Goal: Task Accomplishment & Management: Manage account settings

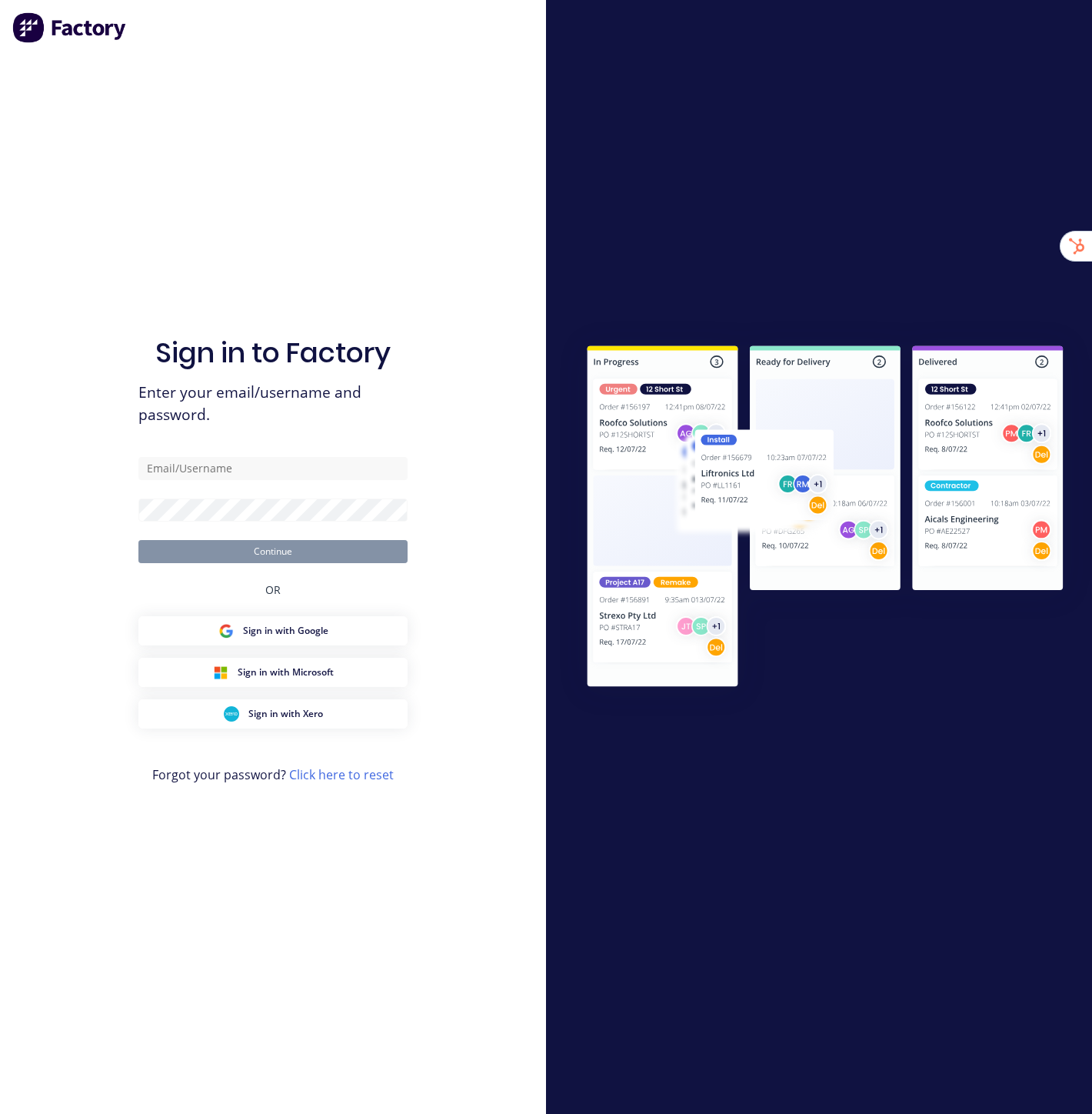
click at [176, 141] on div "Sign in to Factory Enter your email/username and password. Continue OR Sign in …" at bounding box center [273, 571] width 270 height 1058
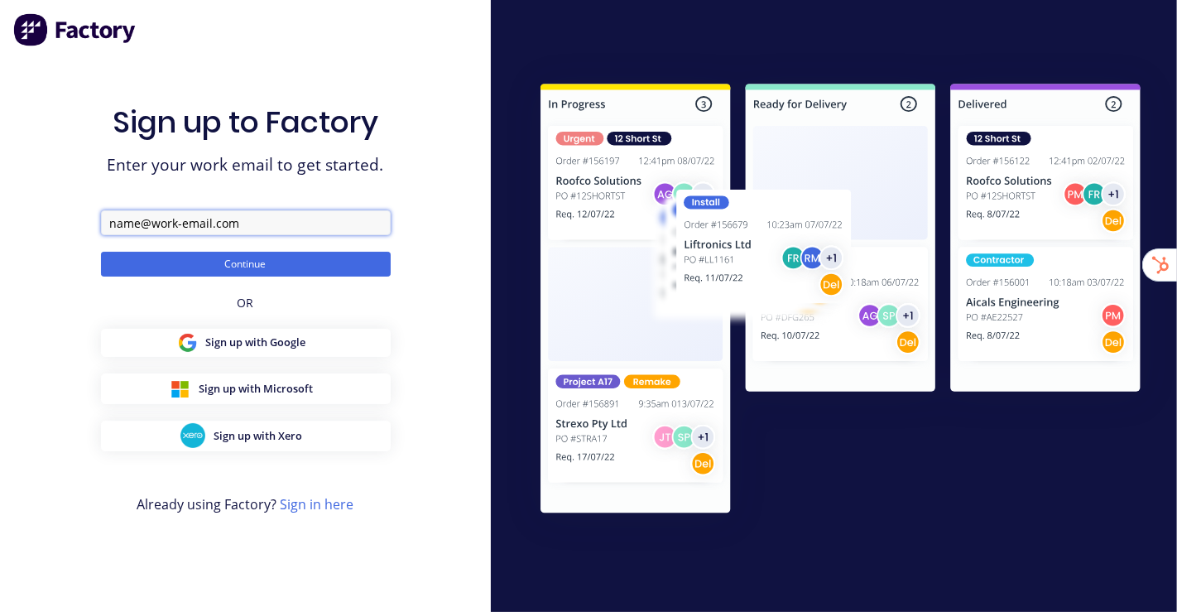
click at [238, 219] on input "text" at bounding box center [246, 222] width 290 height 25
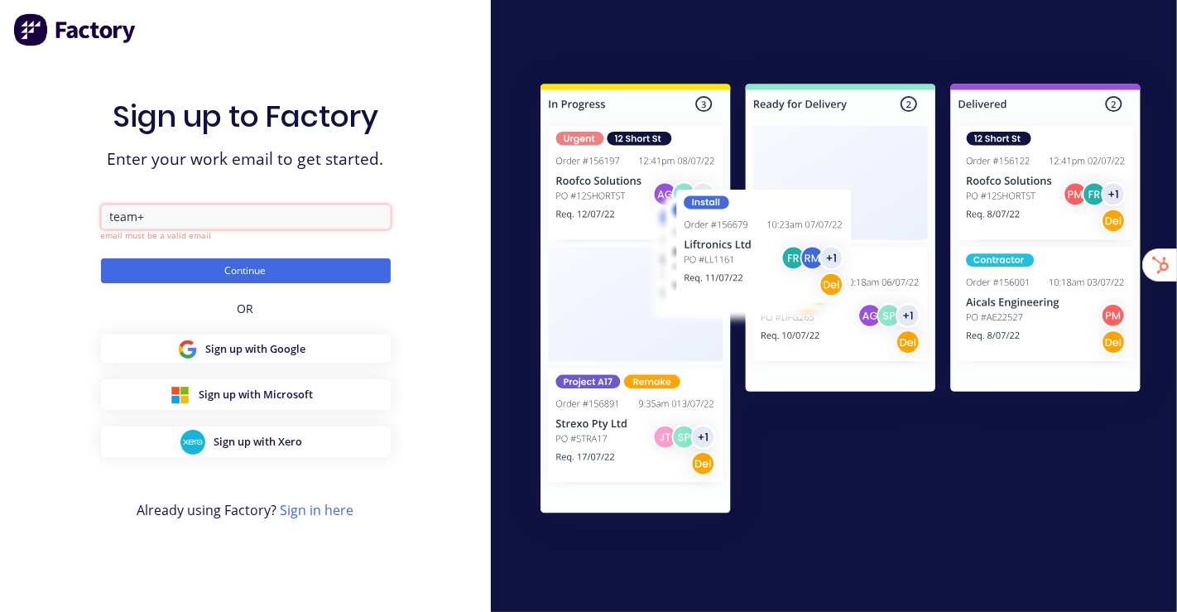
click at [228, 212] on input "team+" at bounding box center [246, 216] width 290 height 25
paste input "CRG Designs Account"
type input "team+CRGDesignsAccount@factory.app"
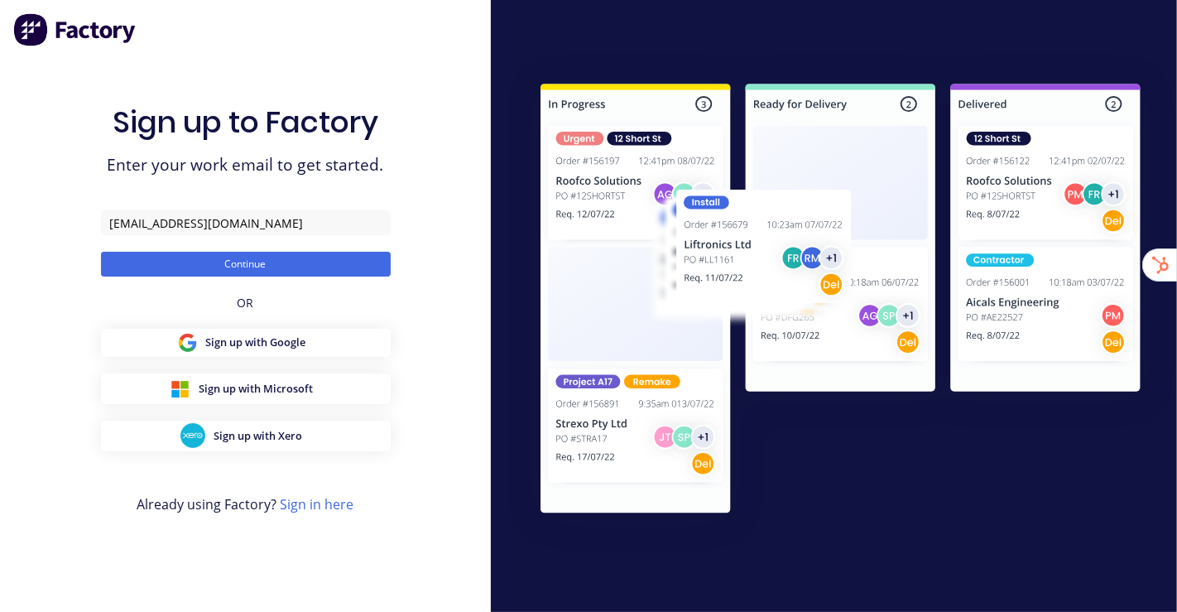
click at [48, 152] on div "Sign up to Factory Enter your work email to get started. team+CRGDesignsAccount…" at bounding box center [245, 306] width 491 height 612
click at [246, 265] on button "Continue" at bounding box center [246, 264] width 290 height 25
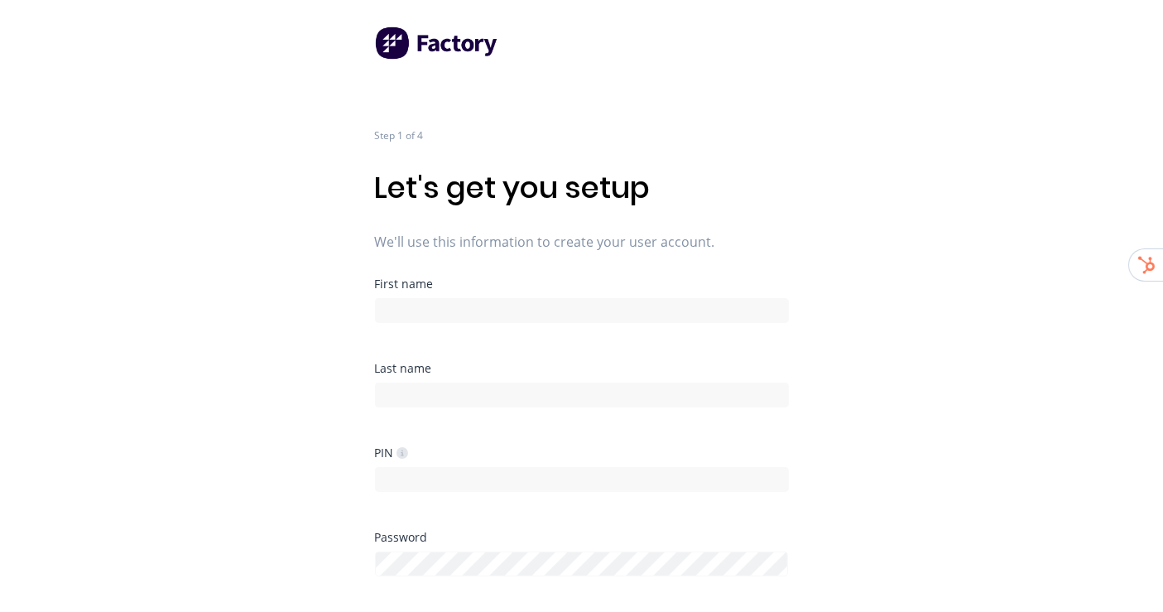
click at [1047, 250] on div "Step 1 of 4 Let's get you setup We'll use this information to create your user …" at bounding box center [581, 306] width 1163 height 612
click at [847, 227] on div "Step 1 of 4 Let's get you setup We'll use this information to create your user …" at bounding box center [581, 306] width 1163 height 612
click at [569, 300] on input at bounding box center [582, 310] width 414 height 25
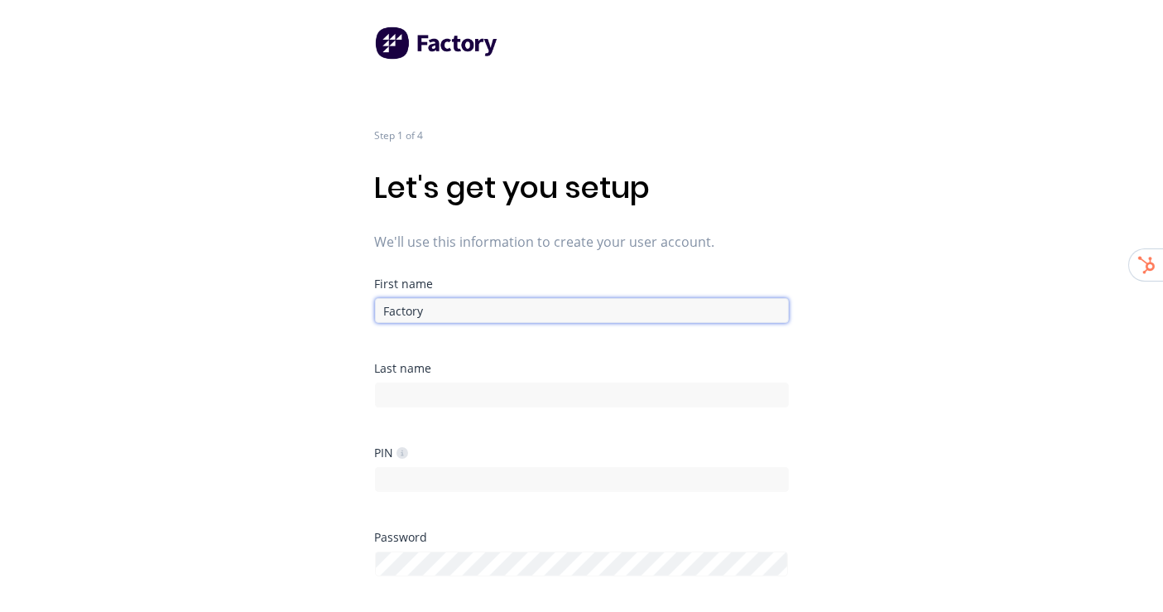
type input "Factory"
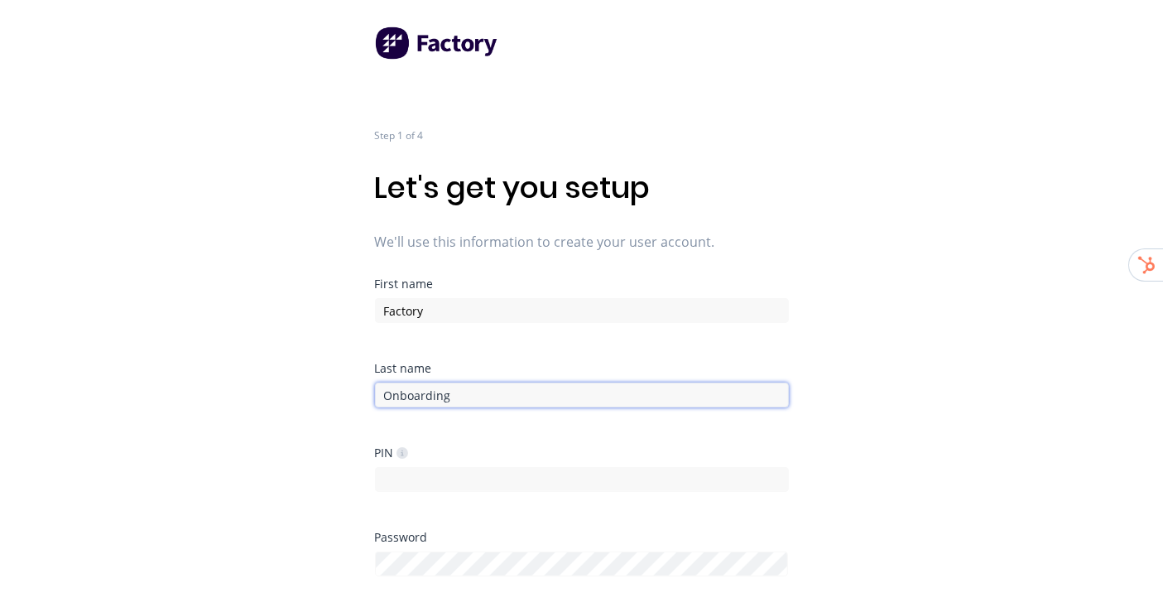
type input "Onboarding"
click at [801, 242] on div "Step 1 of 4 Let's get you setup We'll use this information to create your user …" at bounding box center [581, 306] width 1163 height 612
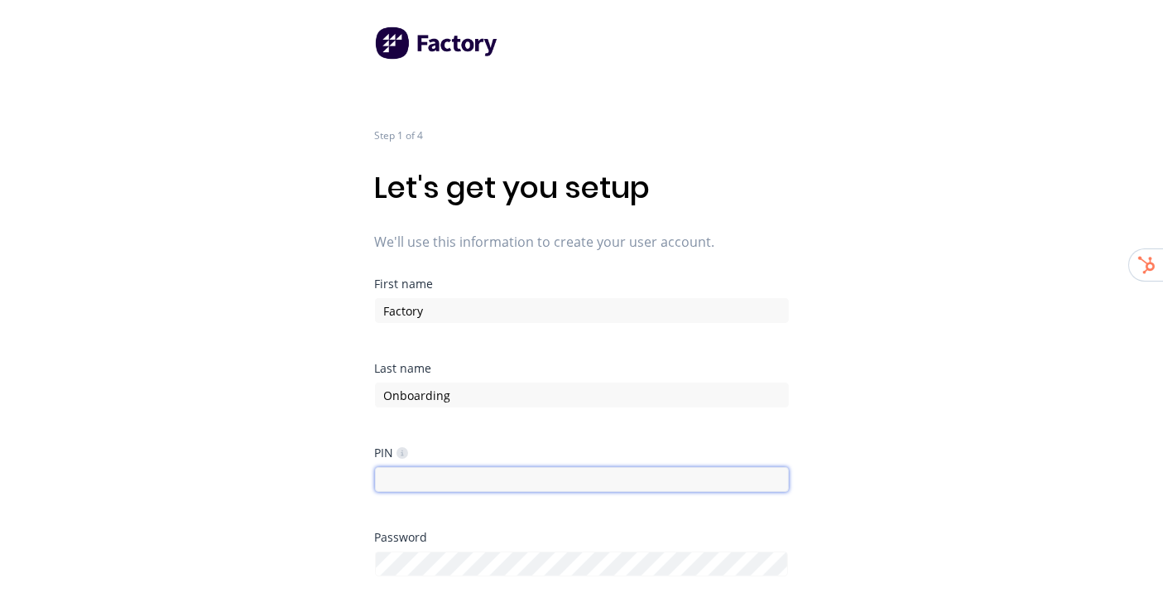
click at [459, 483] on input at bounding box center [582, 479] width 414 height 25
type input "1234"
click at [940, 340] on div "Step 1 of 4 Let's get you setup We'll use this information to create your user …" at bounding box center [581, 306] width 1163 height 612
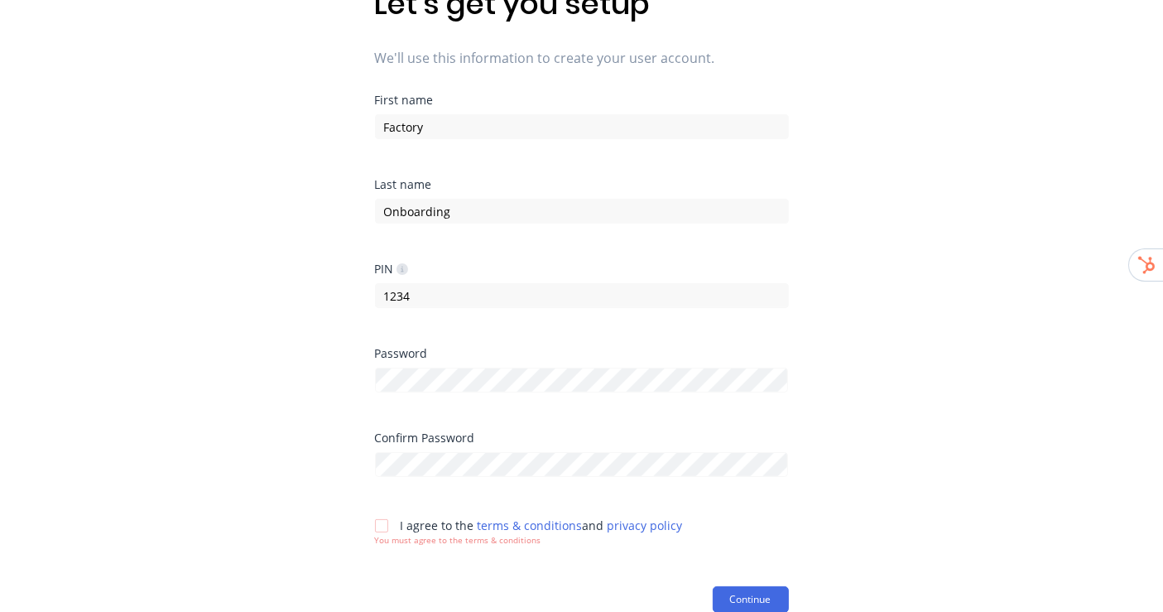
click at [383, 519] on div at bounding box center [381, 525] width 33 height 33
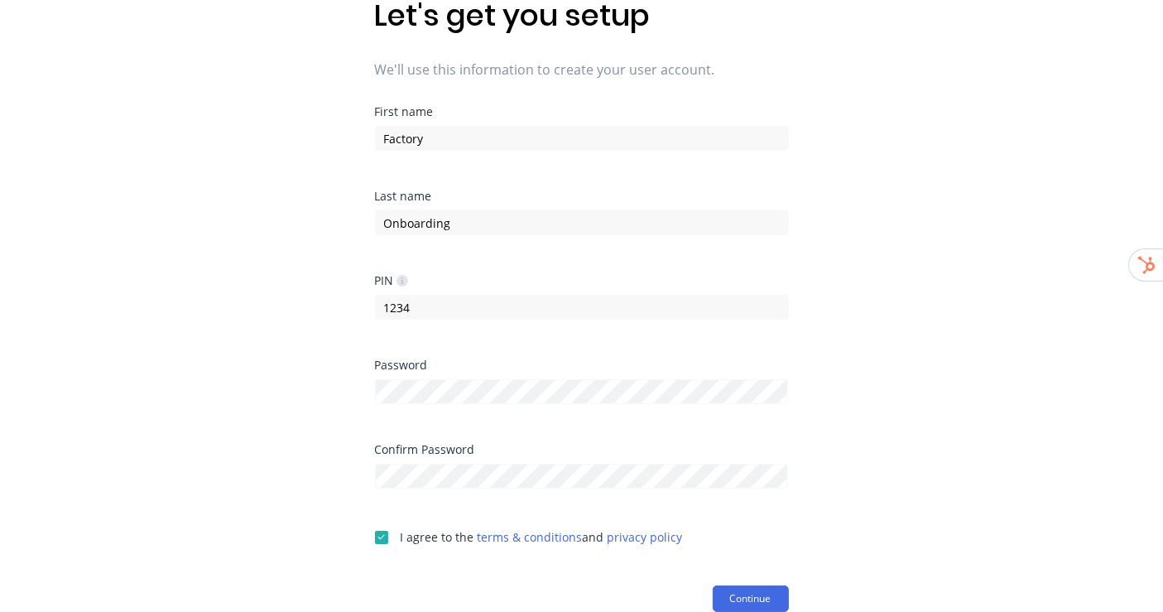
scroll to position [171, 0]
click at [1055, 440] on html "Step 1 of 4 Let's get you setup We'll use this information to create your user …" at bounding box center [581, 135] width 1163 height 612
click at [757, 588] on button "Continue" at bounding box center [751, 599] width 76 height 26
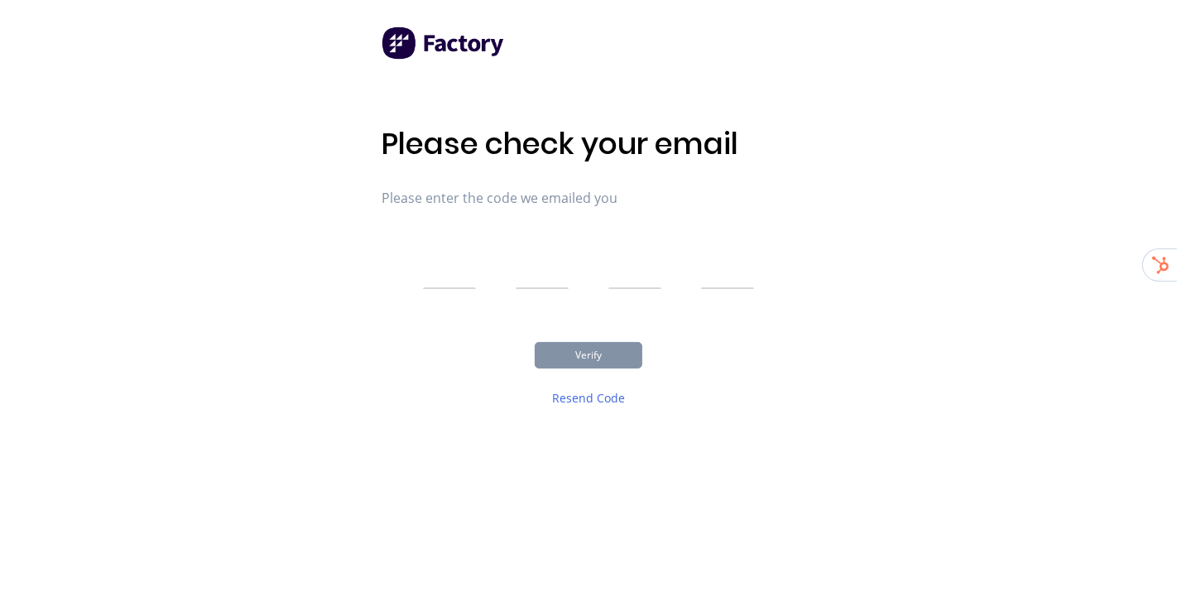
click at [443, 264] on input "text" at bounding box center [449, 267] width 53 height 41
type input "5"
type input "0"
type input "3"
type input "2"
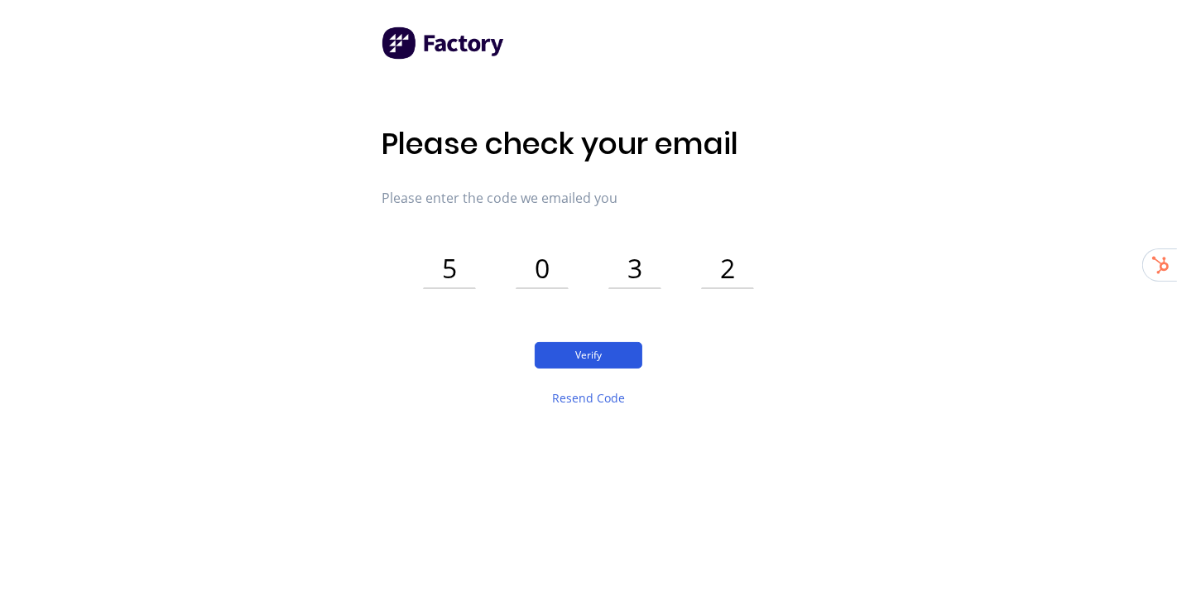
click at [635, 356] on button "Verify" at bounding box center [589, 355] width 108 height 26
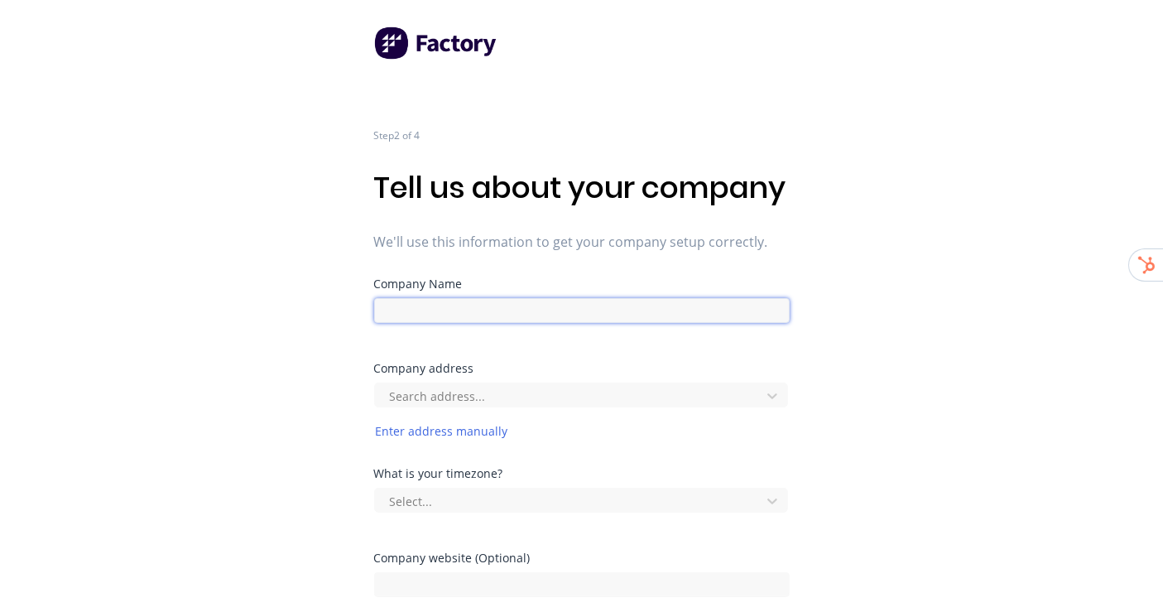
click at [490, 323] on input at bounding box center [582, 310] width 416 height 25
paste input "CRG Designs Account"
click at [954, 365] on div "Step 2 of 4 Tell us about your company We'll use this information to get your c…" at bounding box center [581, 331] width 1163 height 663
drag, startPoint x: 454, startPoint y: 340, endPoint x: 646, endPoint y: 350, distance: 192.3
click at [646, 323] on input "CRG Designs Account" at bounding box center [582, 310] width 416 height 25
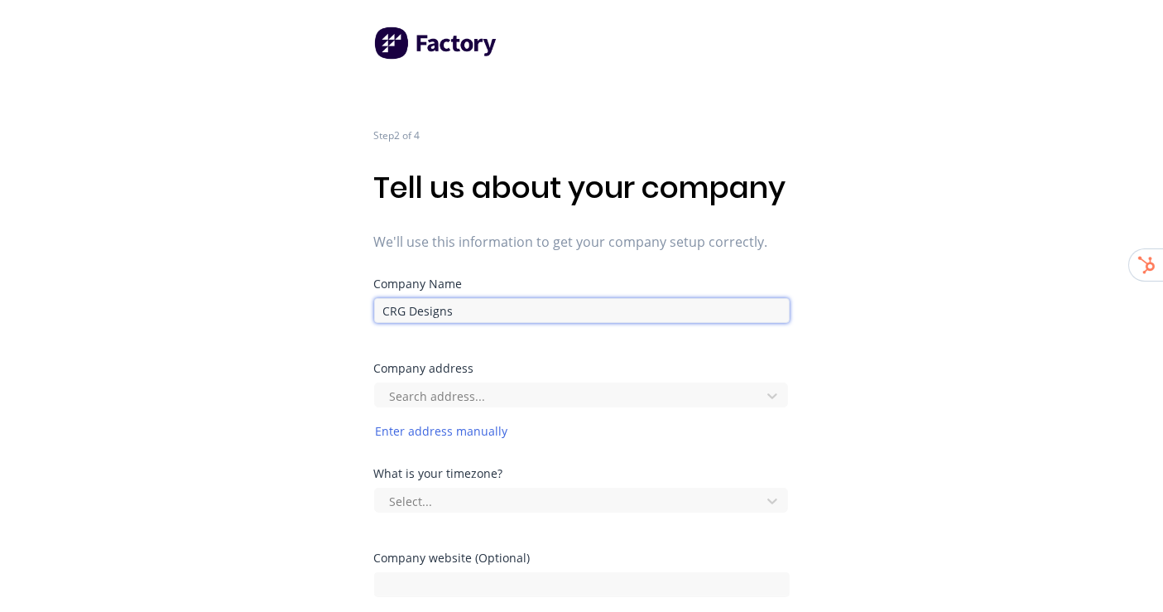
type input "CRG Designs"
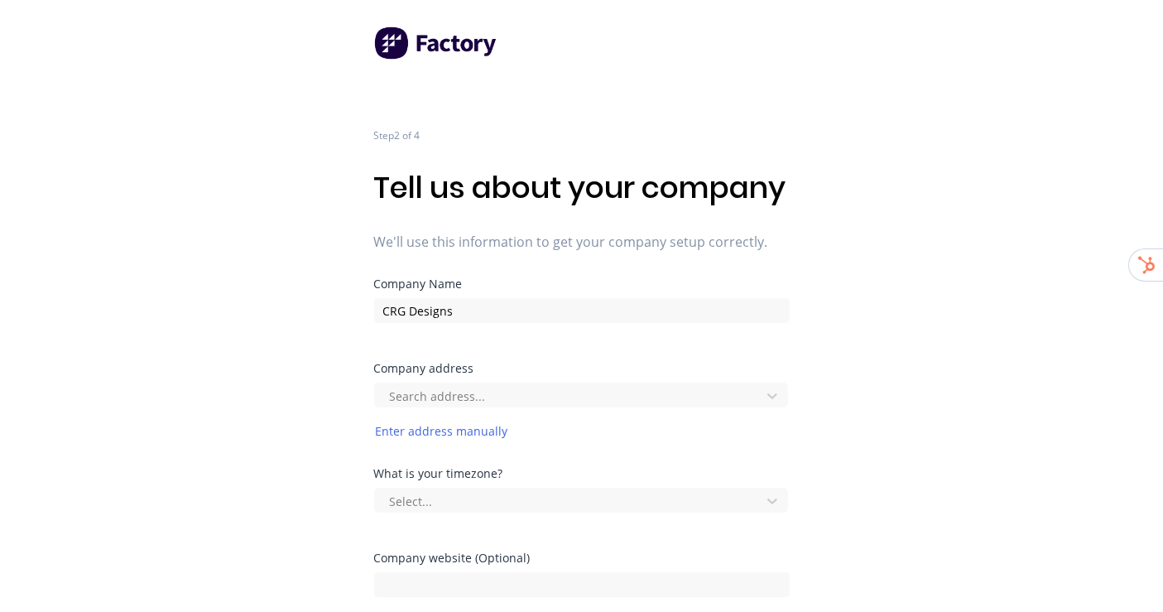
click at [897, 295] on div "Step 2 of 4 Tell us about your company We'll use this information to get your c…" at bounding box center [581, 331] width 1163 height 663
click at [441, 408] on div "Search address..." at bounding box center [570, 395] width 374 height 25
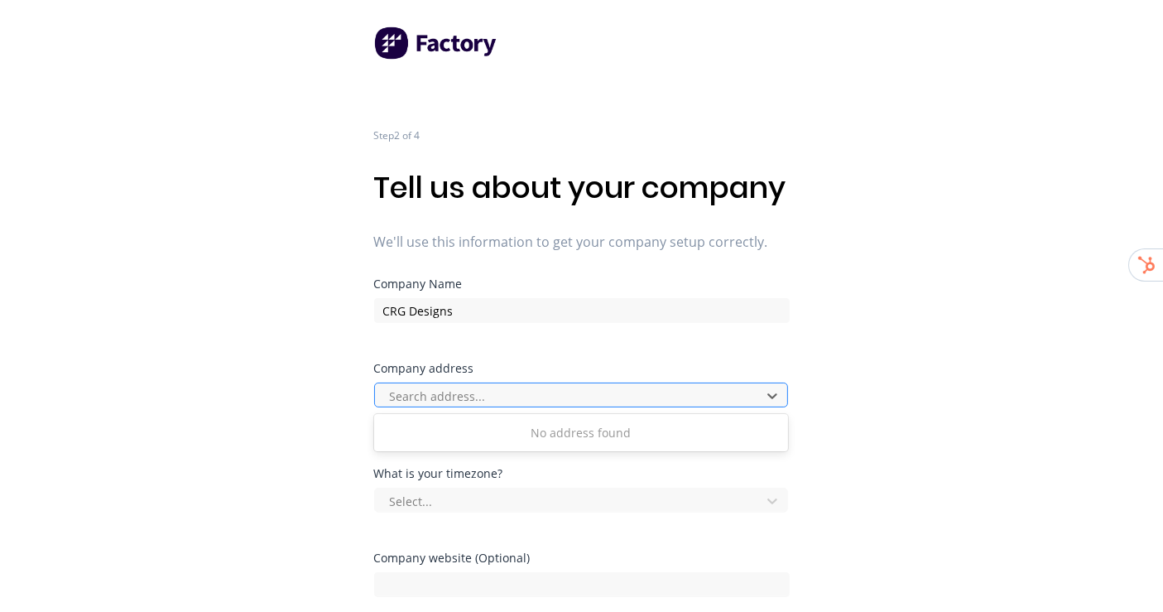
paste input "48 Insight Circuit Carrum Downs, VIC 3201"
type input "48 Insight Circuit Carrum Downs, VIC 3201"
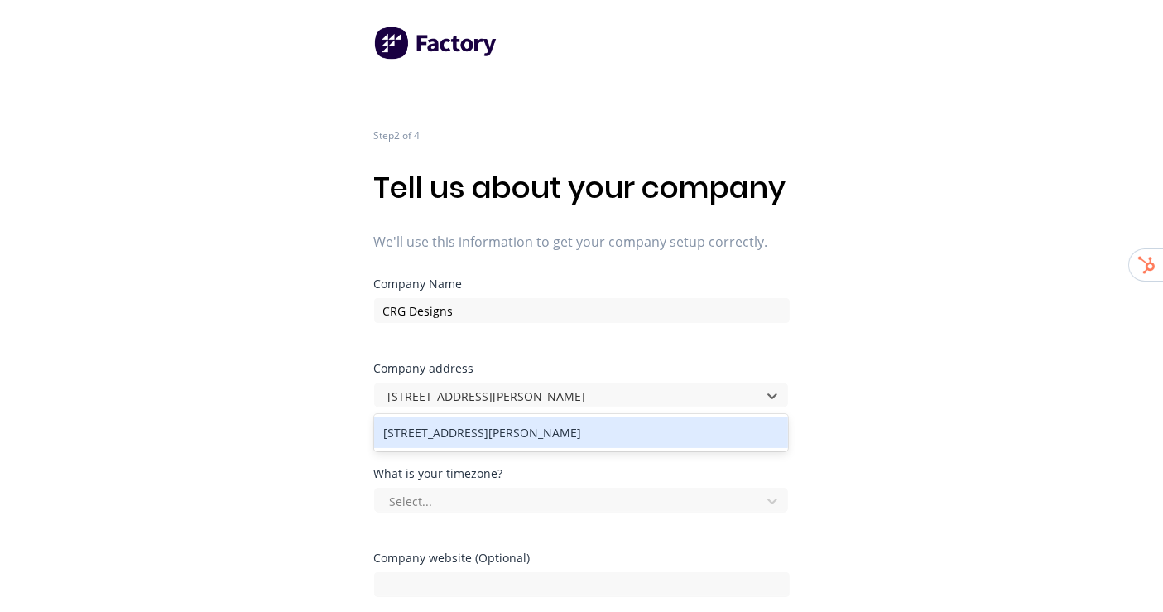
click at [633, 448] on div "48 Insight Circuit, Carrum Downs VIC 3201, Australia" at bounding box center [581, 432] width 414 height 31
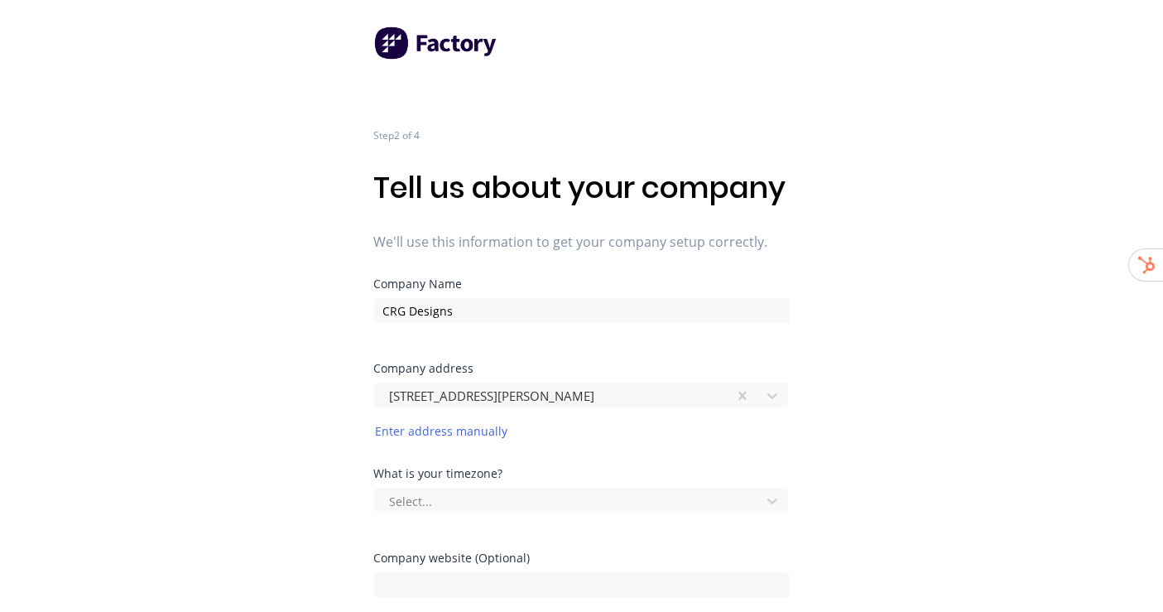
click at [917, 406] on div "Step 2 of 4 Tell us about your company We'll use this information to get your c…" at bounding box center [581, 331] width 1163 height 663
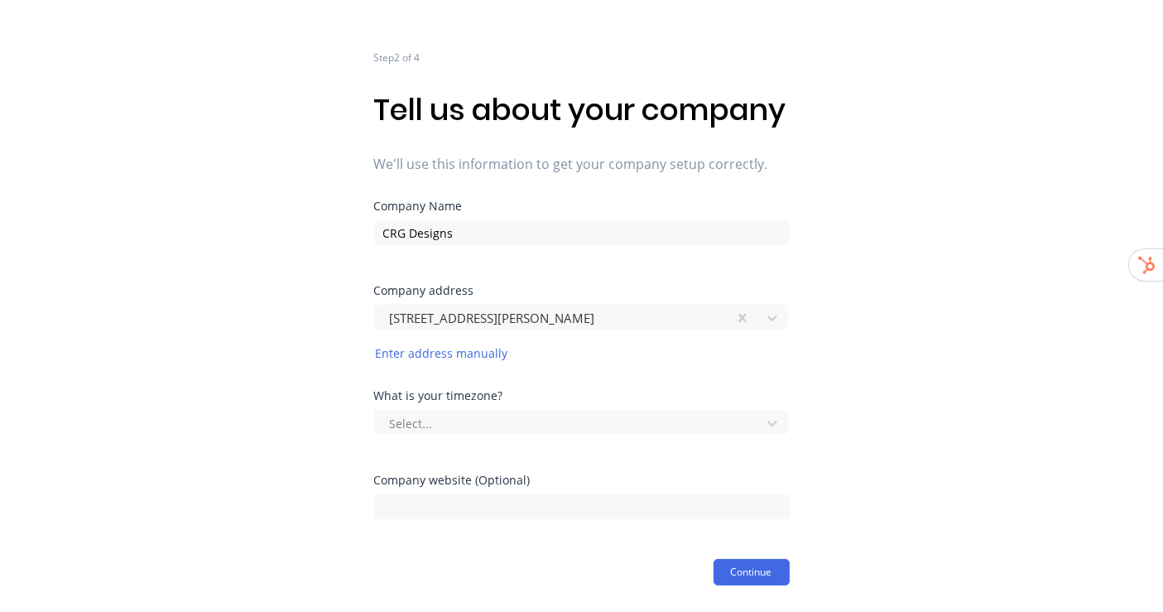
scroll to position [112, 0]
click at [669, 420] on div at bounding box center [570, 423] width 364 height 21
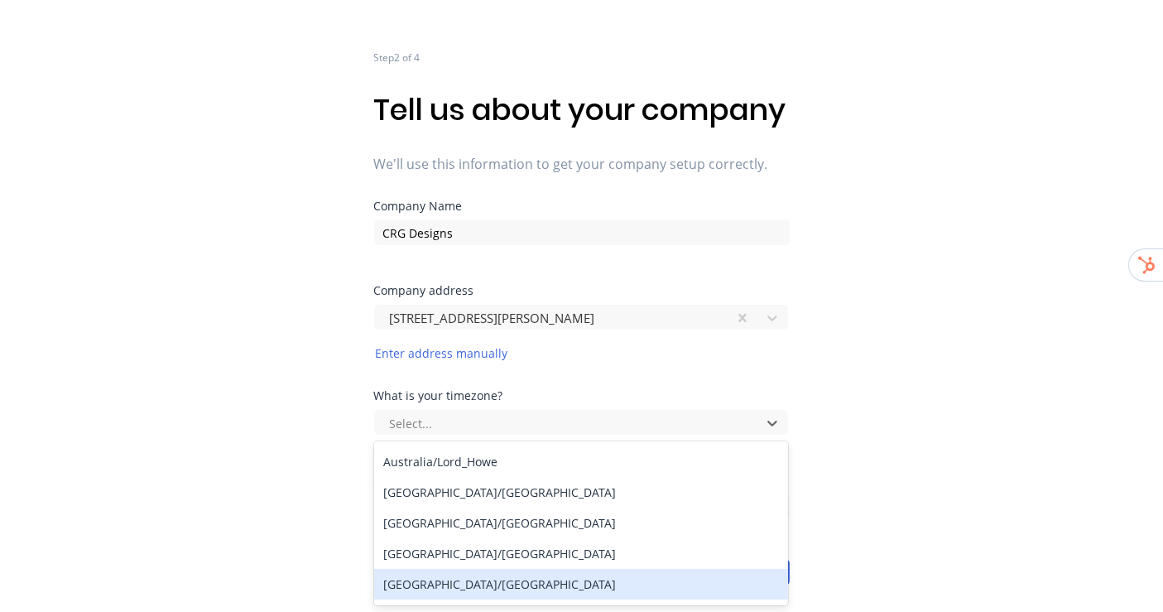
scroll to position [184, 0]
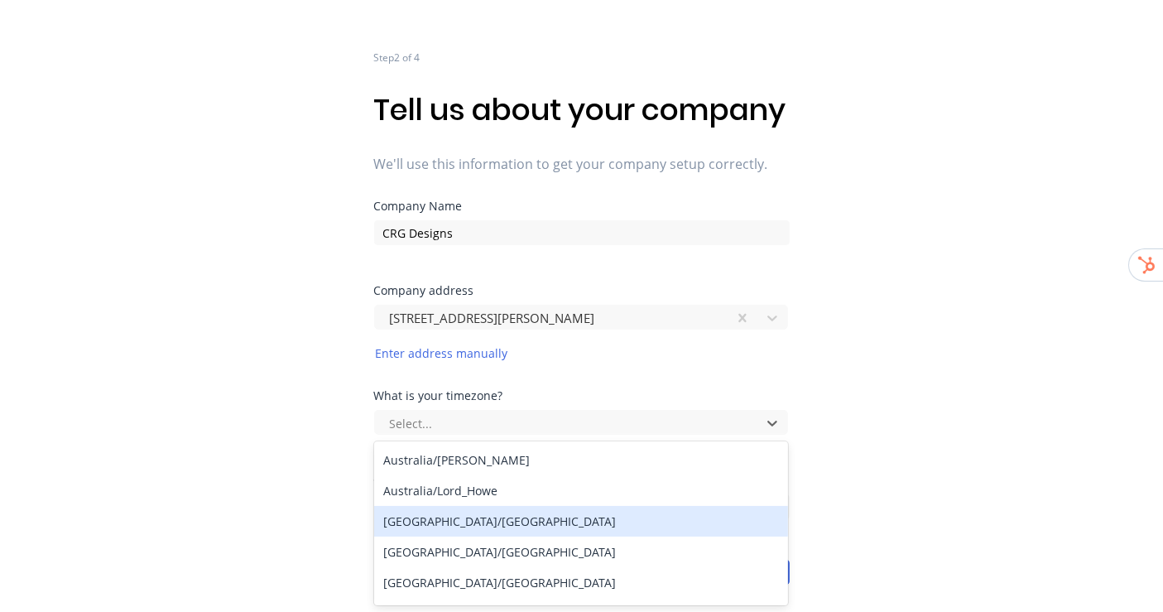
click at [486, 529] on div "Australia/Melbourne" at bounding box center [581, 521] width 414 height 31
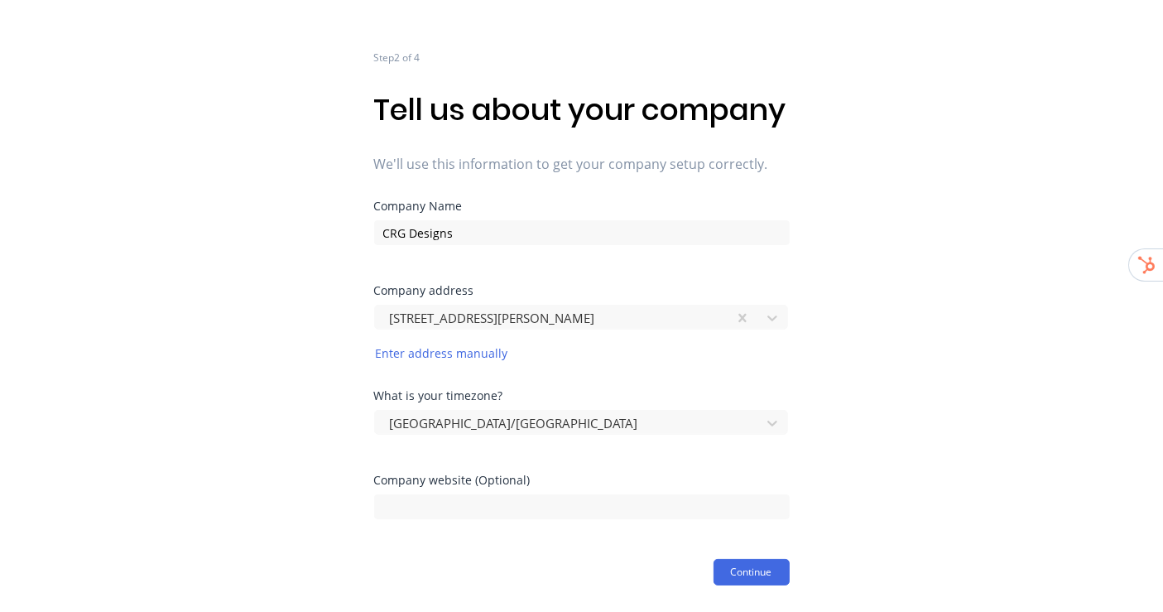
click at [872, 426] on div "Step 2 of 4 Tell us about your company We'll use this information to get your c…" at bounding box center [581, 253] width 1163 height 663
click at [444, 501] on input at bounding box center [582, 506] width 416 height 25
paste input "https://crgdesigns.com.au/"
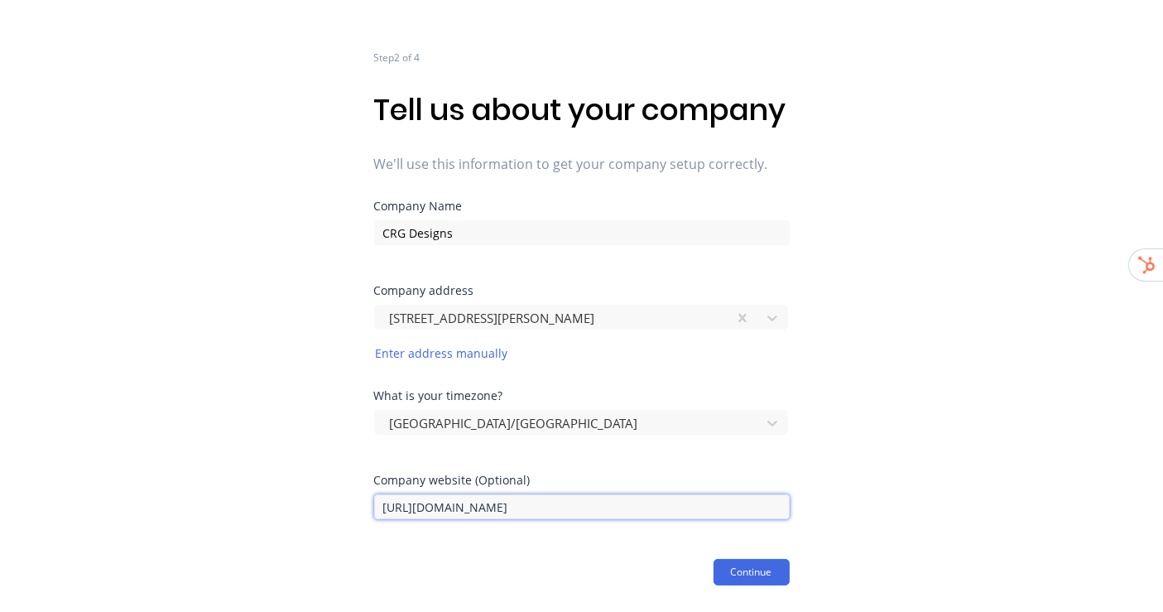
type input "https://crgdesigns.com.au/"
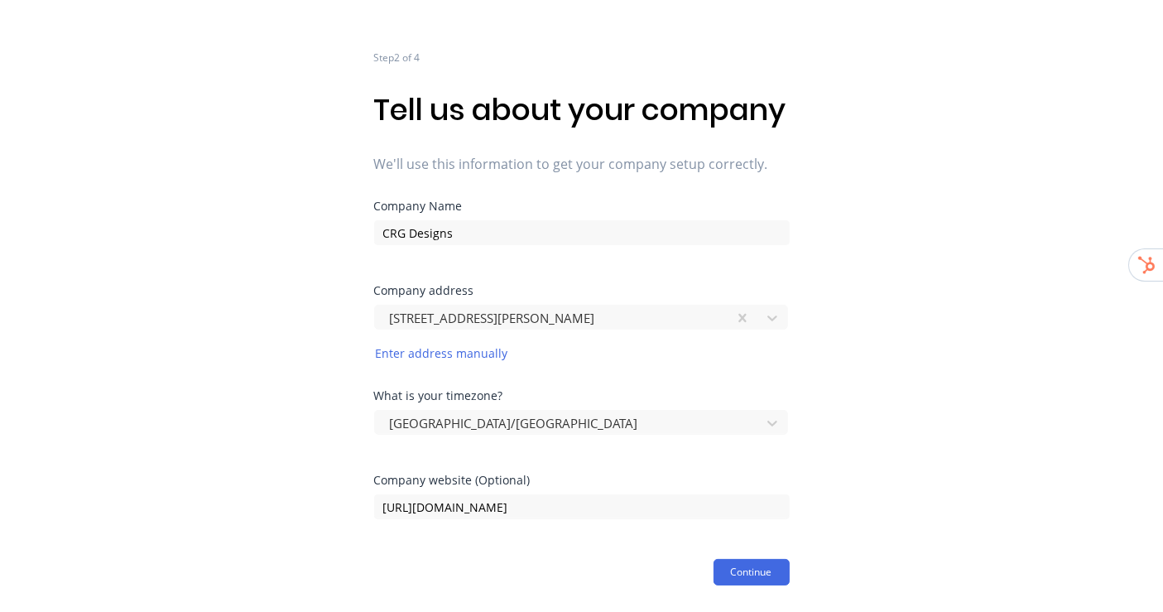
click at [936, 493] on div "Step 2 of 4 Tell us about your company We'll use this information to get your c…" at bounding box center [581, 253] width 1163 height 663
click at [766, 572] on button "Continue" at bounding box center [752, 572] width 76 height 26
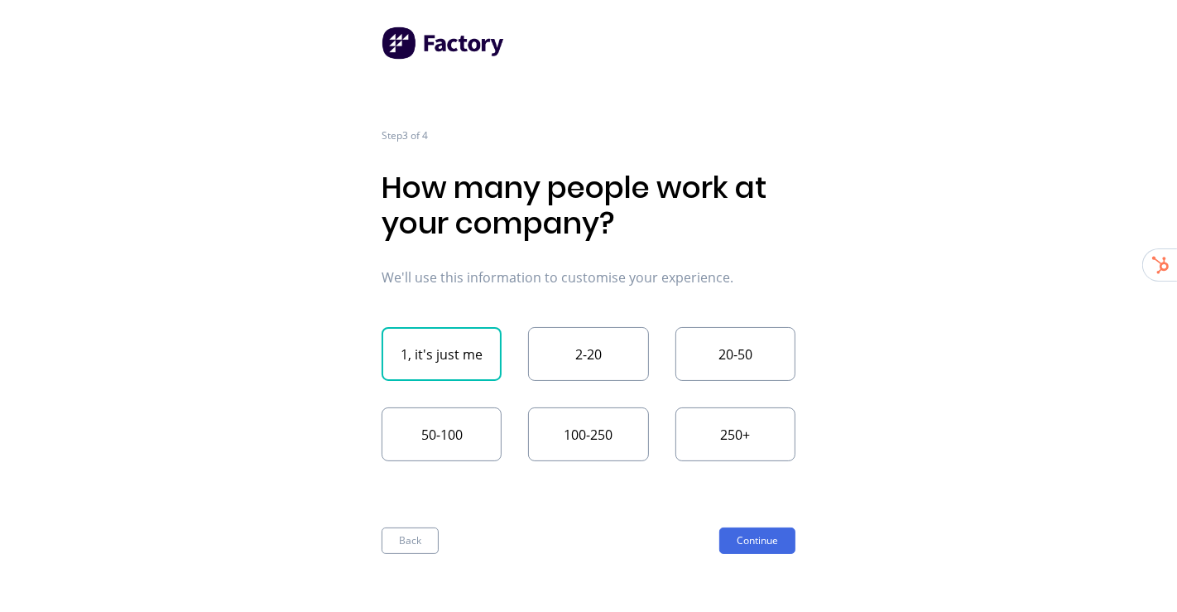
click at [493, 353] on button "1, it's just me" at bounding box center [442, 354] width 120 height 54
click at [765, 537] on button "Continue" at bounding box center [757, 540] width 76 height 26
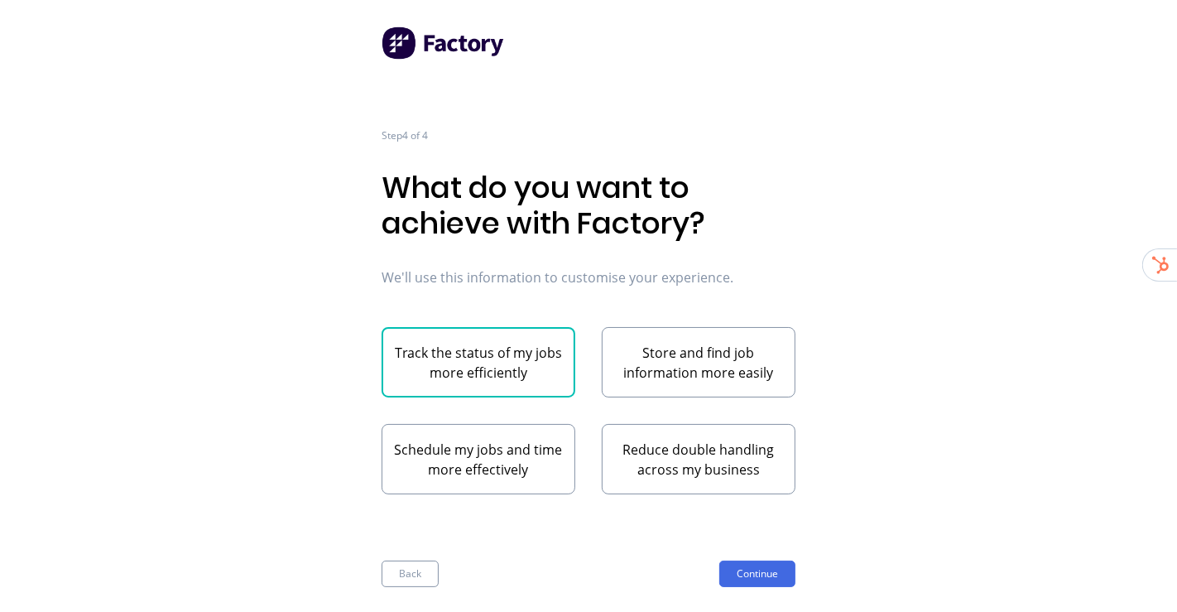
click at [506, 368] on button "Track the status of my jobs more efficiently" at bounding box center [479, 362] width 194 height 70
click at [775, 585] on div "Step 4 of 4 What do you want to achieve with Factory? We'll use this informatio…" at bounding box center [589, 306] width 414 height 612
click at [775, 576] on button "Continue" at bounding box center [757, 573] width 76 height 26
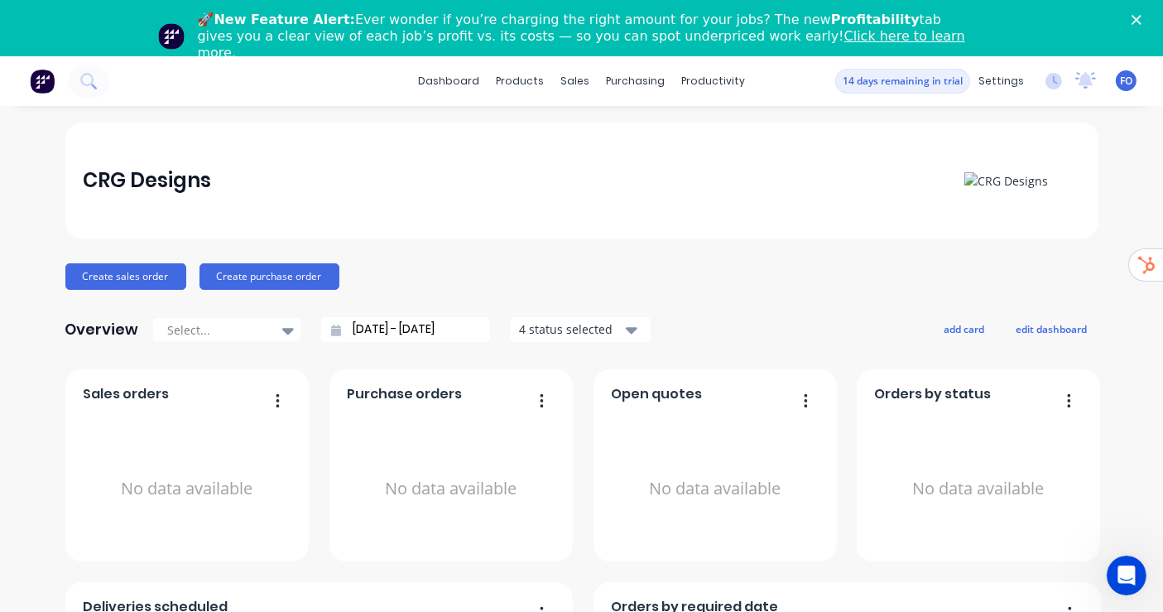
click at [695, 256] on div "CRG Designs Create sales order Create purchase order Overview Select... [DATE] …" at bounding box center [581, 555] width 1033 height 864
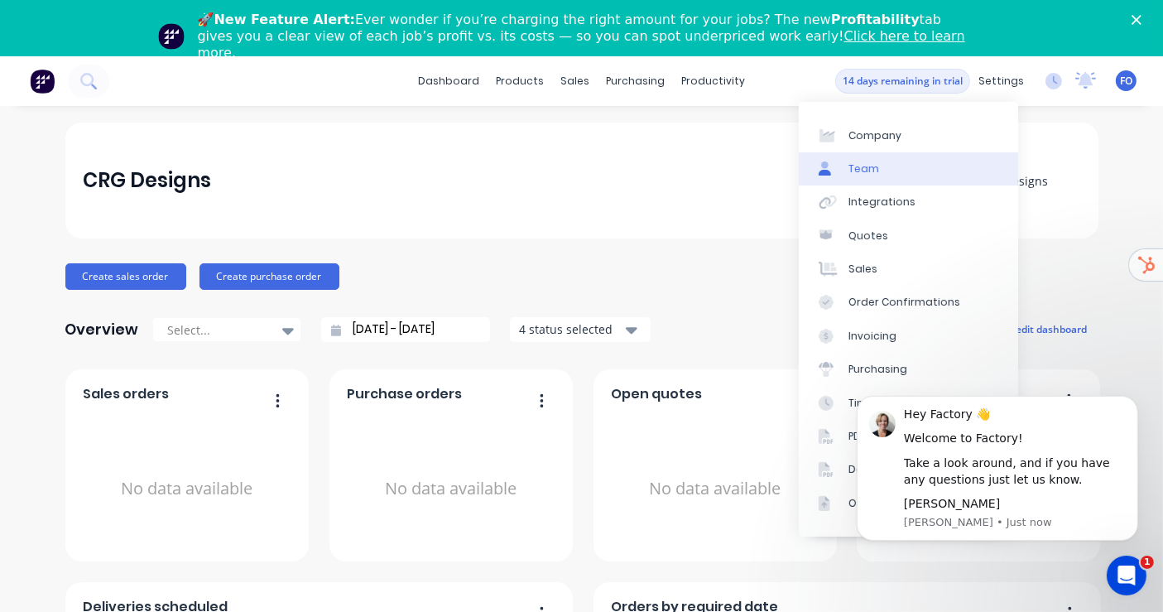
click at [911, 161] on link "Team" at bounding box center [908, 168] width 219 height 33
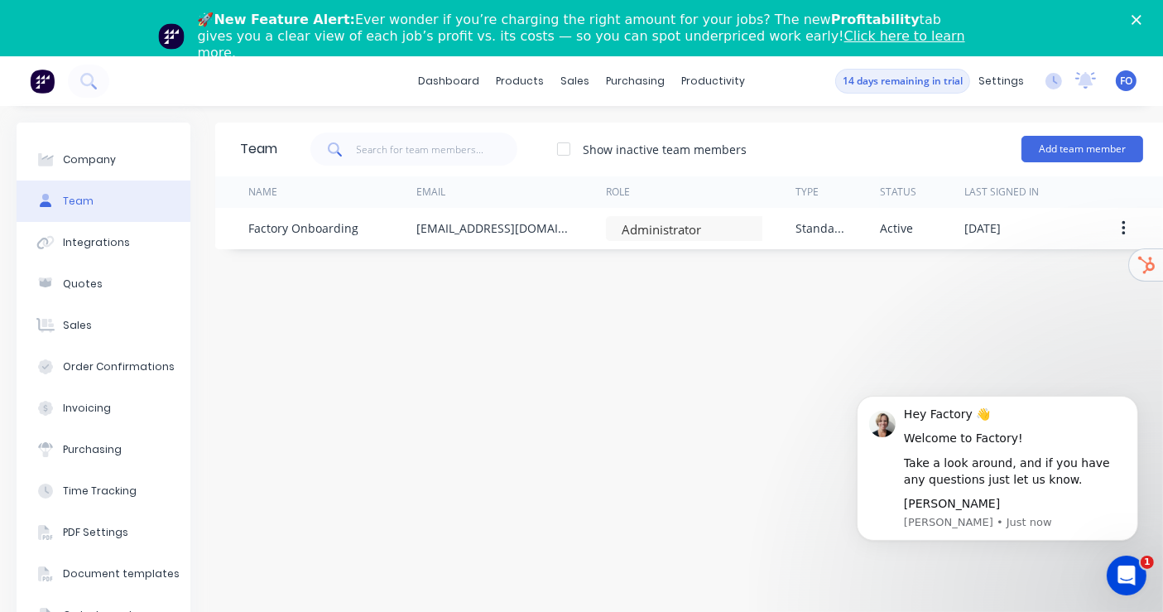
click at [771, 296] on div "Team Show inactive team members Add team member Name Email Role Type Status Las…" at bounding box center [691, 388] width 953 height 530
click at [1082, 139] on button "Add team member" at bounding box center [1082, 149] width 122 height 26
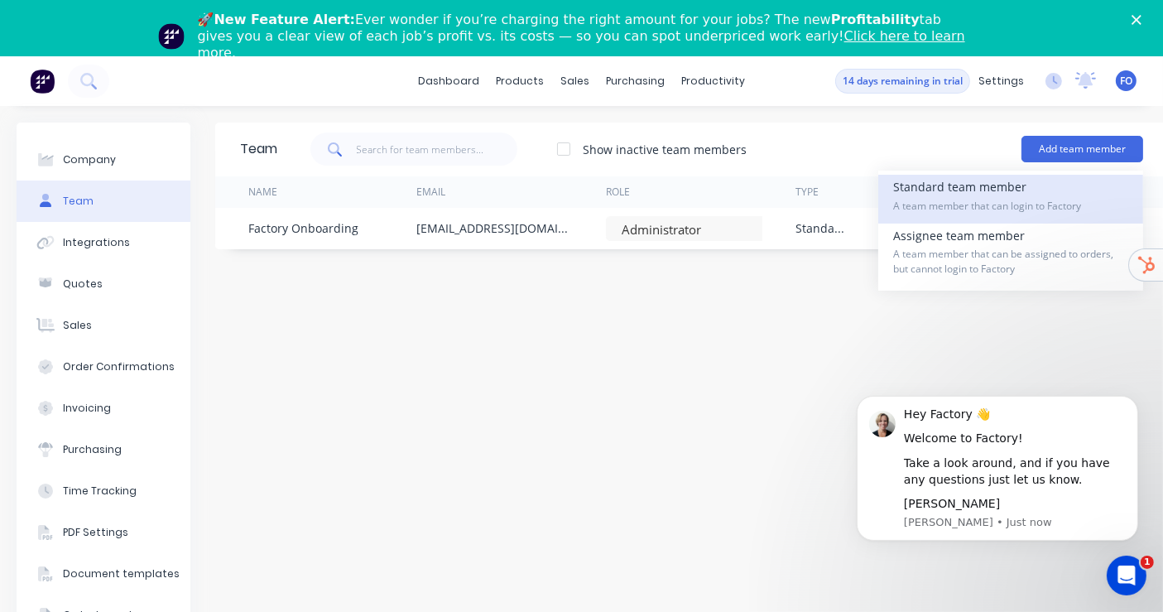
click at [976, 206] on span "A team member that can login to Factory" at bounding box center [1010, 206] width 235 height 15
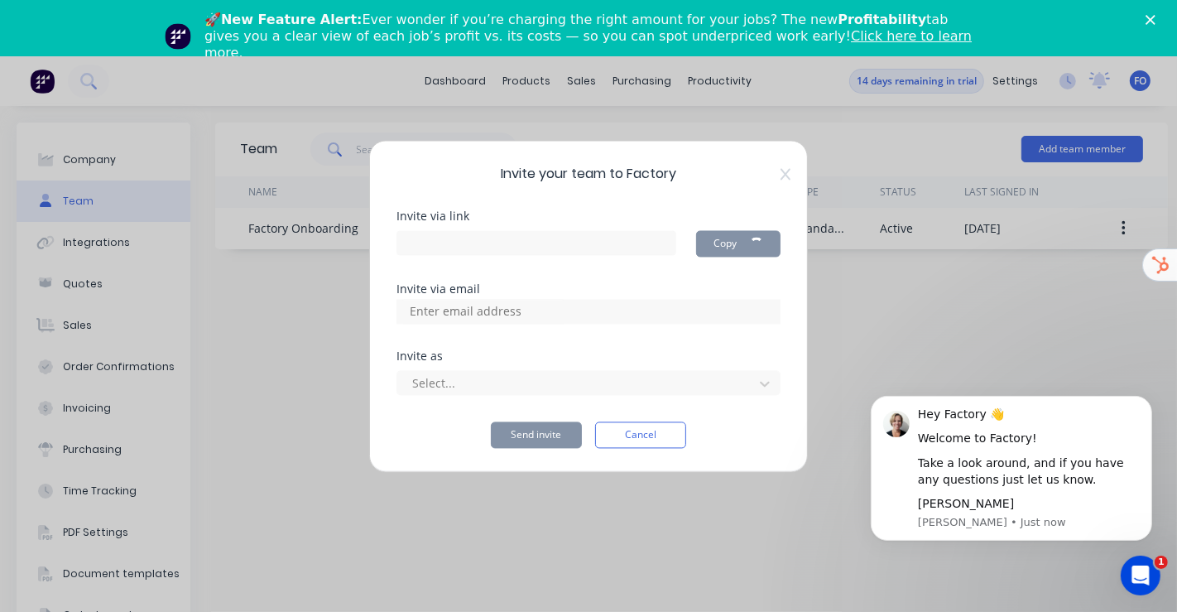
type input "https://app.factory.app/invite/8nxi3riN"
drag, startPoint x: 501, startPoint y: 313, endPoint x: 499, endPoint y: 323, distance: 10.1
click at [501, 318] on input at bounding box center [484, 311] width 166 height 25
paste input "cam@crgdesigns.com.au"
type input "cam@crgdesigns.com.au"
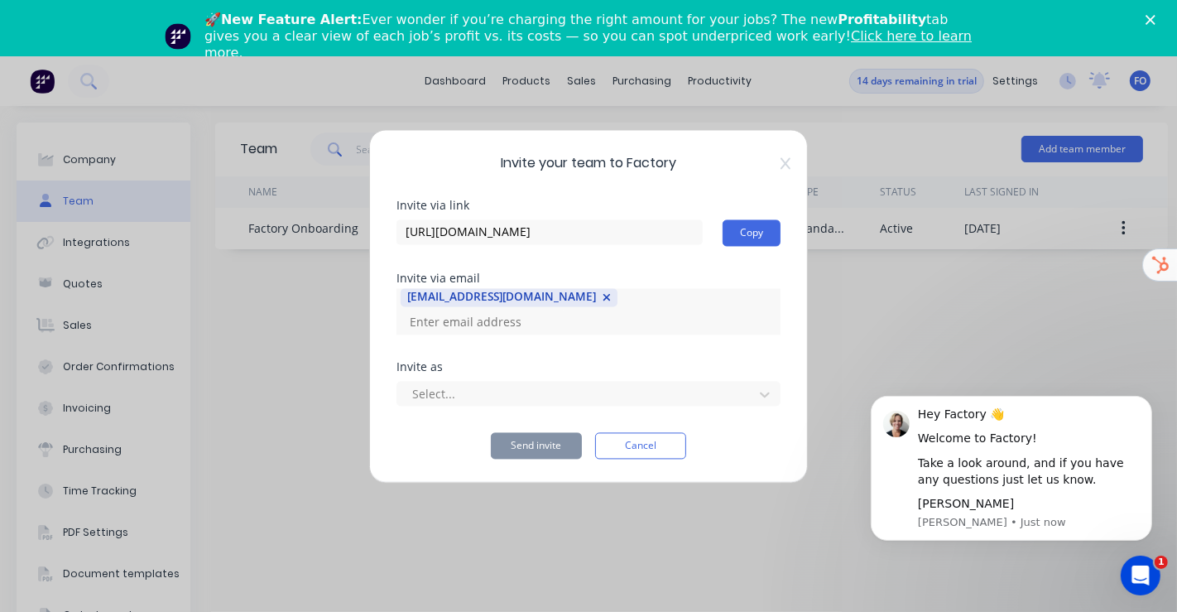
click at [538, 361] on div "Invite as" at bounding box center [588, 367] width 384 height 12
click at [539, 396] on div "Invite as Select..." at bounding box center [588, 396] width 384 height 71
click at [541, 387] on div at bounding box center [578, 394] width 334 height 21
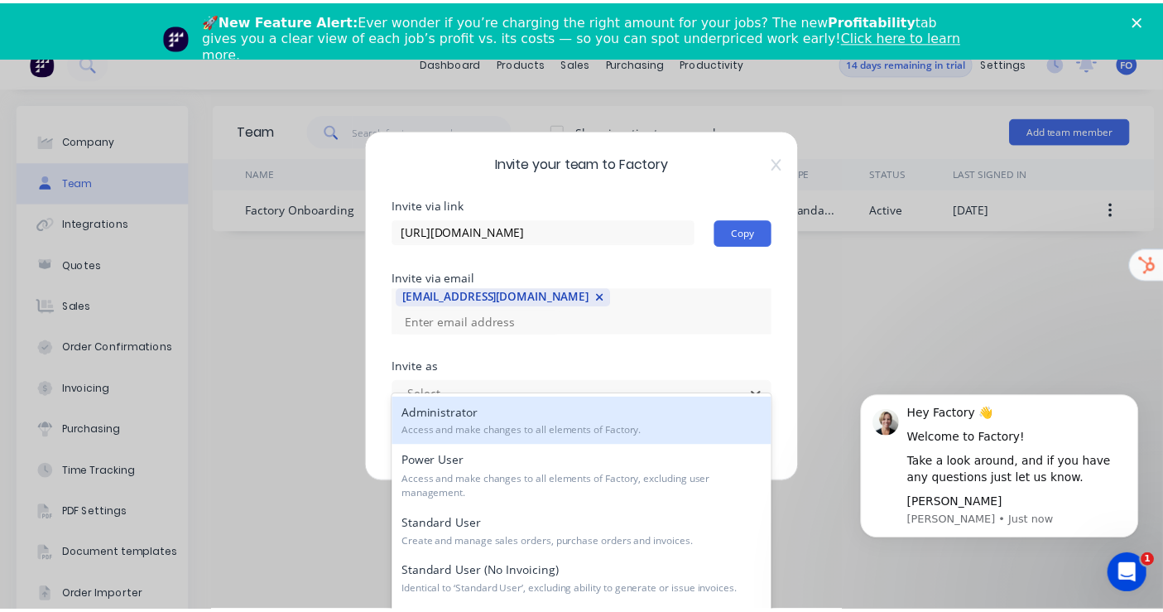
scroll to position [19, 0]
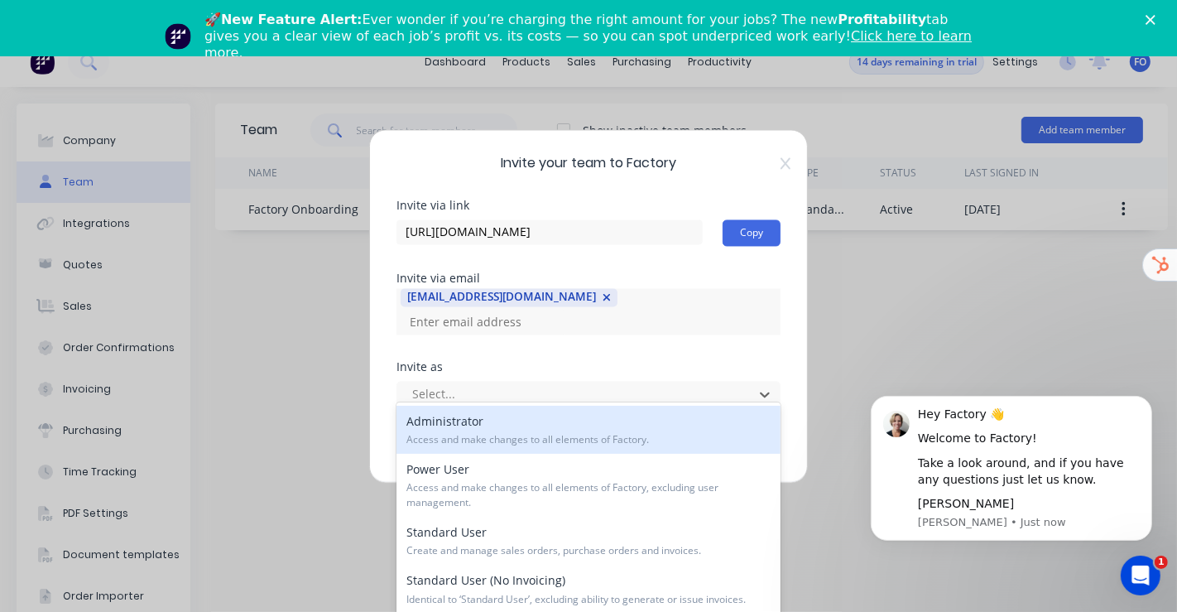
click at [499, 432] on span "Access and make changes to all elements of Factory." at bounding box center [588, 439] width 365 height 15
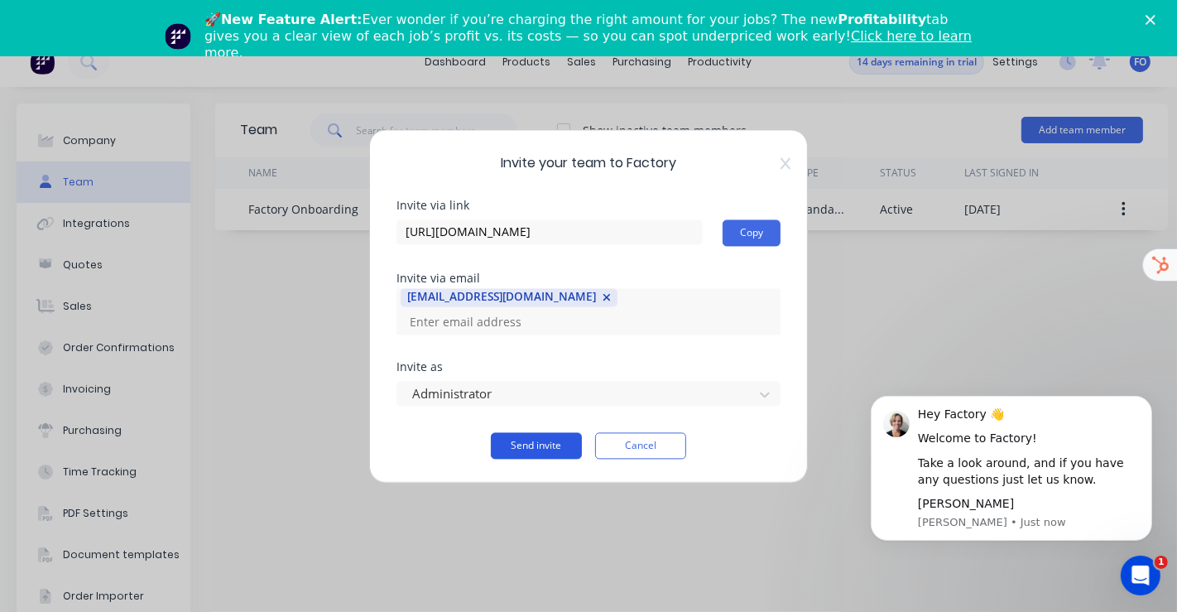
click at [560, 441] on button "Send invite" at bounding box center [536, 445] width 91 height 26
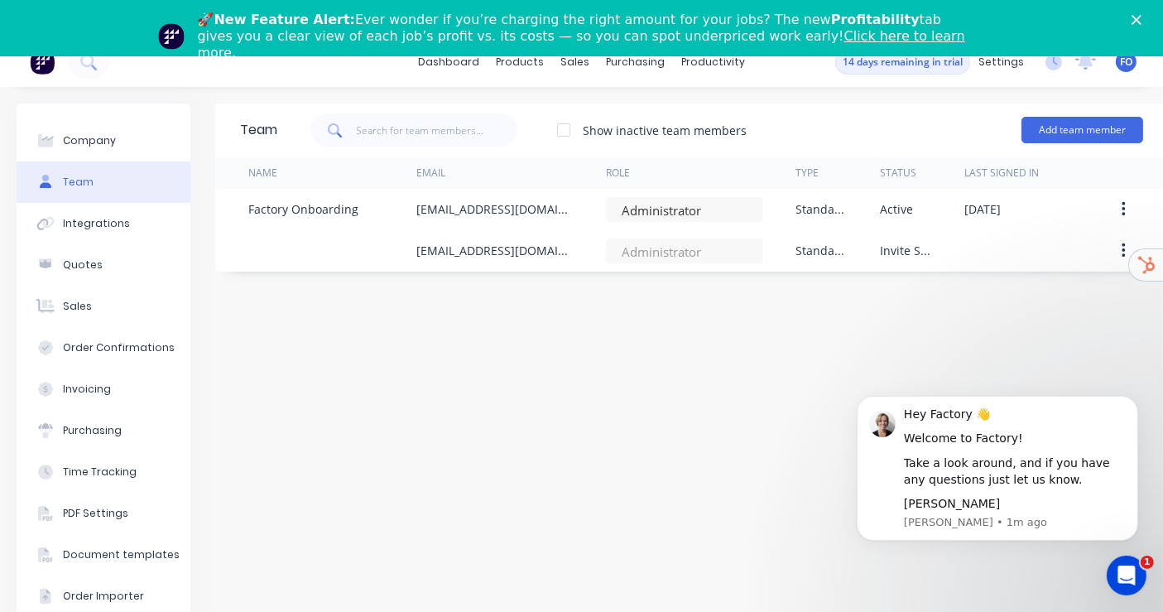
click at [657, 321] on div "Team Show inactive team members Add team member Name Email Role Type Status Las…" at bounding box center [691, 368] width 953 height 530
click at [670, 327] on div "Team Show inactive team members Add team member Name Email Role Type Status Las…" at bounding box center [691, 368] width 953 height 530
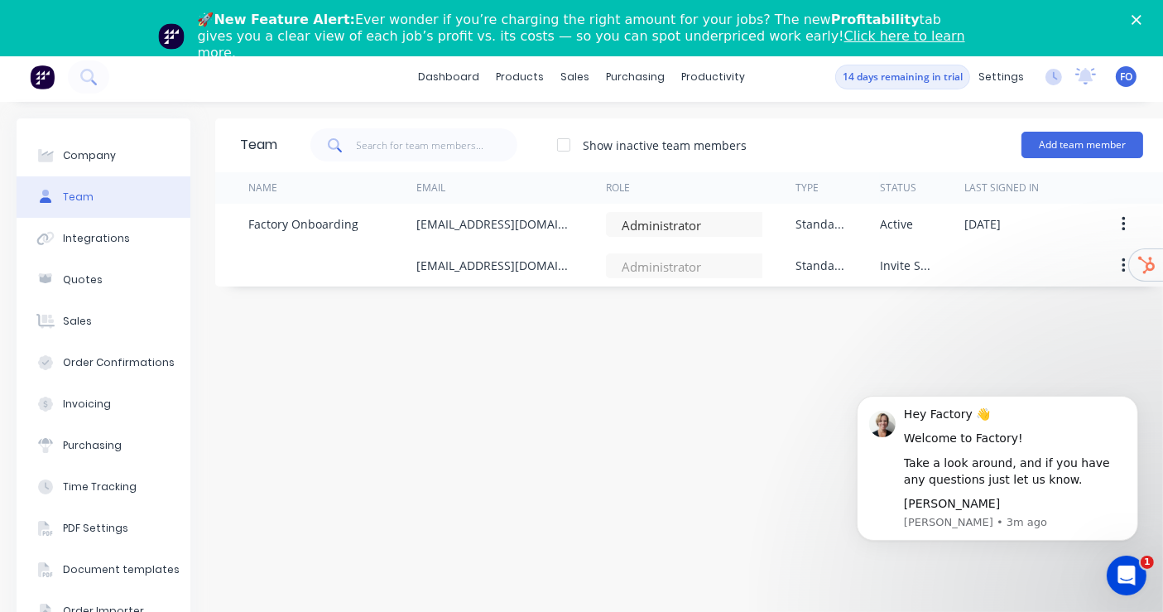
scroll to position [0, 0]
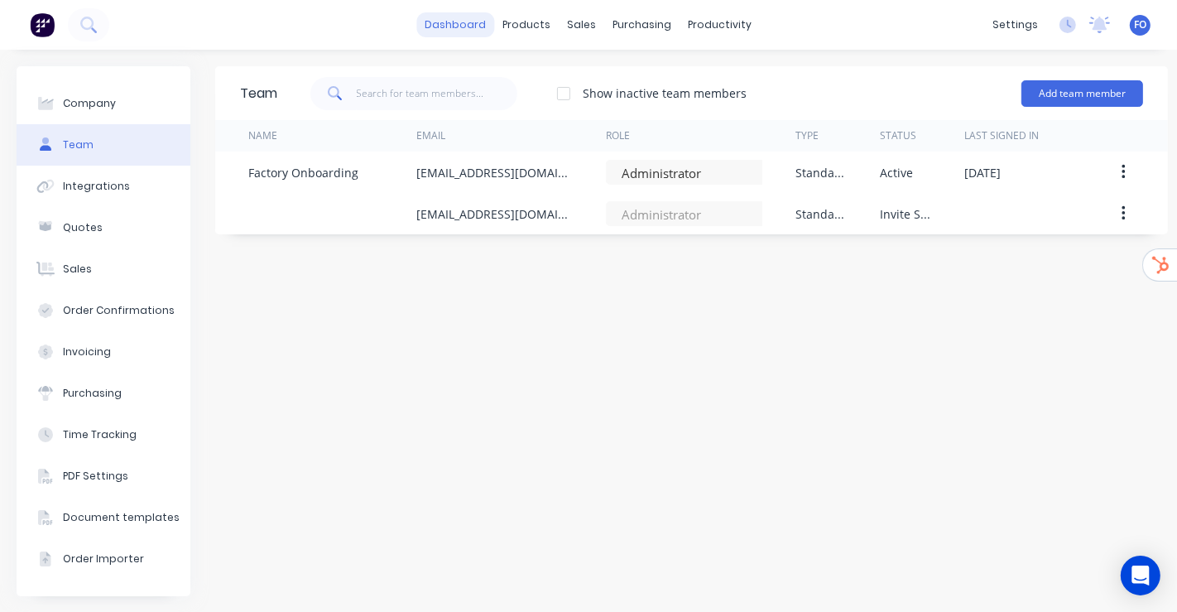
click at [456, 28] on link "dashboard" at bounding box center [456, 24] width 78 height 25
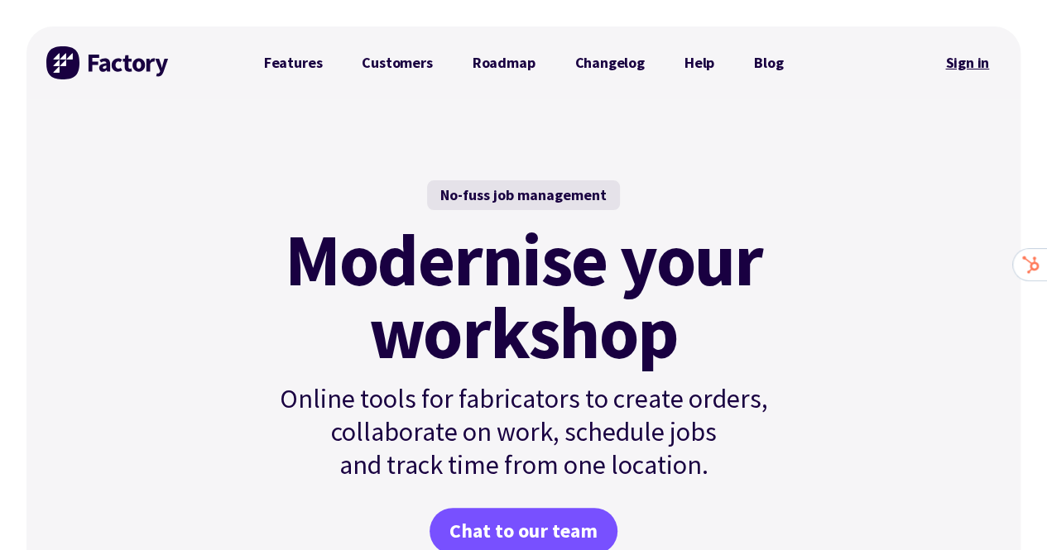
click at [978, 64] on link "Sign in" at bounding box center [967, 63] width 67 height 38
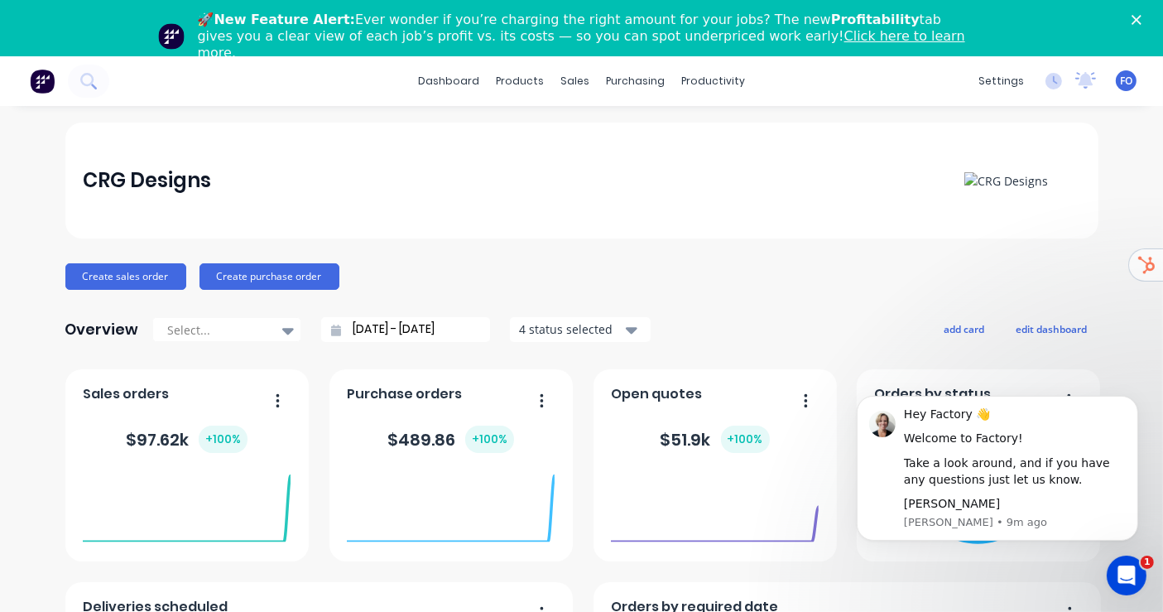
click at [1121, 570] on icon "Open Intercom Messenger" at bounding box center [1125, 574] width 27 height 27
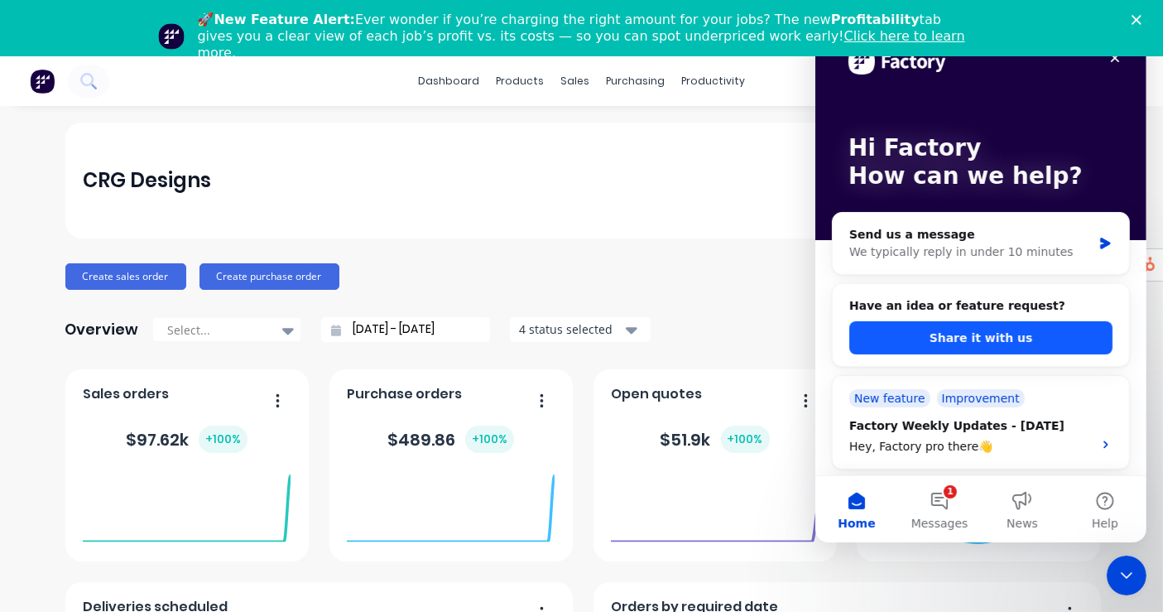
click at [1016, 334] on button "Share it with us" at bounding box center [979, 337] width 263 height 33
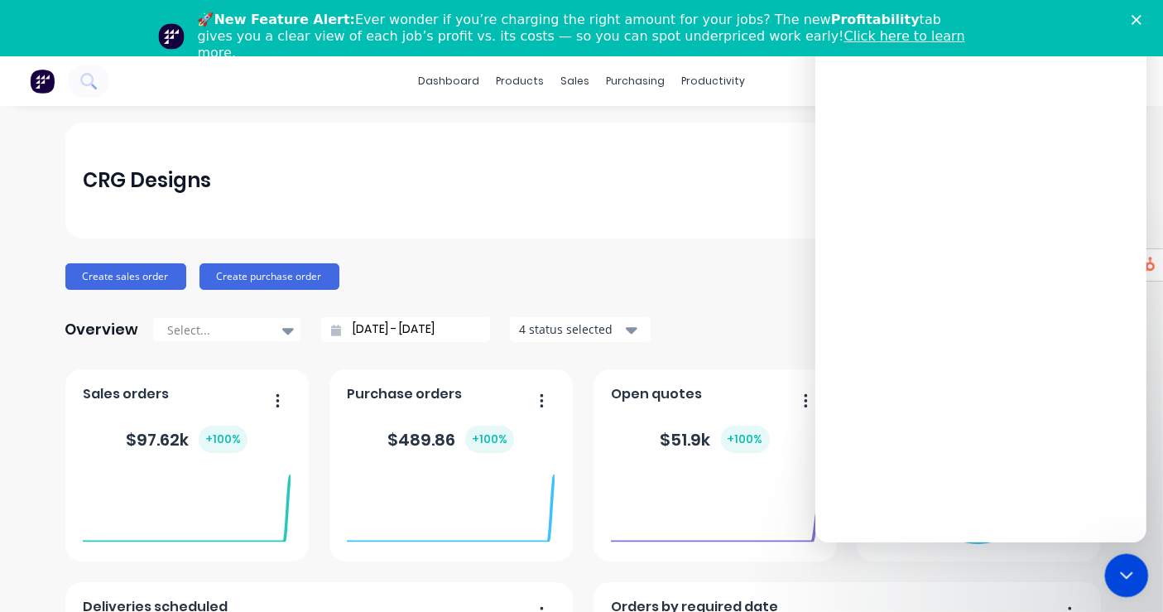
click at [1133, 574] on icon "Close Intercom Messenger" at bounding box center [1124, 573] width 20 height 20
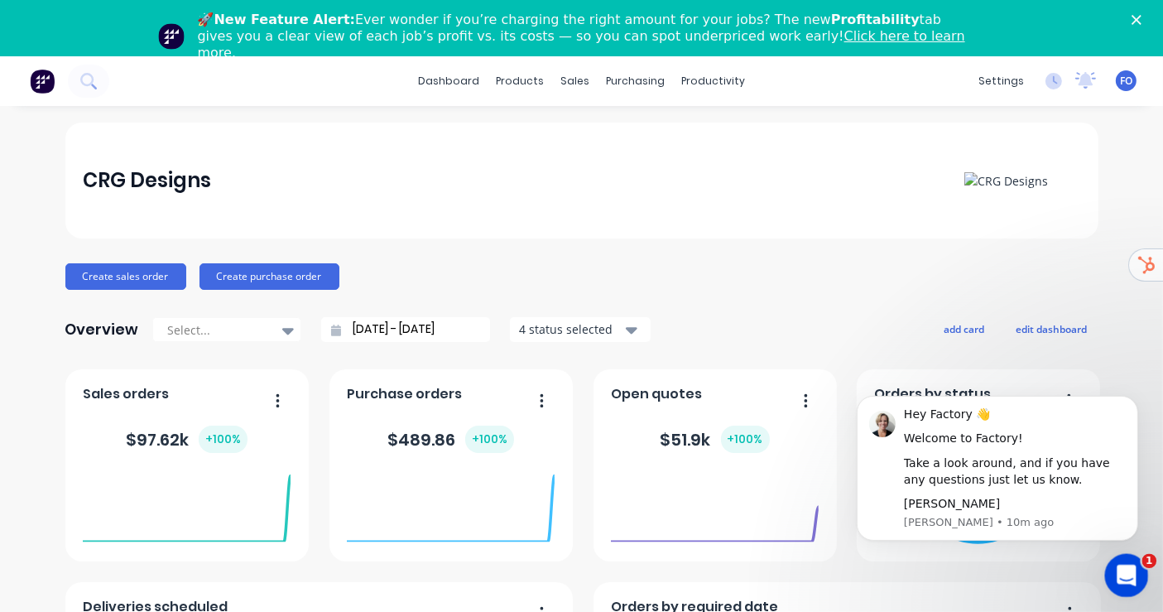
click at [1117, 573] on icon "Open Intercom Messenger" at bounding box center [1124, 573] width 27 height 27
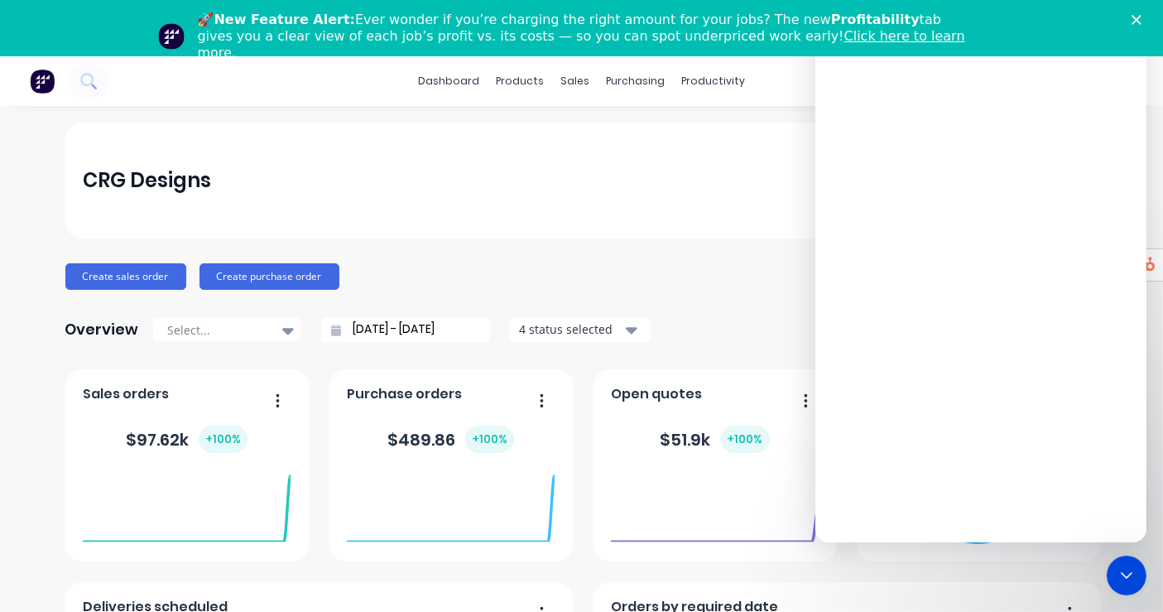
click at [1148, 15] on div "Close" at bounding box center [1140, 20] width 17 height 10
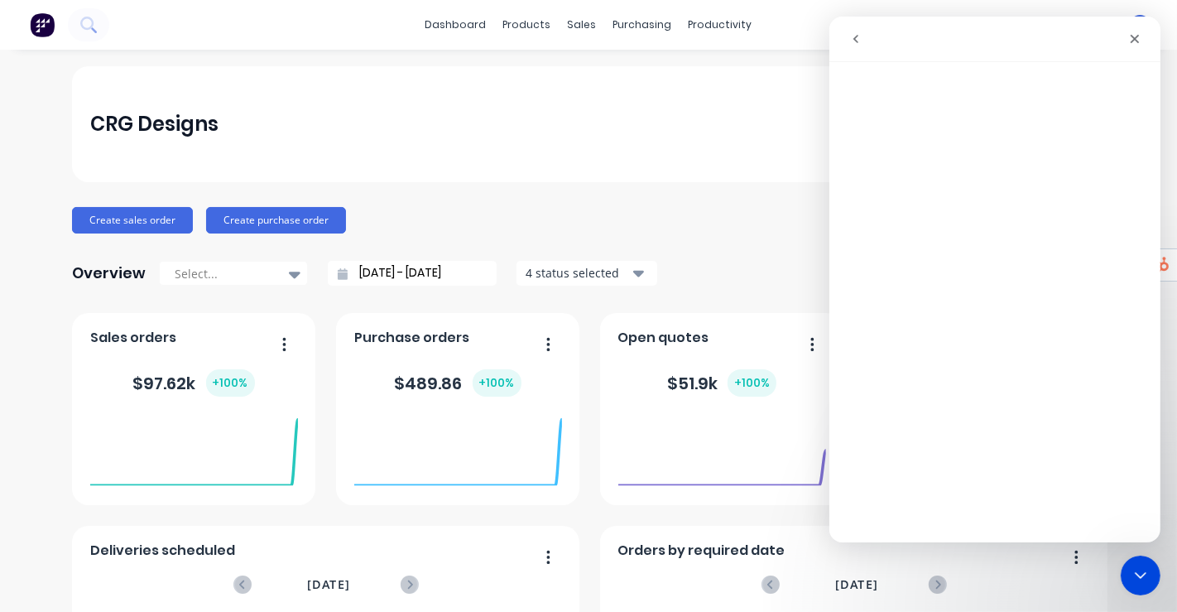
click at [858, 39] on icon "go back" at bounding box center [854, 38] width 13 height 13
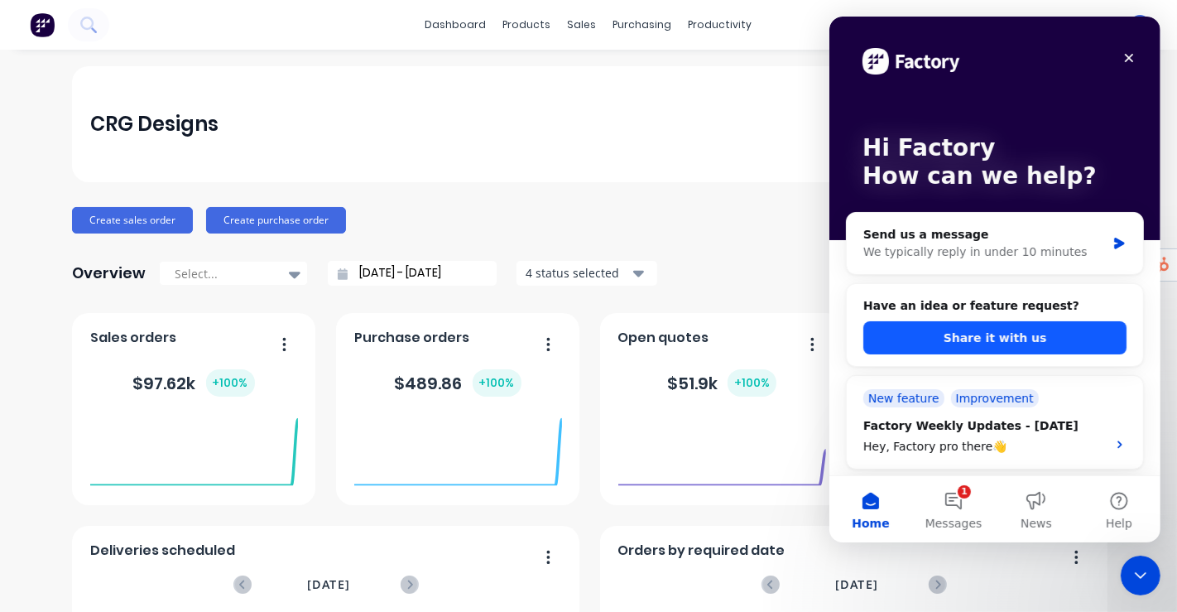
click at [1018, 334] on button "Share it with us" at bounding box center [993, 337] width 263 height 33
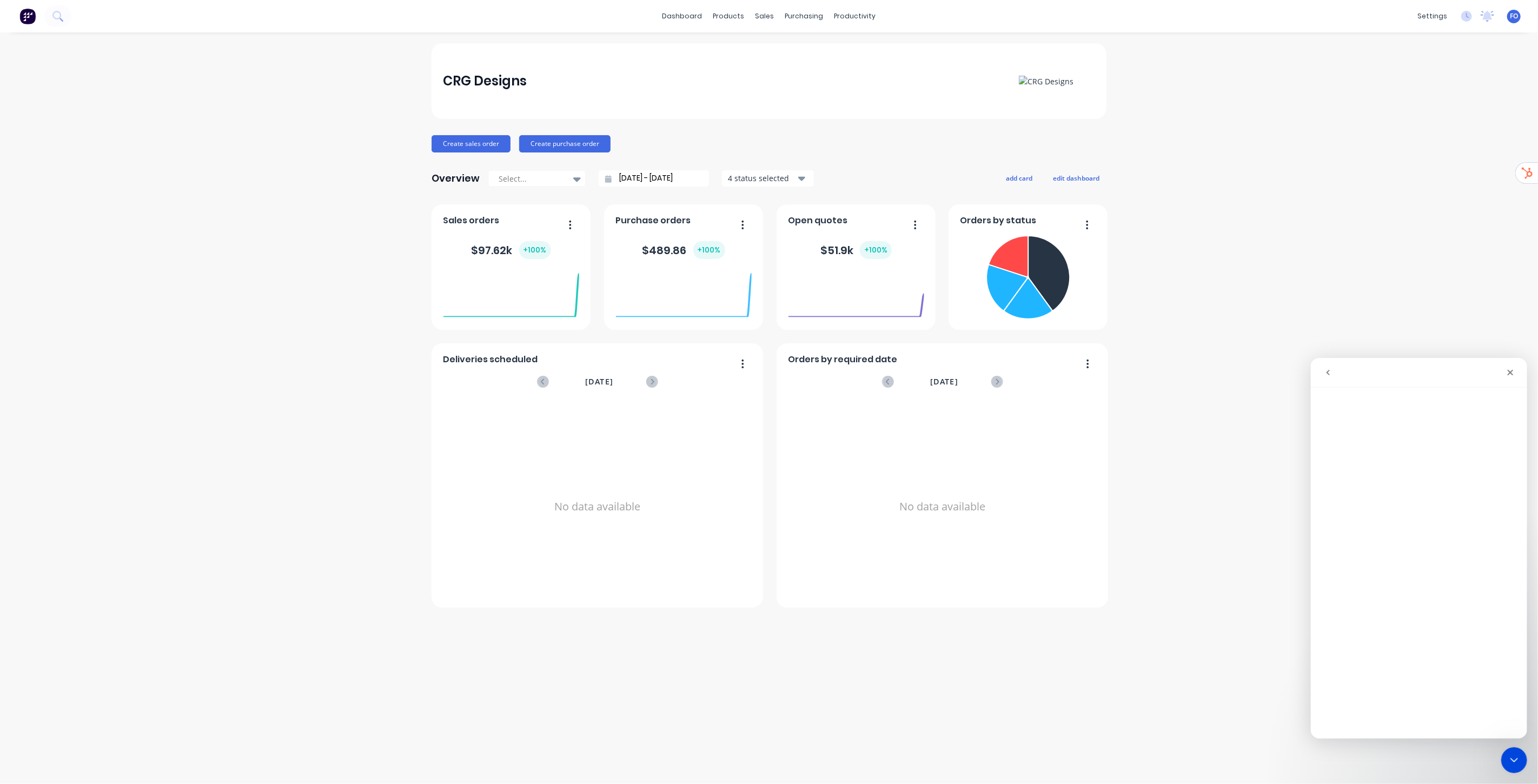
click at [768, 182] on div "CRG Designs Create sales order Create purchase order Overview Select... [DATE] …" at bounding box center [769, 408] width 1538 height 730
click at [768, 399] on div "Close Intercom Messenger" at bounding box center [1513, 759] width 26 height 26
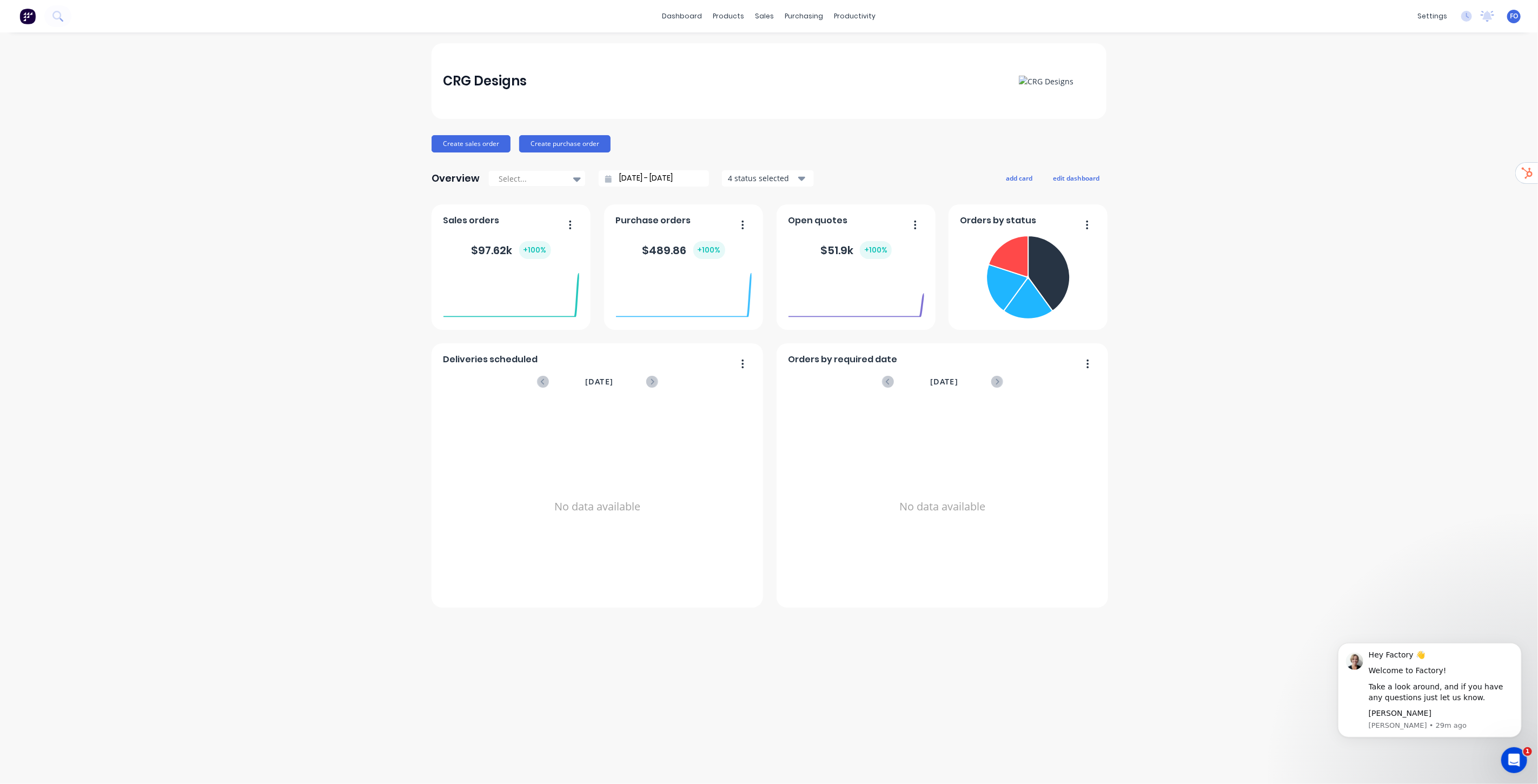
click at [768, 221] on div "CRG Designs Create sales order Create purchase order Overview Select... 01/08/2…" at bounding box center [769, 408] width 1538 height 730
click at [699, 14] on link "dashboard" at bounding box center [683, 16] width 51 height 16
click at [694, 18] on link "dashboard" at bounding box center [683, 16] width 51 height 16
click at [768, 19] on span "FO" at bounding box center [1514, 16] width 8 height 10
click at [768, 131] on div "Sign out" at bounding box center [1422, 135] width 29 height 10
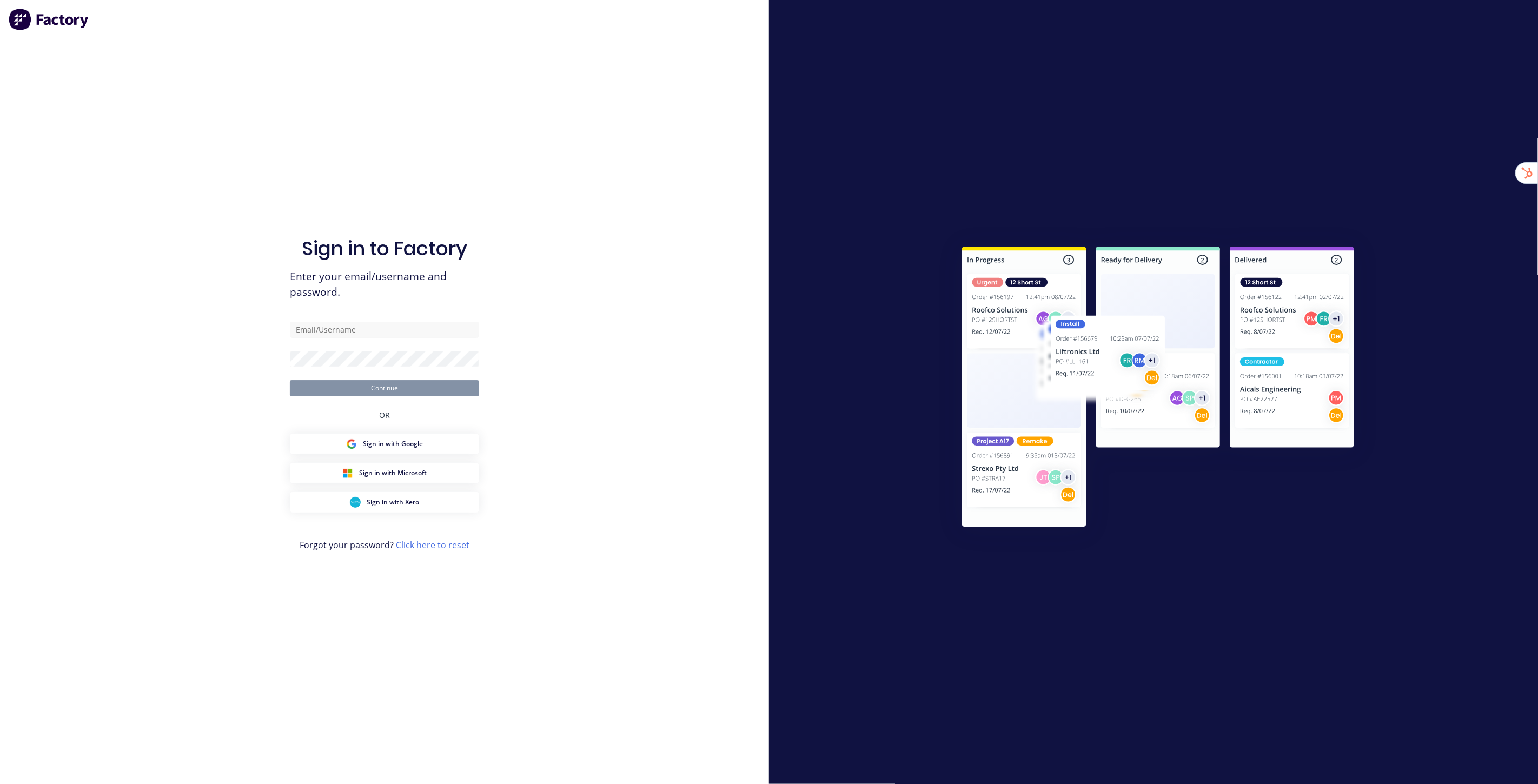
click at [425, 141] on div "Sign in to Factory Enter your email/username and password. Continue OR Sign in …" at bounding box center [385, 402] width 189 height 745
type input "stuart@factory.app"
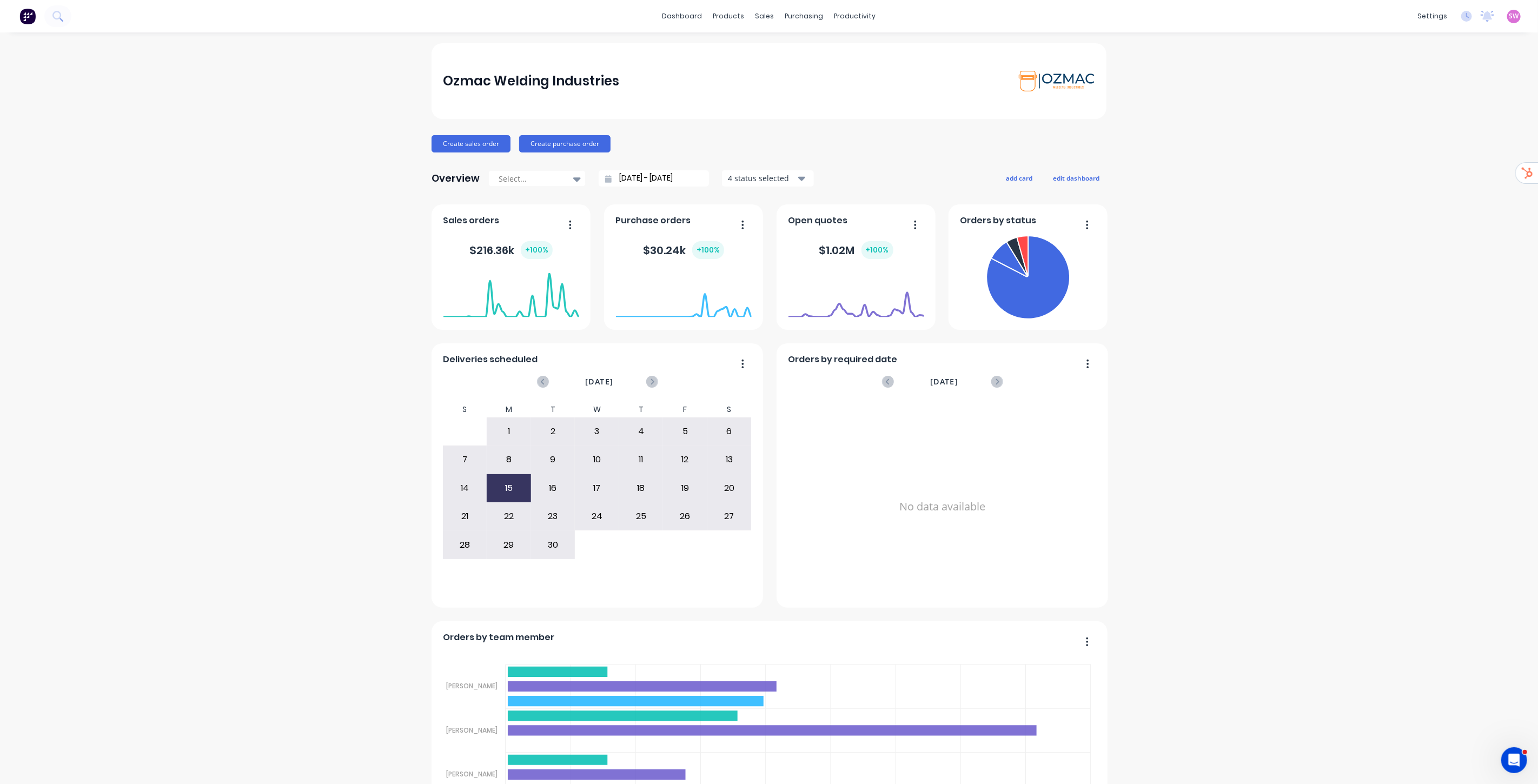
click at [800, 52] on div "Sales Orders" at bounding box center [800, 52] width 44 height 10
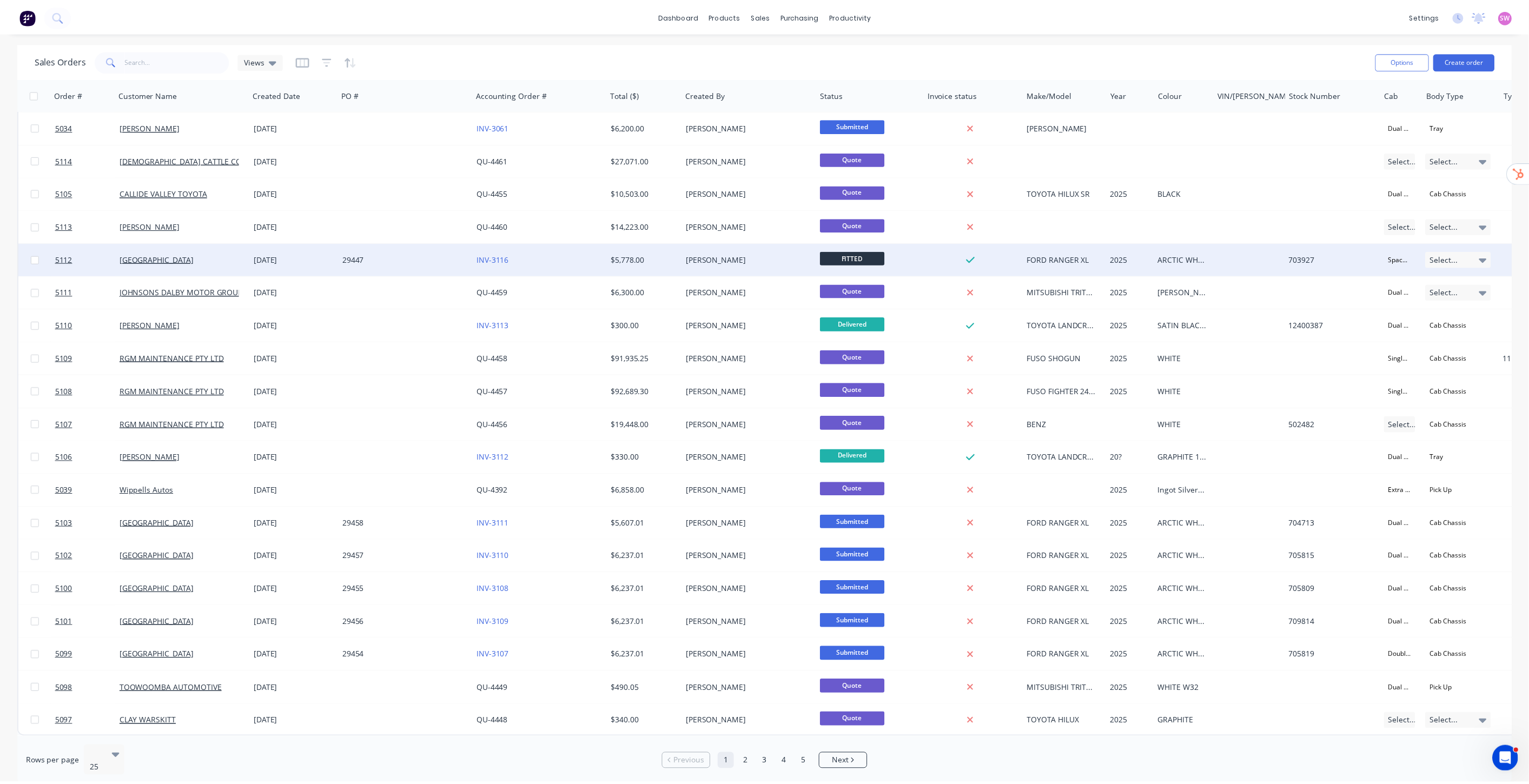
scroll to position [204, 0]
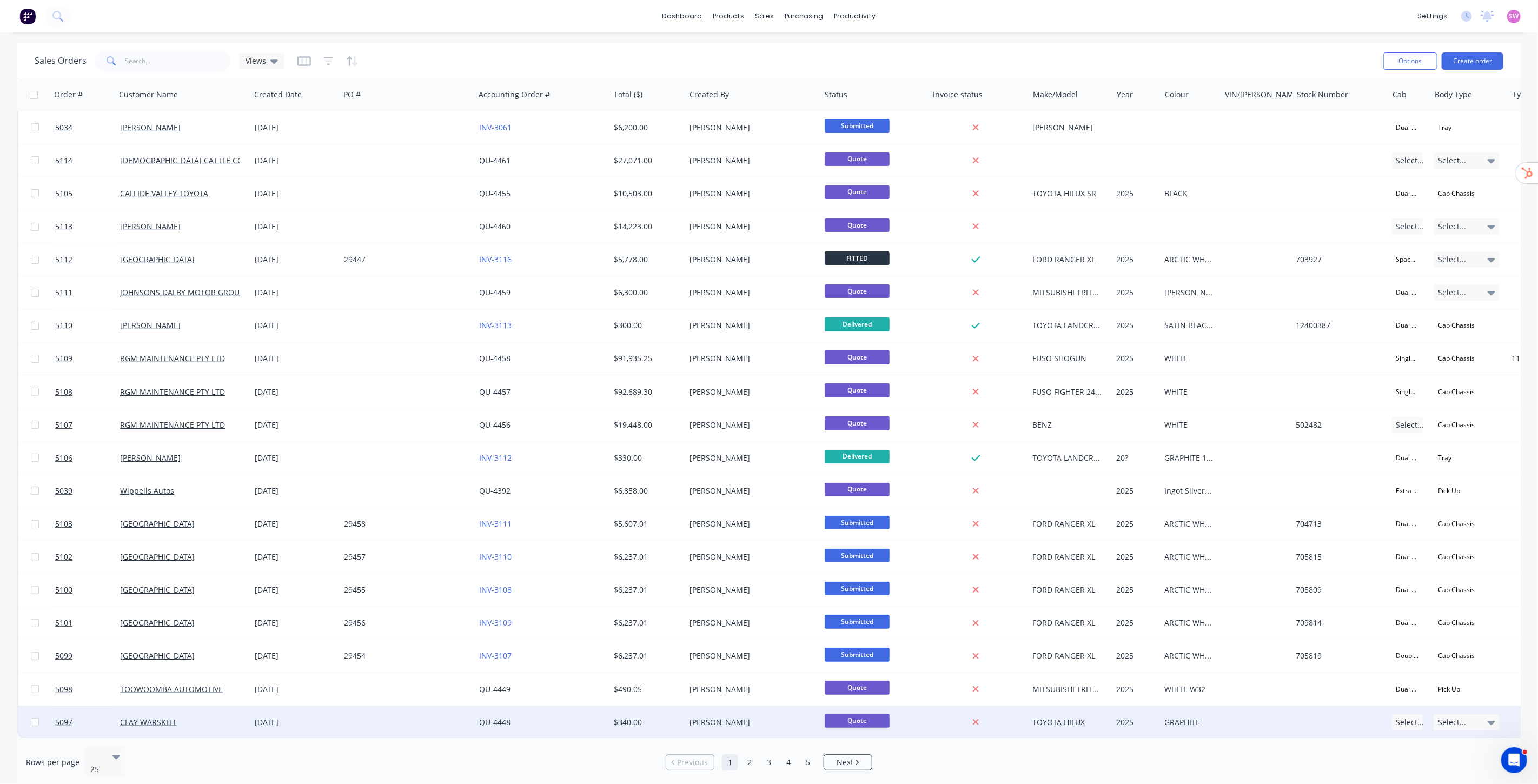
click at [441, 721] on div at bounding box center [407, 723] width 135 height 33
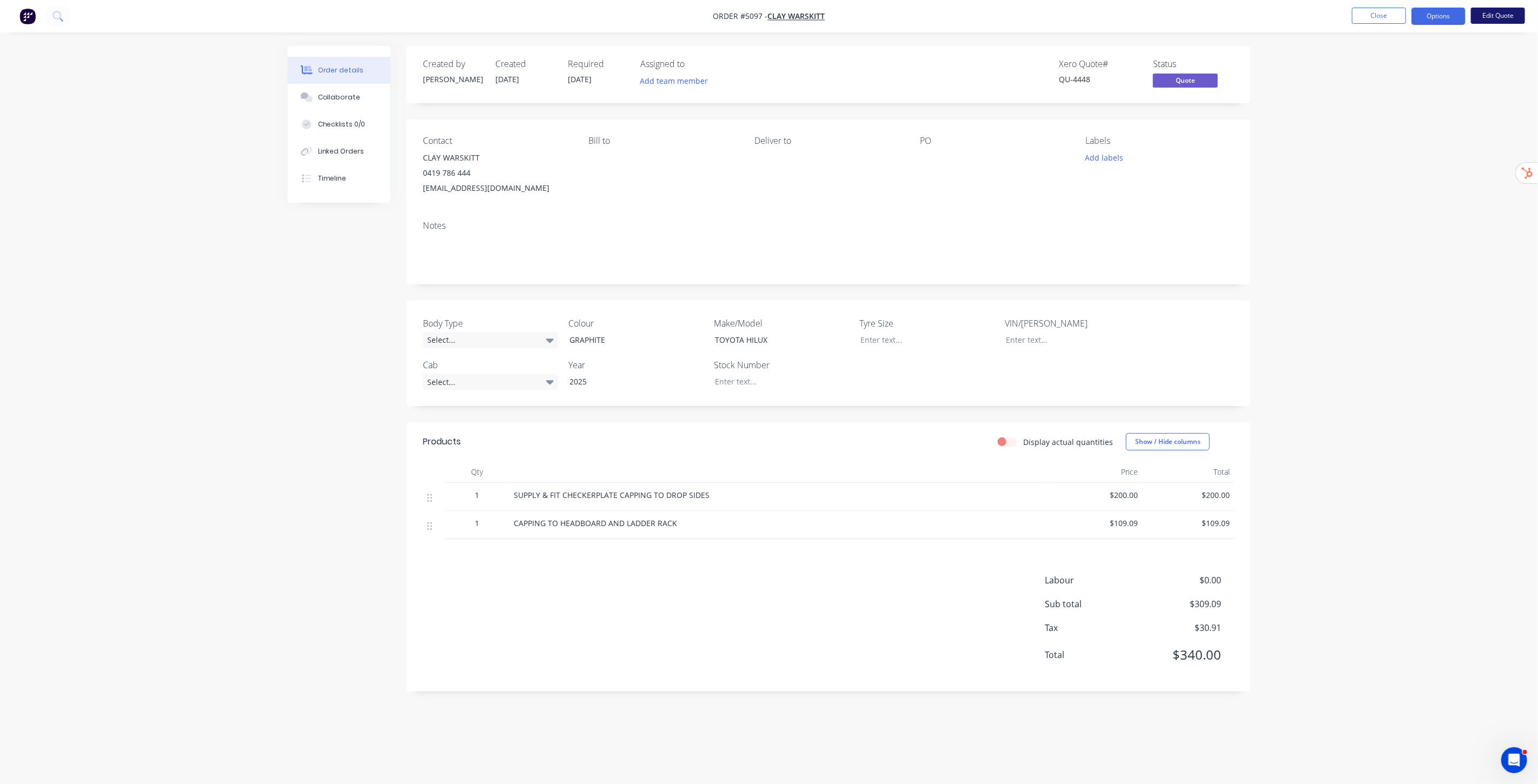
click at [1498, 20] on button "Edit Quote" at bounding box center [1497, 16] width 54 height 16
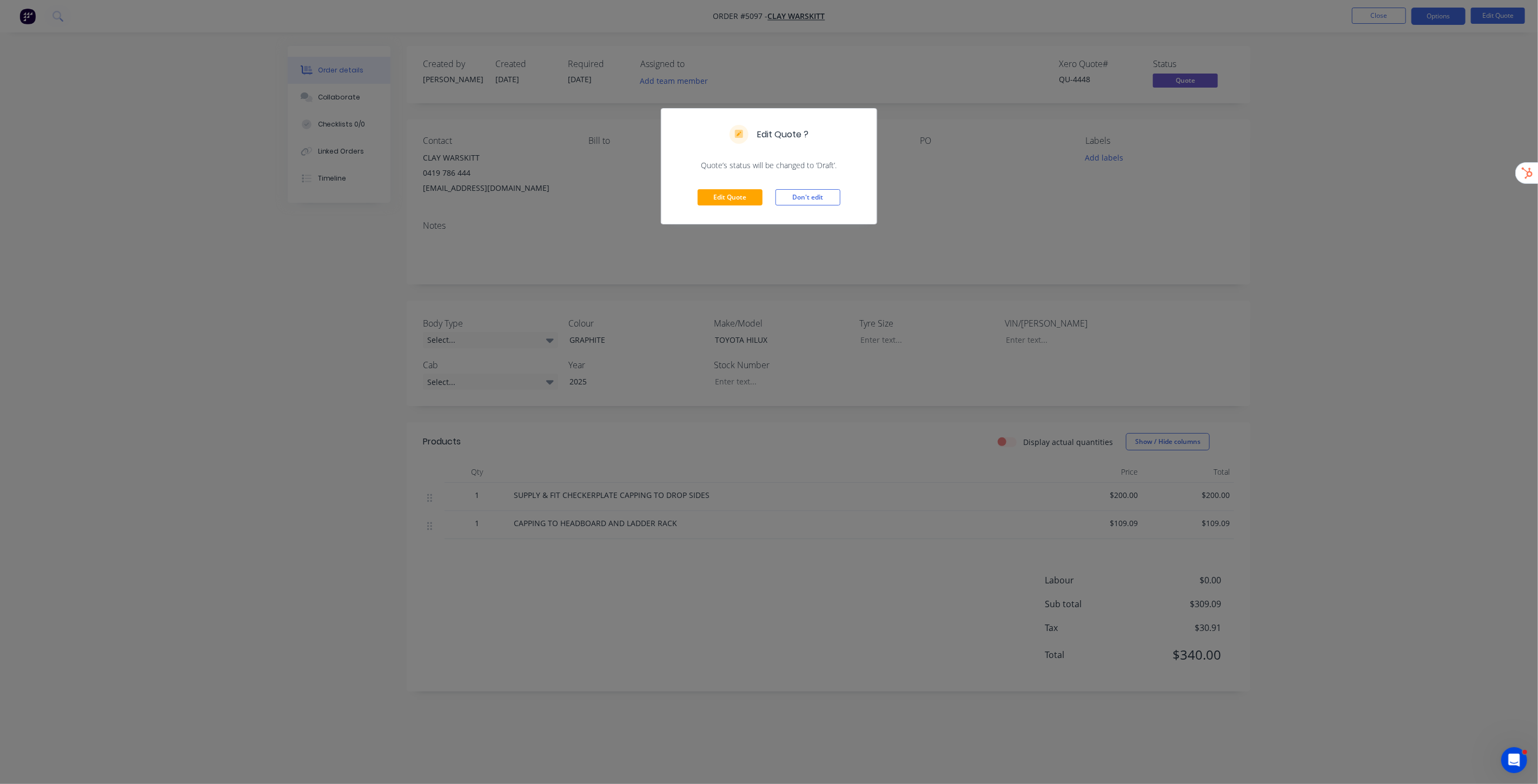
click at [747, 206] on div "Edit Quote Don't edit" at bounding box center [768, 197] width 215 height 53
click at [747, 197] on button "Edit Quote" at bounding box center [730, 197] width 65 height 16
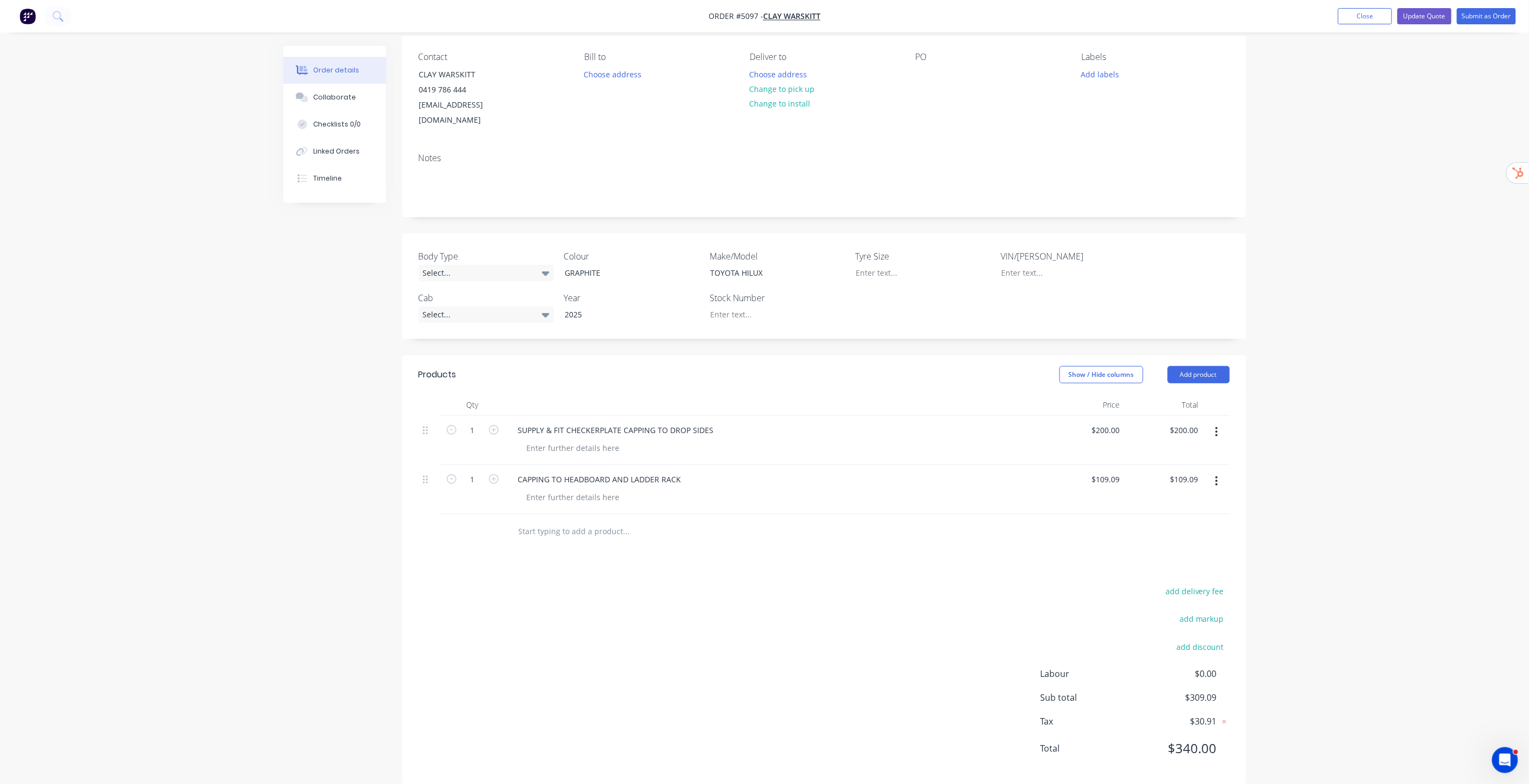
scroll to position [87, 0]
click at [558, 518] on input "text" at bounding box center [626, 529] width 216 height 22
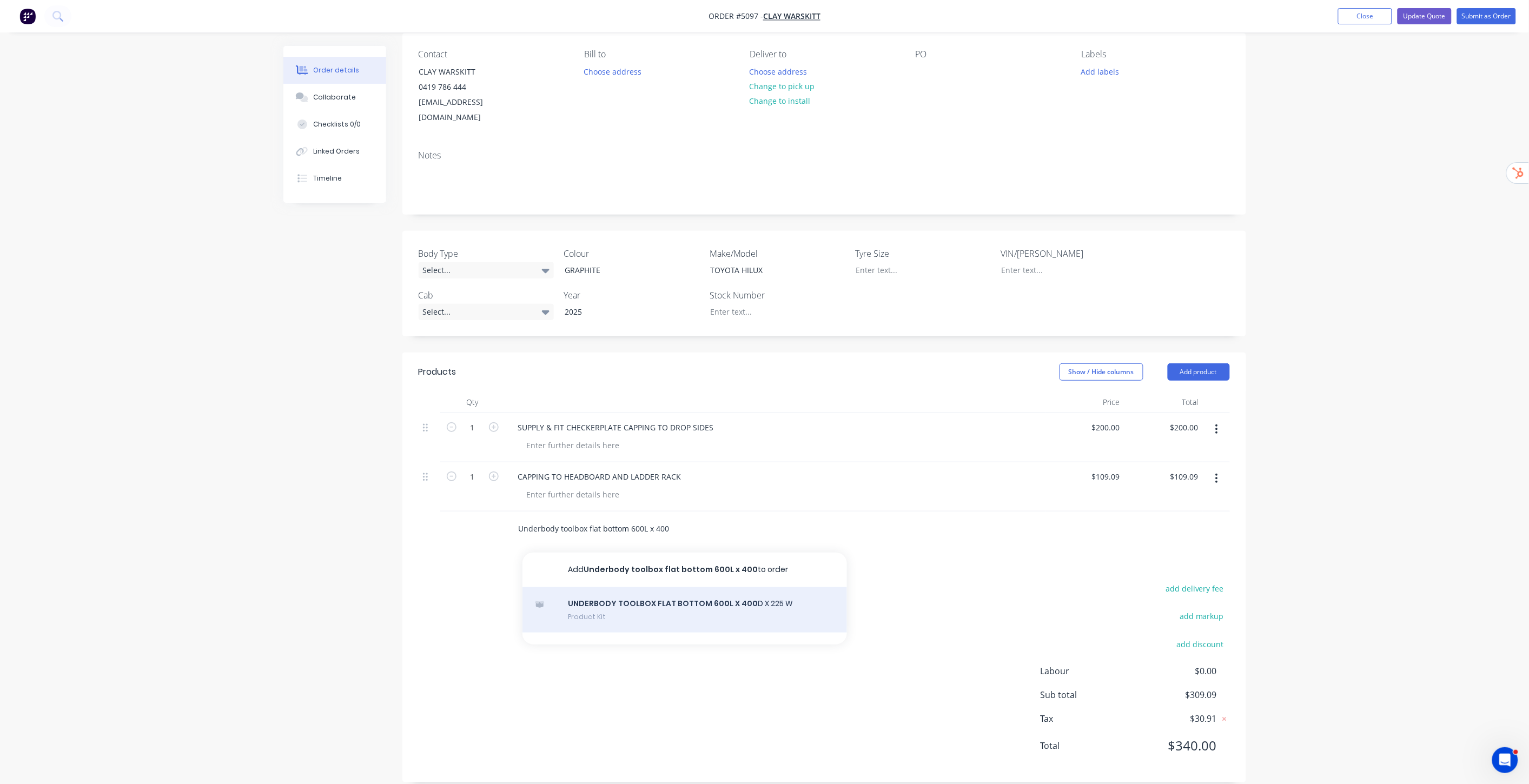
type input "Underbody toolbox flat bottom 600L x 400"
click at [658, 588] on div "UNDERBODY TOOLBOX FLAT BOTTOM 600L X 400 D X 225 W Product Kit" at bounding box center [685, 610] width 325 height 46
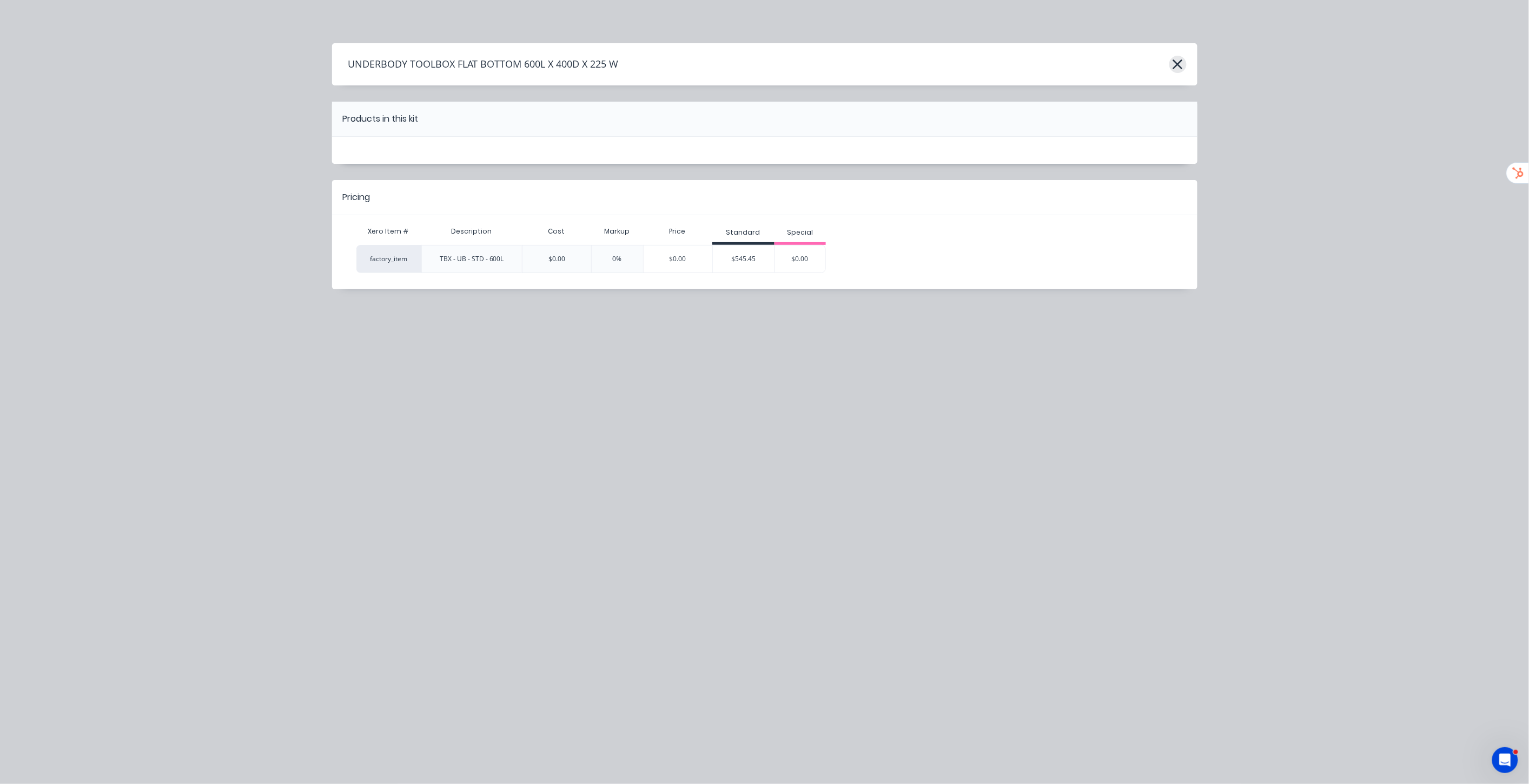
click at [1185, 63] on button "button" at bounding box center [1178, 64] width 17 height 17
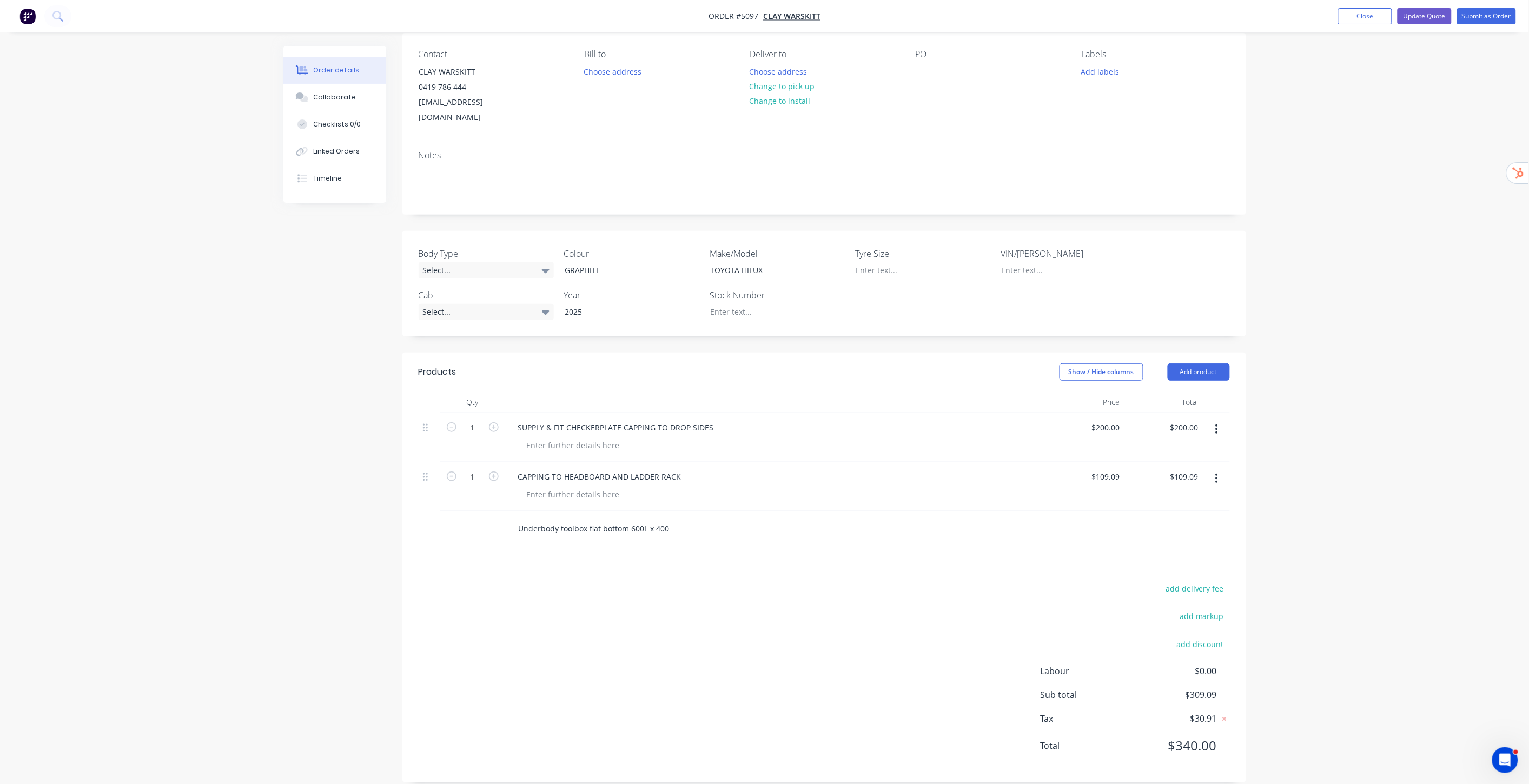
click at [684, 518] on input "Underbody toolbox flat bottom 600L x 400" at bounding box center [626, 529] width 216 height 22
drag, startPoint x: 684, startPoint y: 511, endPoint x: 521, endPoint y: 520, distance: 163.2
click at [521, 520] on input "Underbody toolbox flat bottom 600L x 400" at bounding box center [626, 529] width 216 height 22
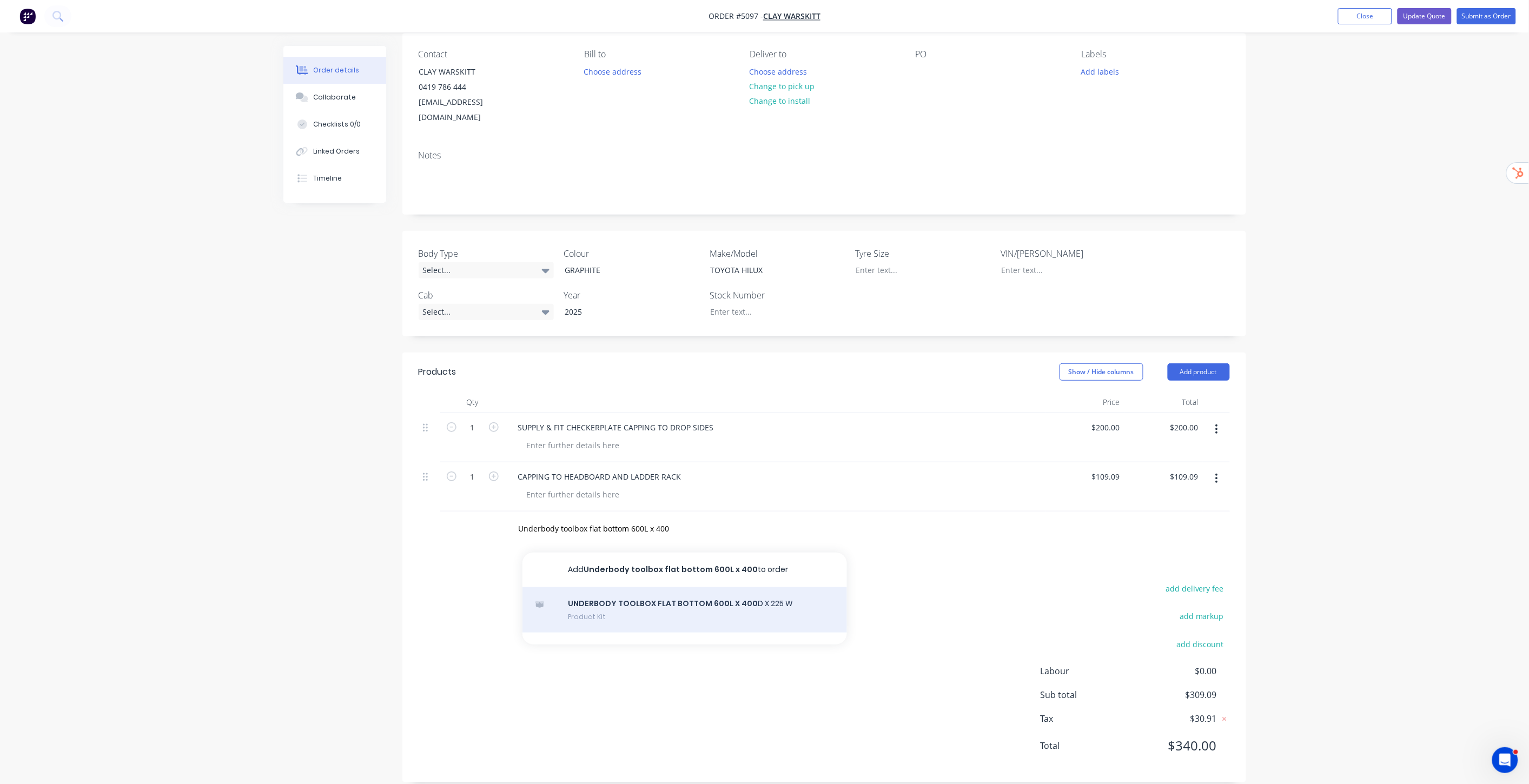
click at [697, 601] on div "UNDERBODY TOOLBOX FLAT BOTTOM 600L X 400 D X 225 W Product Kit" at bounding box center [685, 610] width 325 height 46
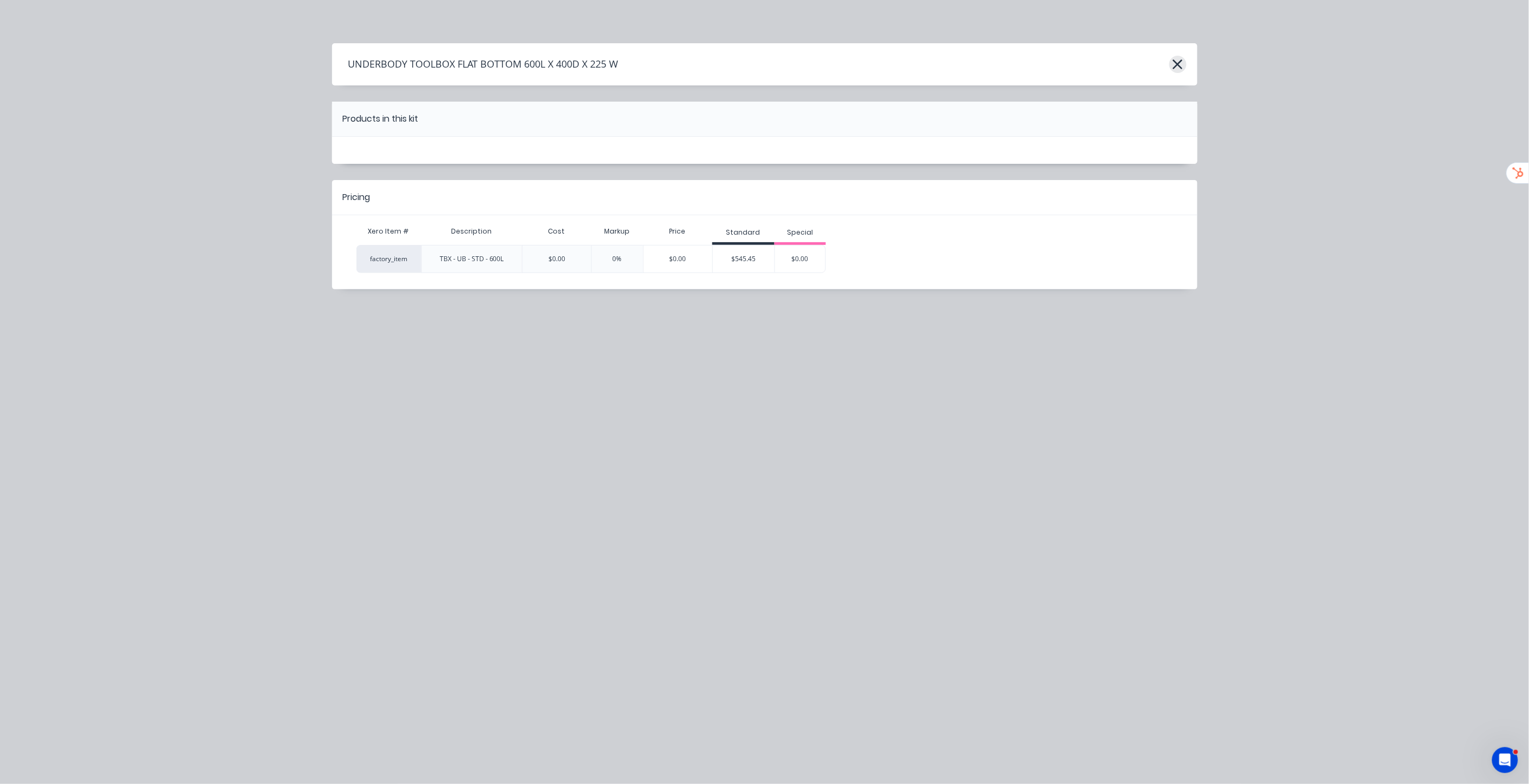
click at [1179, 61] on icon "button" at bounding box center [1177, 64] width 10 height 10
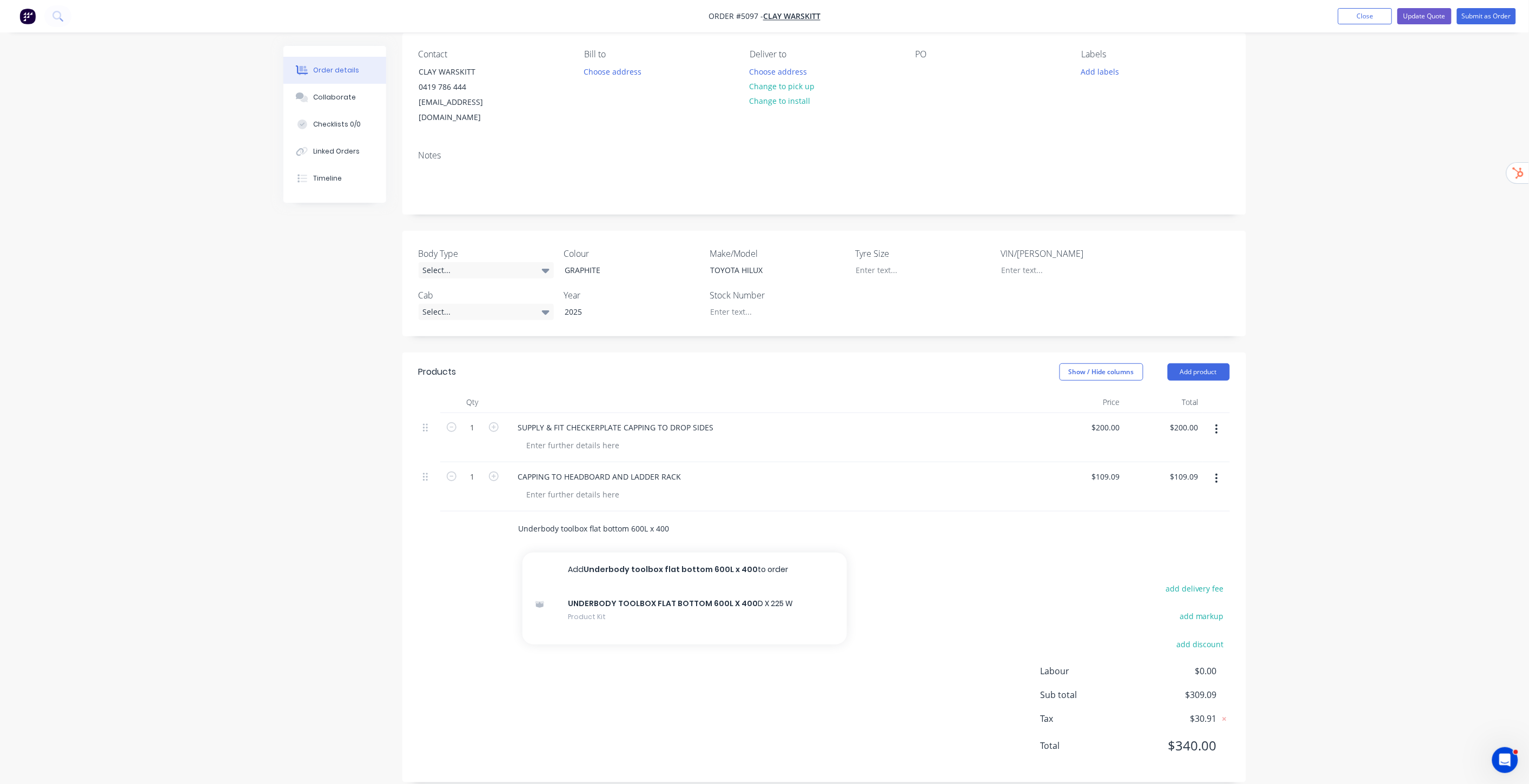
drag, startPoint x: 577, startPoint y: 514, endPoint x: 444, endPoint y: 514, distance: 133.0
click at [444, 514] on div "Underbody toolbox flat bottom 600L x 400 Add Underbody toolbox flat bottom 600L…" at bounding box center [825, 529] width 812 height 35
click at [1358, 429] on div "Order details Collaborate Checklists 0/0 Linked Orders Timeline Order details C…" at bounding box center [764, 356] width 1529 height 886
click at [1434, 18] on button "Update Quote" at bounding box center [1424, 16] width 54 height 16
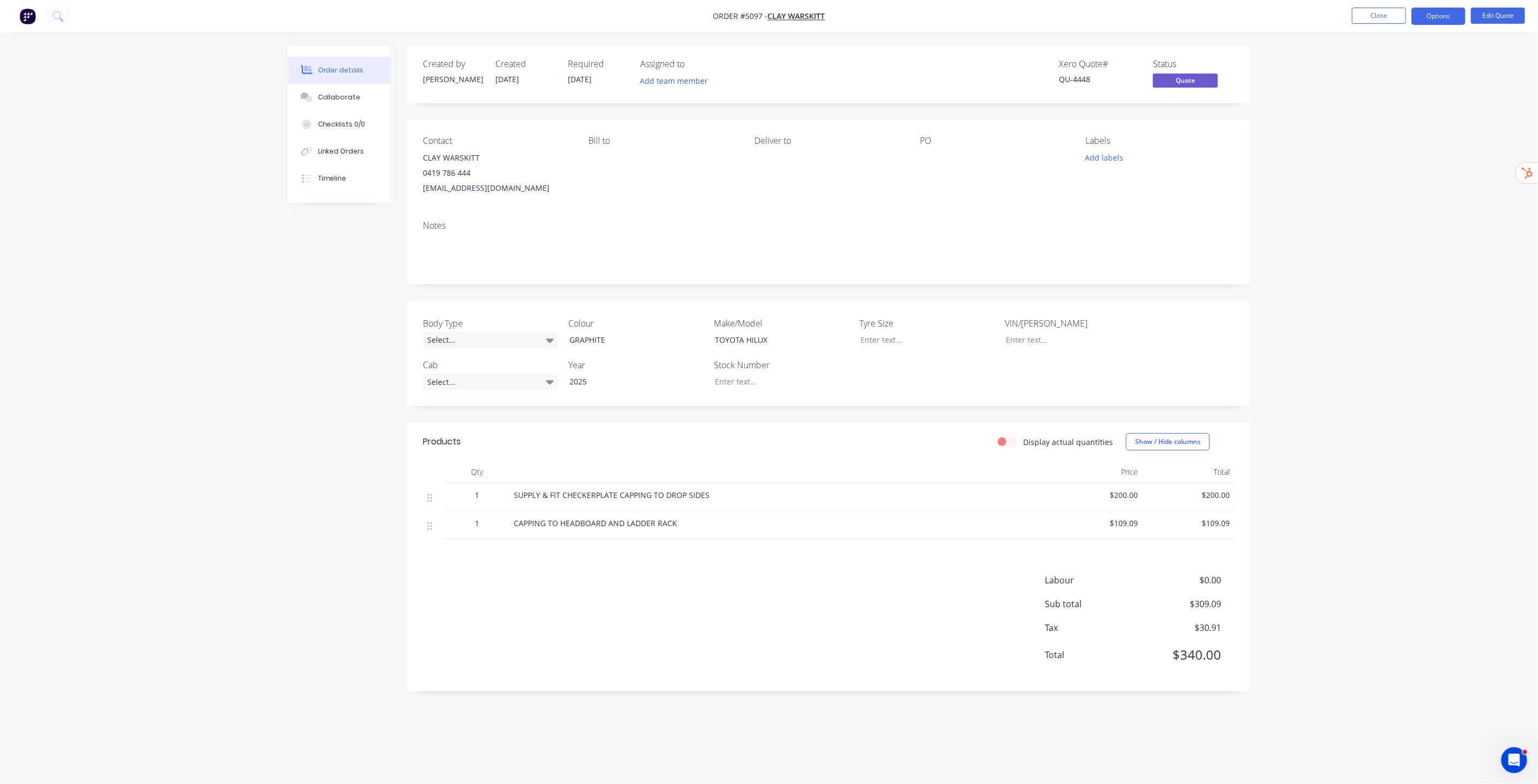
click at [1336, 125] on div "Order details Collaborate Checklists 0/0 Linked Orders Timeline Order details C…" at bounding box center [769, 392] width 1538 height 784
click at [1394, 14] on button "Close" at bounding box center [1379, 16] width 54 height 16
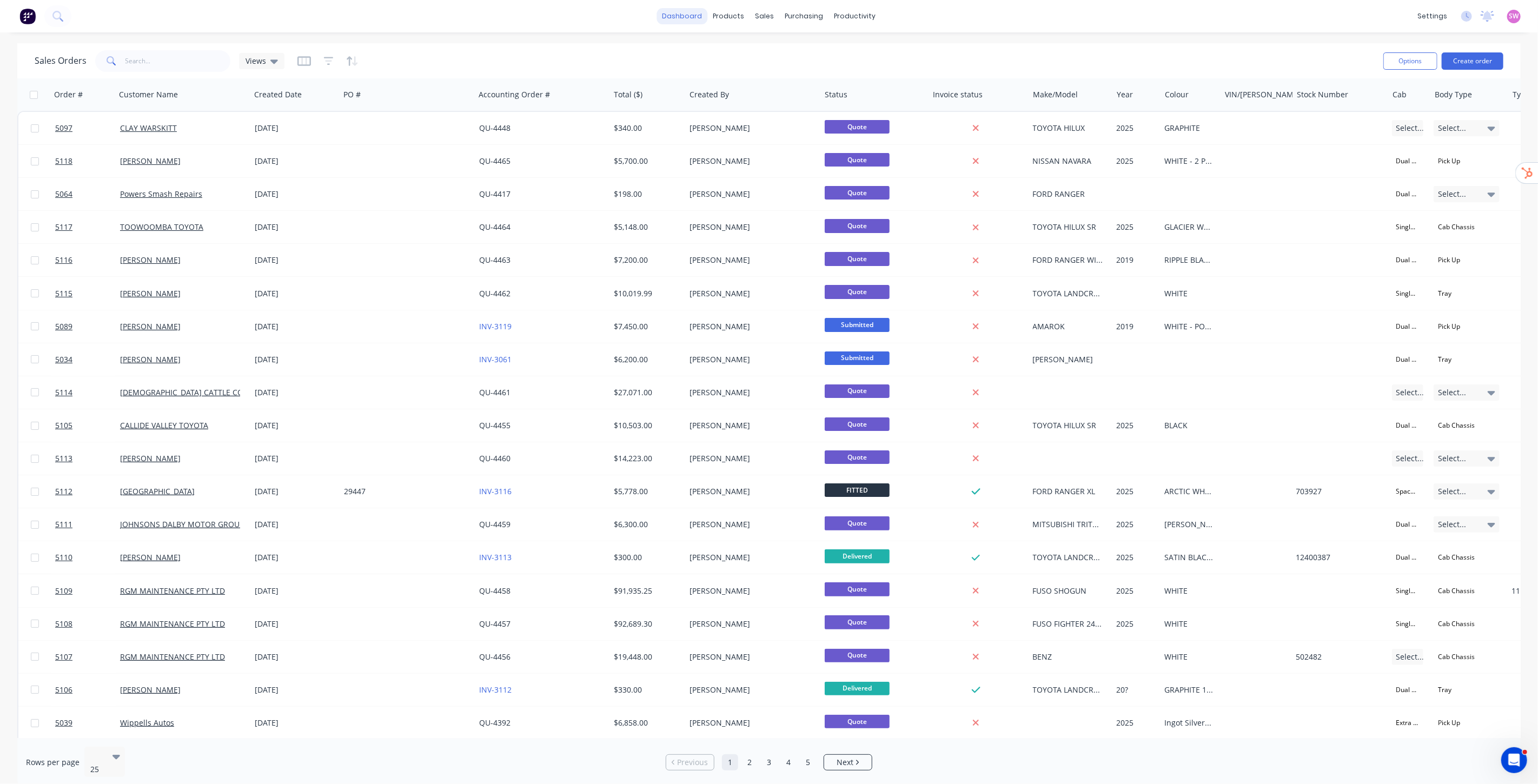
click at [679, 12] on link "dashboard" at bounding box center [683, 16] width 51 height 16
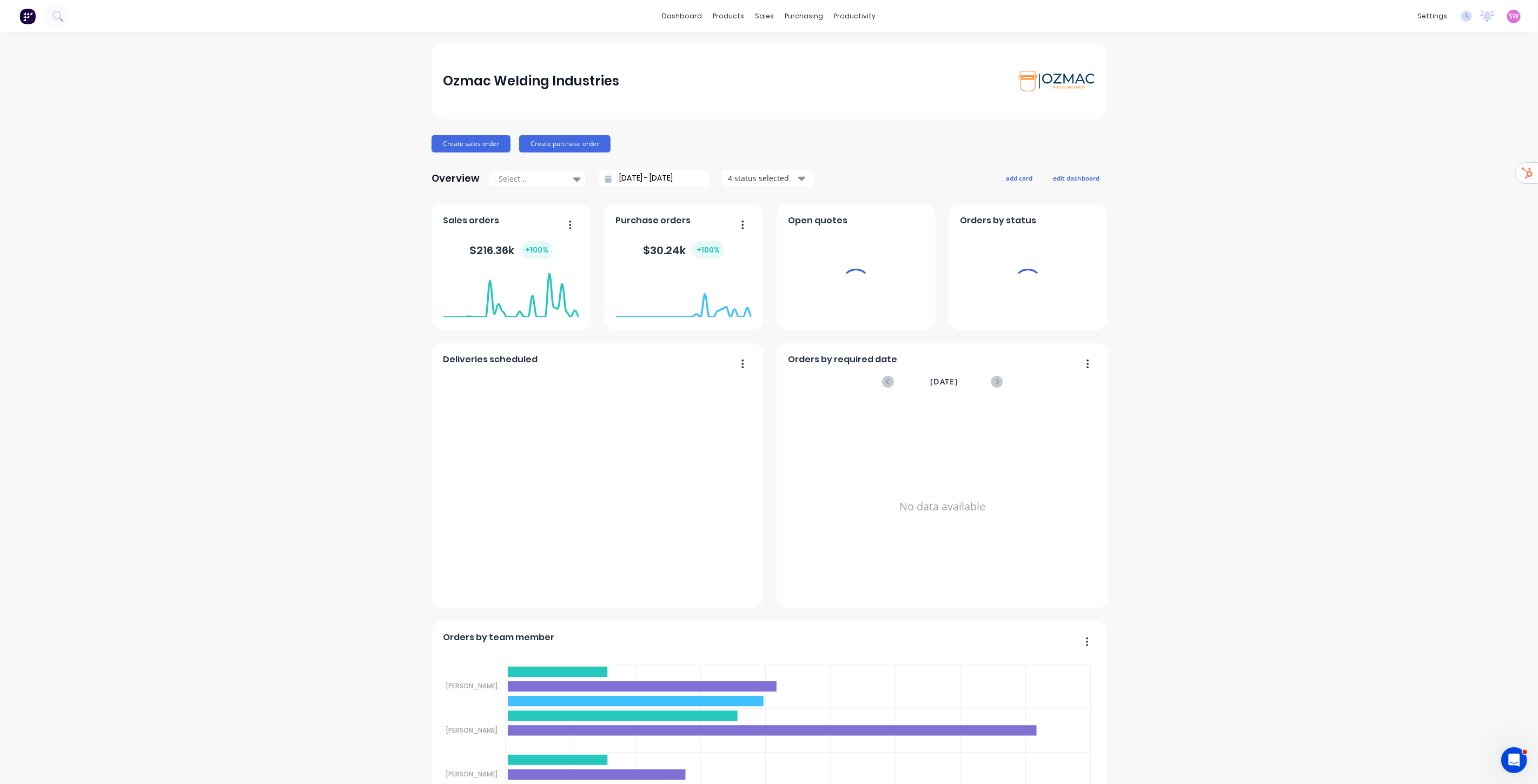
click at [1507, 10] on div "SW Ozmac Welding Industries Stuart Wheatley Administrator Profile Sign out" at bounding box center [1514, 16] width 14 height 14
click at [1508, 22] on div "SW Ozmac Welding Industries Stuart Wheatley Administrator Profile Sign out" at bounding box center [1514, 16] width 14 height 14
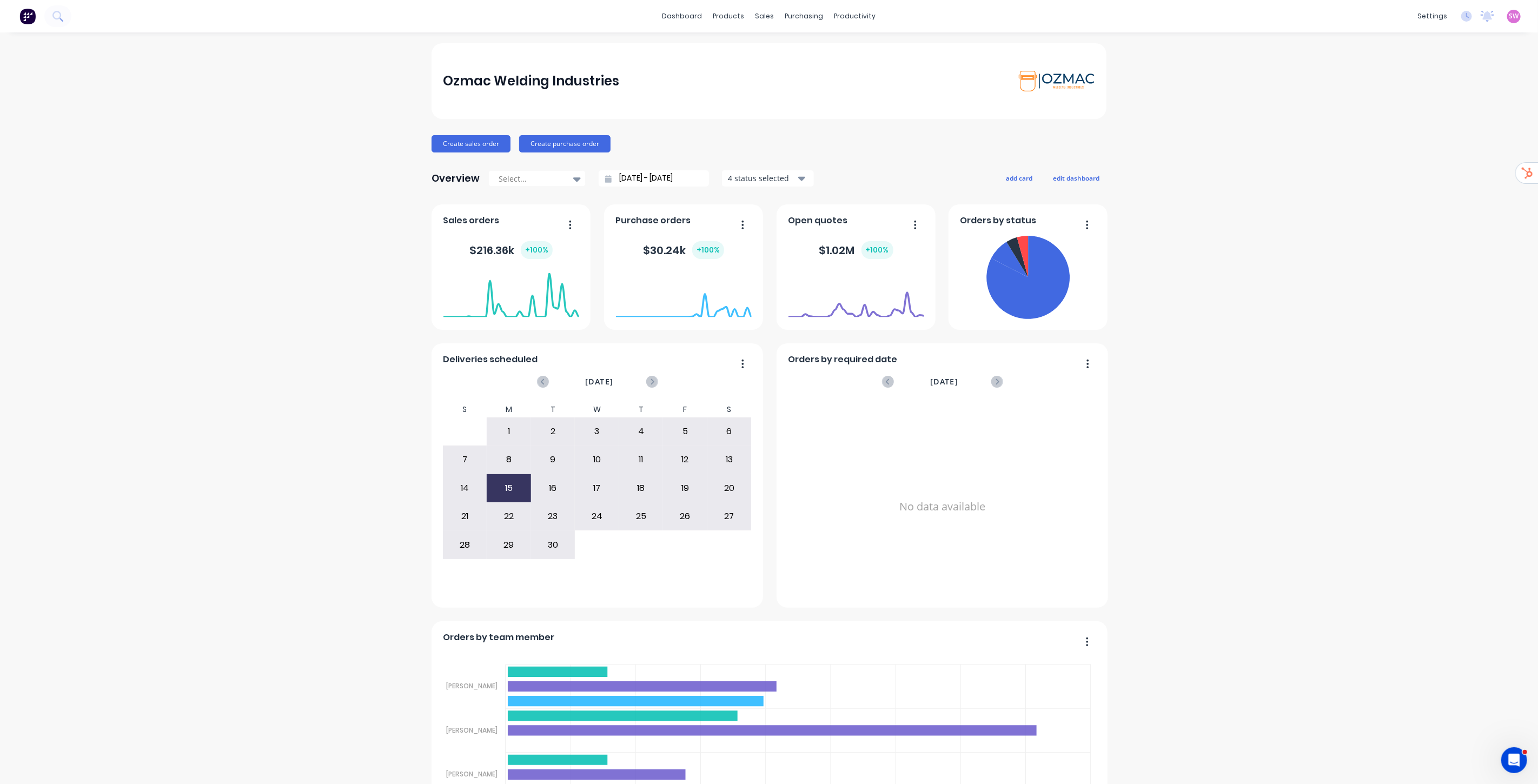
click at [1509, 15] on span "SW" at bounding box center [1514, 16] width 10 height 10
click at [1415, 134] on div "Sign out" at bounding box center [1422, 135] width 29 height 10
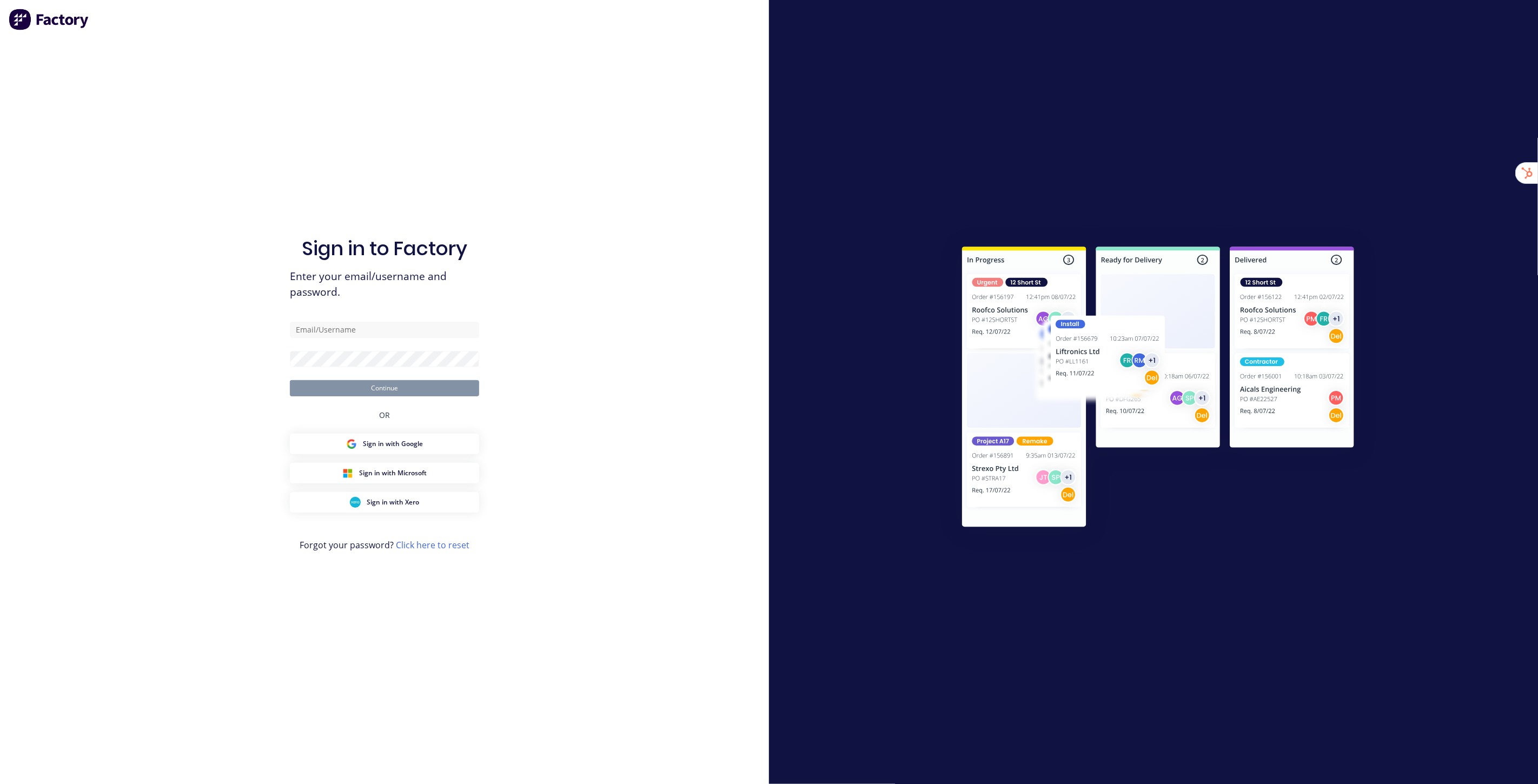
drag, startPoint x: 333, startPoint y: 100, endPoint x: 273, endPoint y: 73, distance: 65.8
click at [331, 95] on div "Sign in to Factory Enter your email/username and password. Continue OR Sign in …" at bounding box center [385, 402] width 189 height 745
click at [623, 373] on div "Sign in to Factory Enter your email/username and password. Continue OR Sign in …" at bounding box center [384, 392] width 769 height 784
type input "stuart@factory.app"
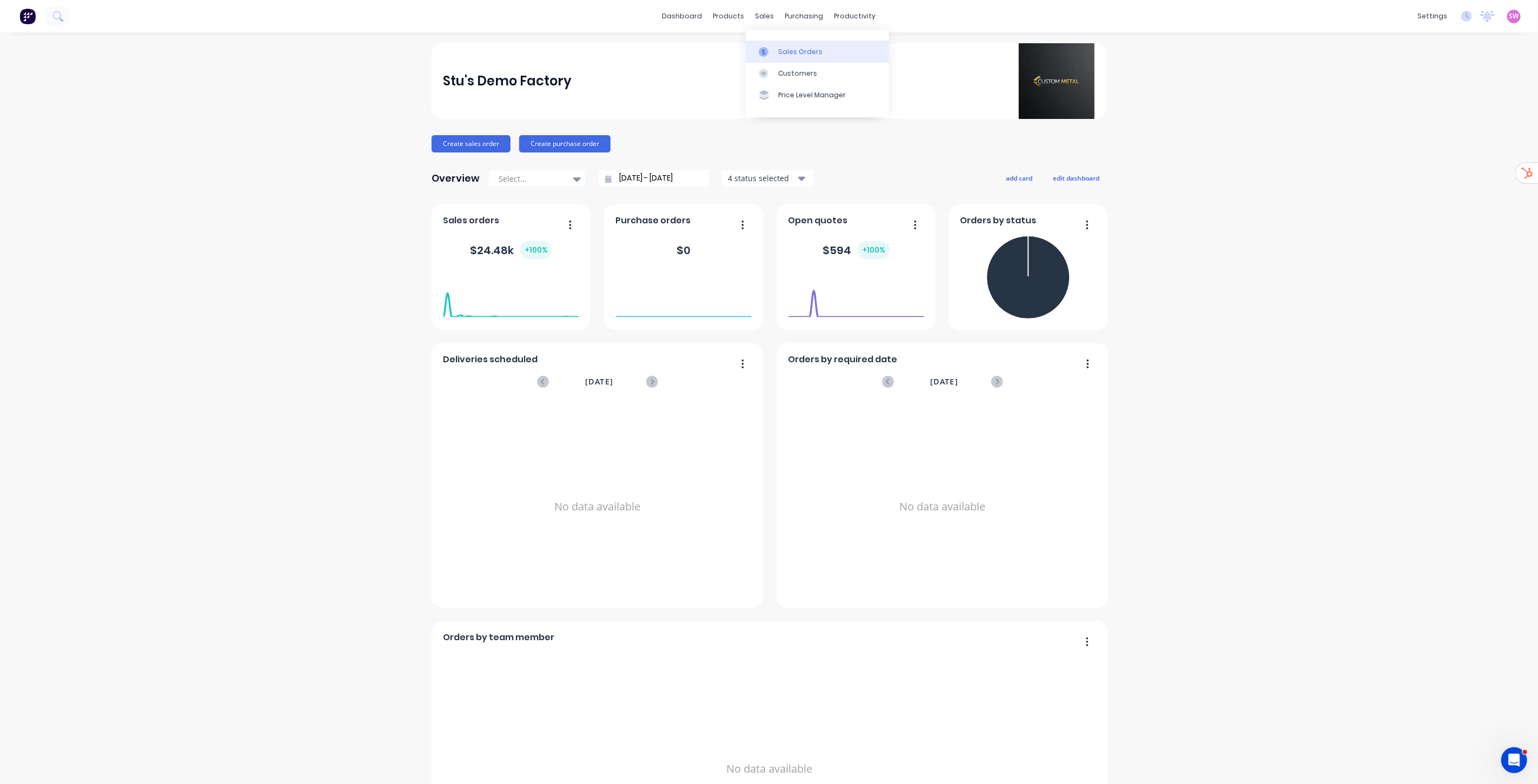
click at [777, 41] on link "Sales Orders" at bounding box center [817, 51] width 143 height 22
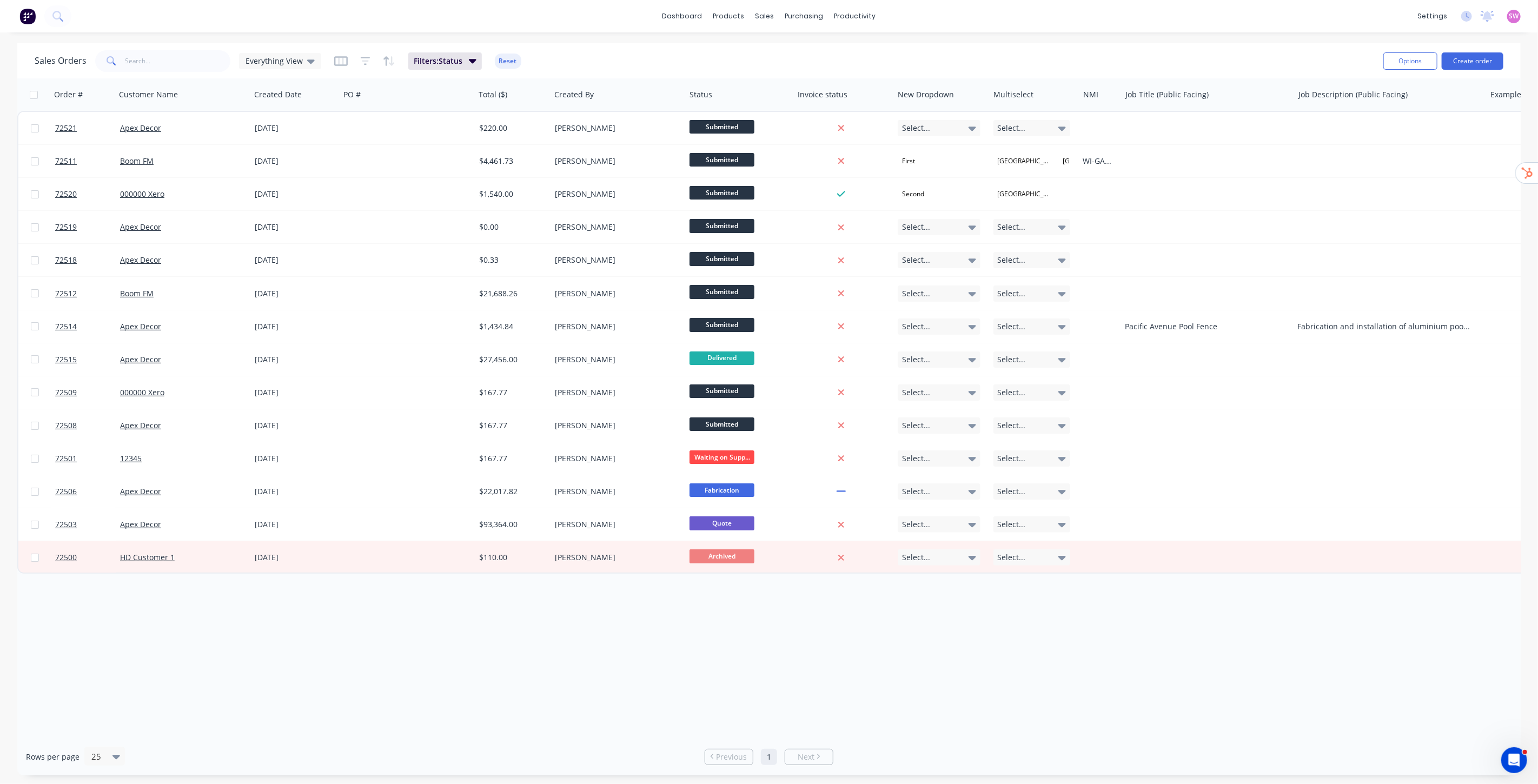
click at [604, 649] on div "Order # Customer Name Created Date PO # Total ($) Created By Status Invoice sta…" at bounding box center [768, 408] width 1503 height 660
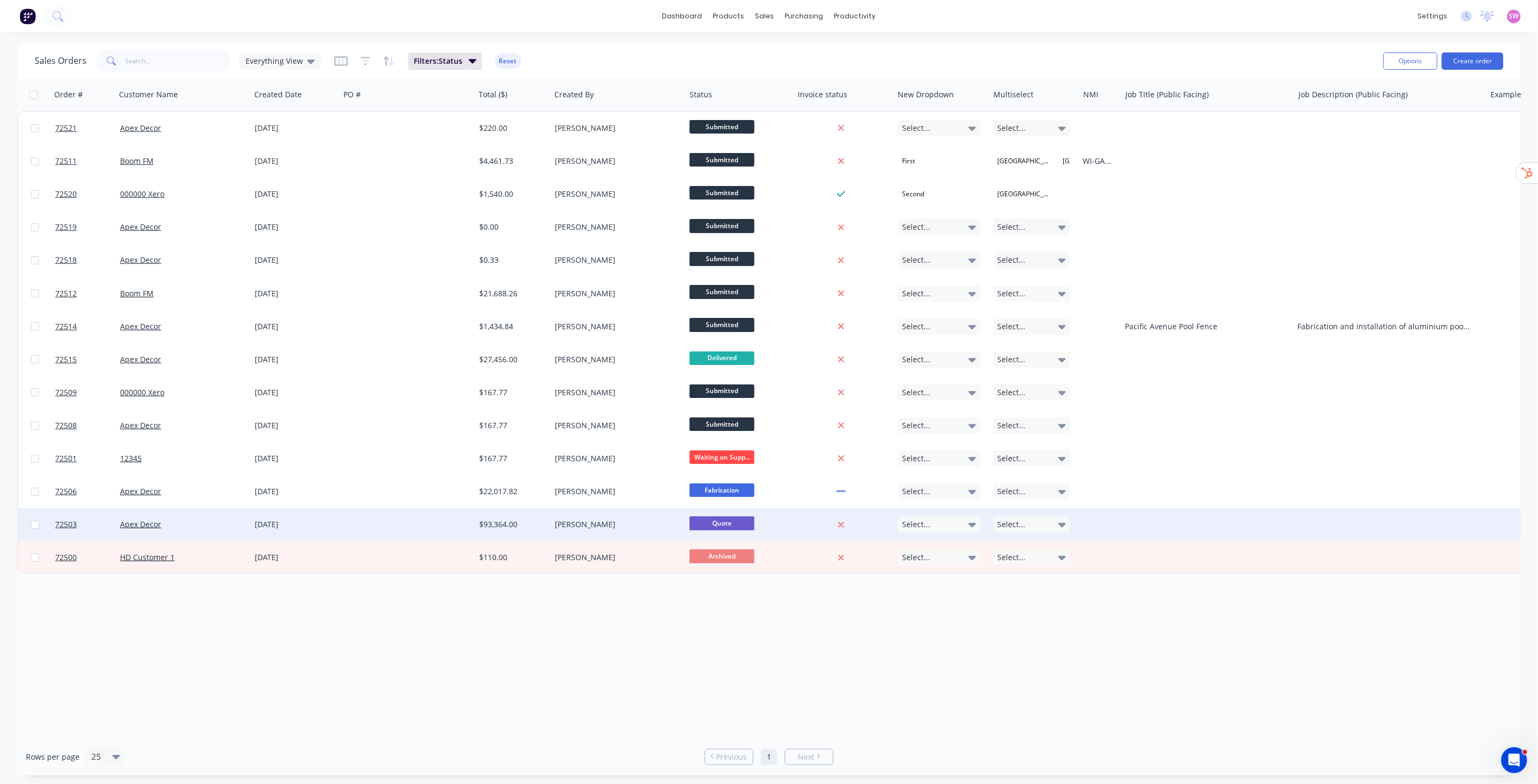
click at [445, 527] on div at bounding box center [407, 525] width 135 height 33
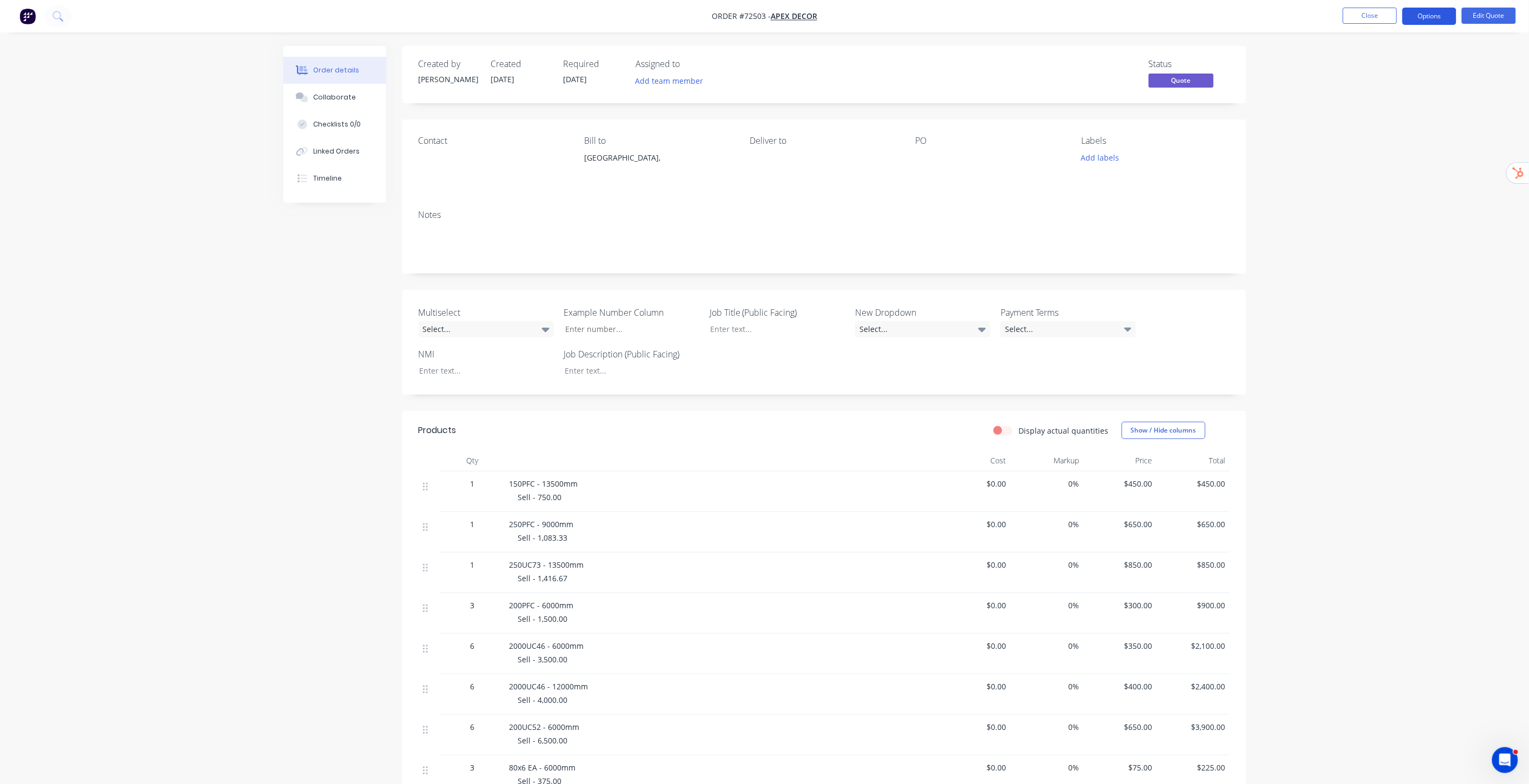
click at [1447, 14] on button "Options" at bounding box center [1429, 16] width 54 height 17
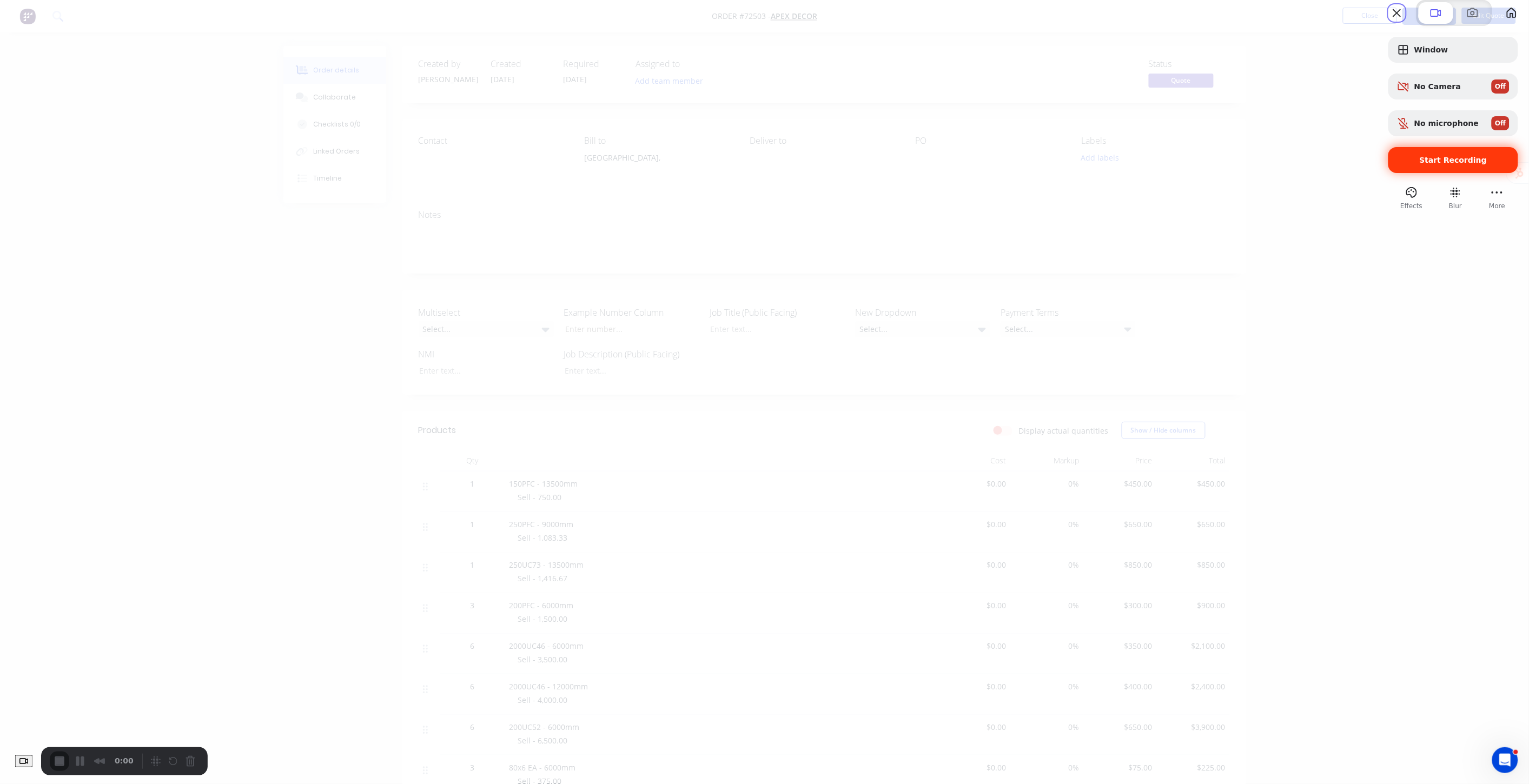
click at [1443, 165] on span "Start Recording" at bounding box center [1453, 159] width 67 height 8
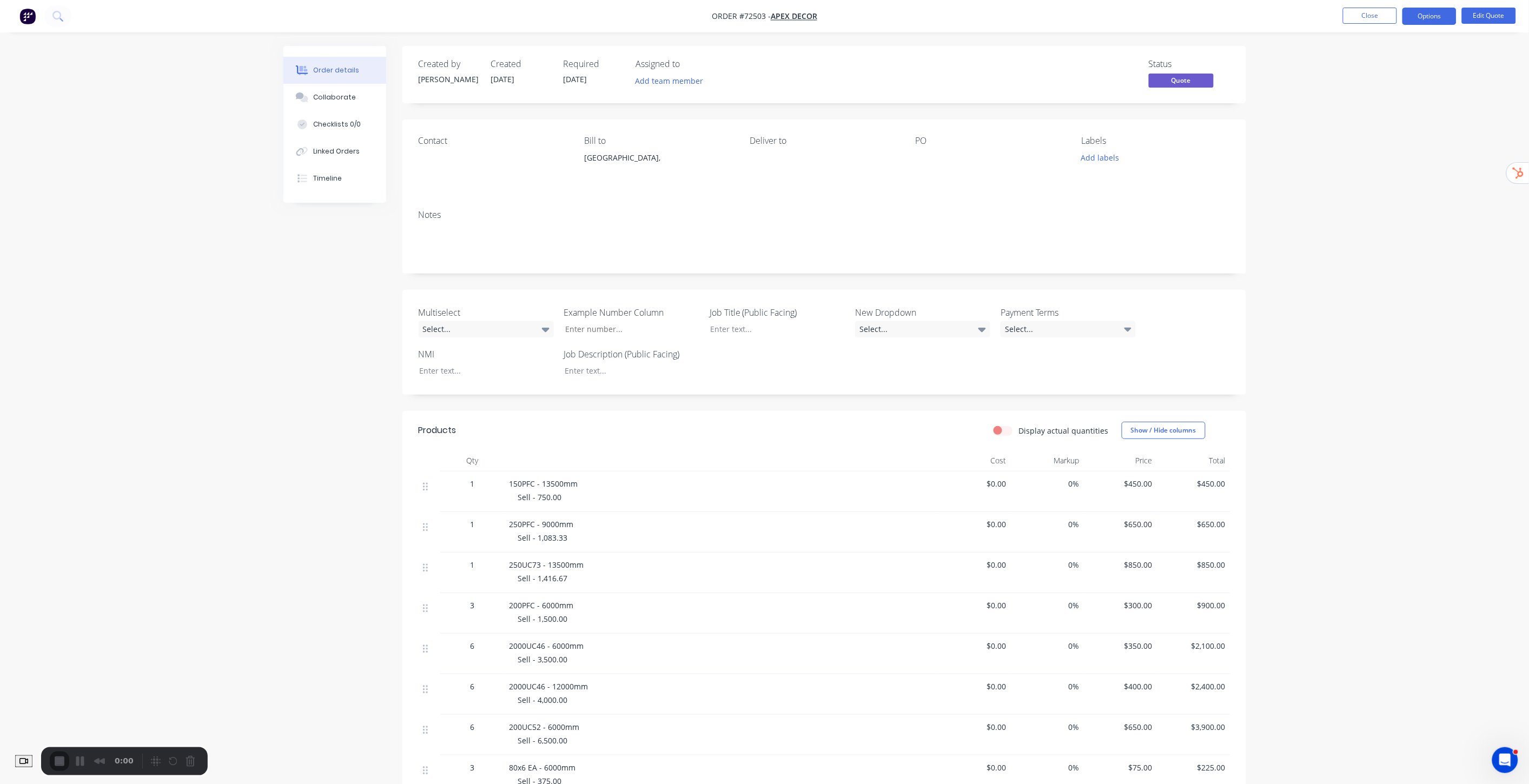
click at [763, 783] on div "Skip" at bounding box center [764, 800] width 1529 height 10
click at [1424, 20] on button "Options" at bounding box center [1429, 16] width 54 height 17
click at [1383, 199] on div "Duplicate" at bounding box center [1397, 195] width 99 height 16
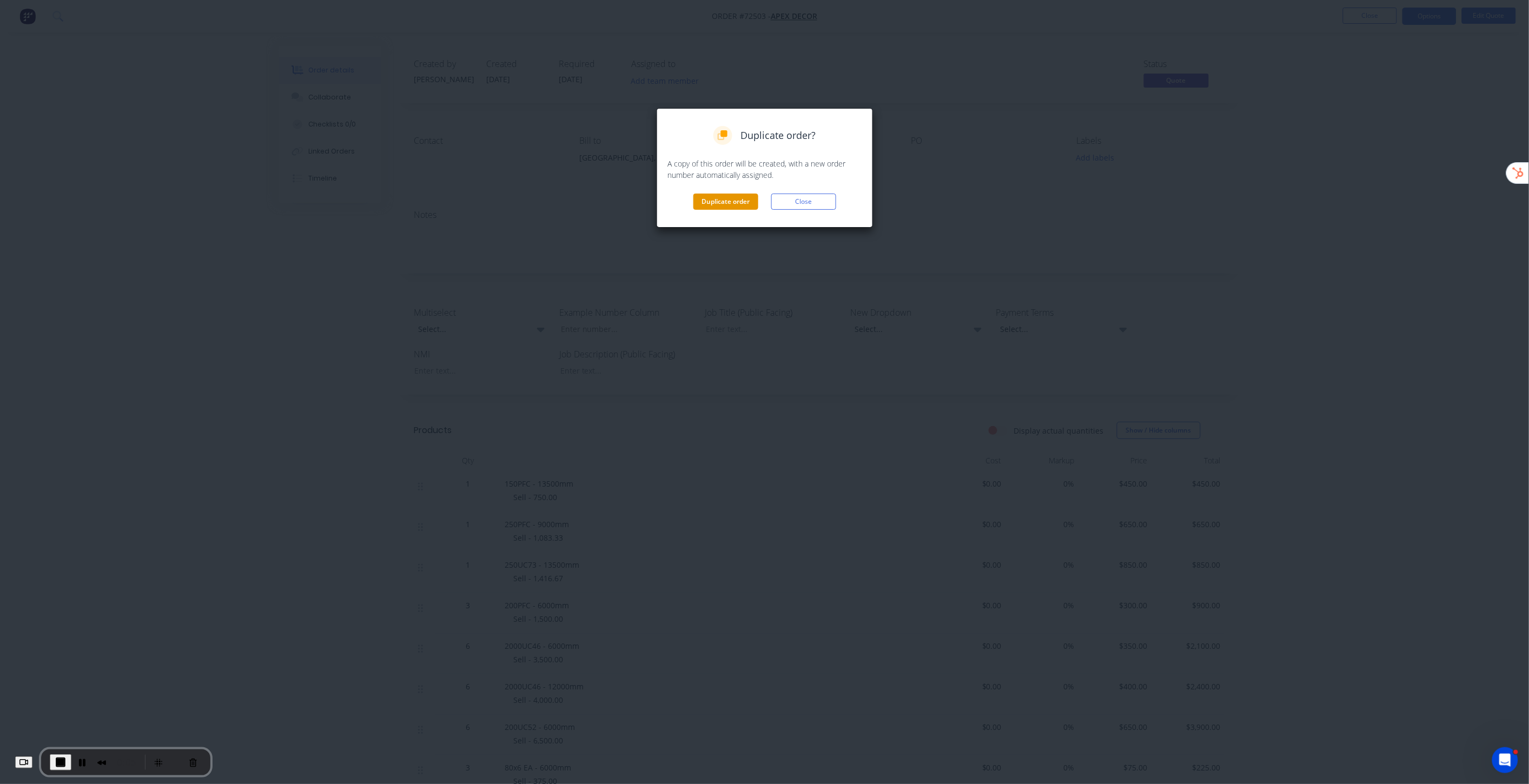
click at [730, 201] on button "Duplicate order" at bounding box center [725, 201] width 65 height 16
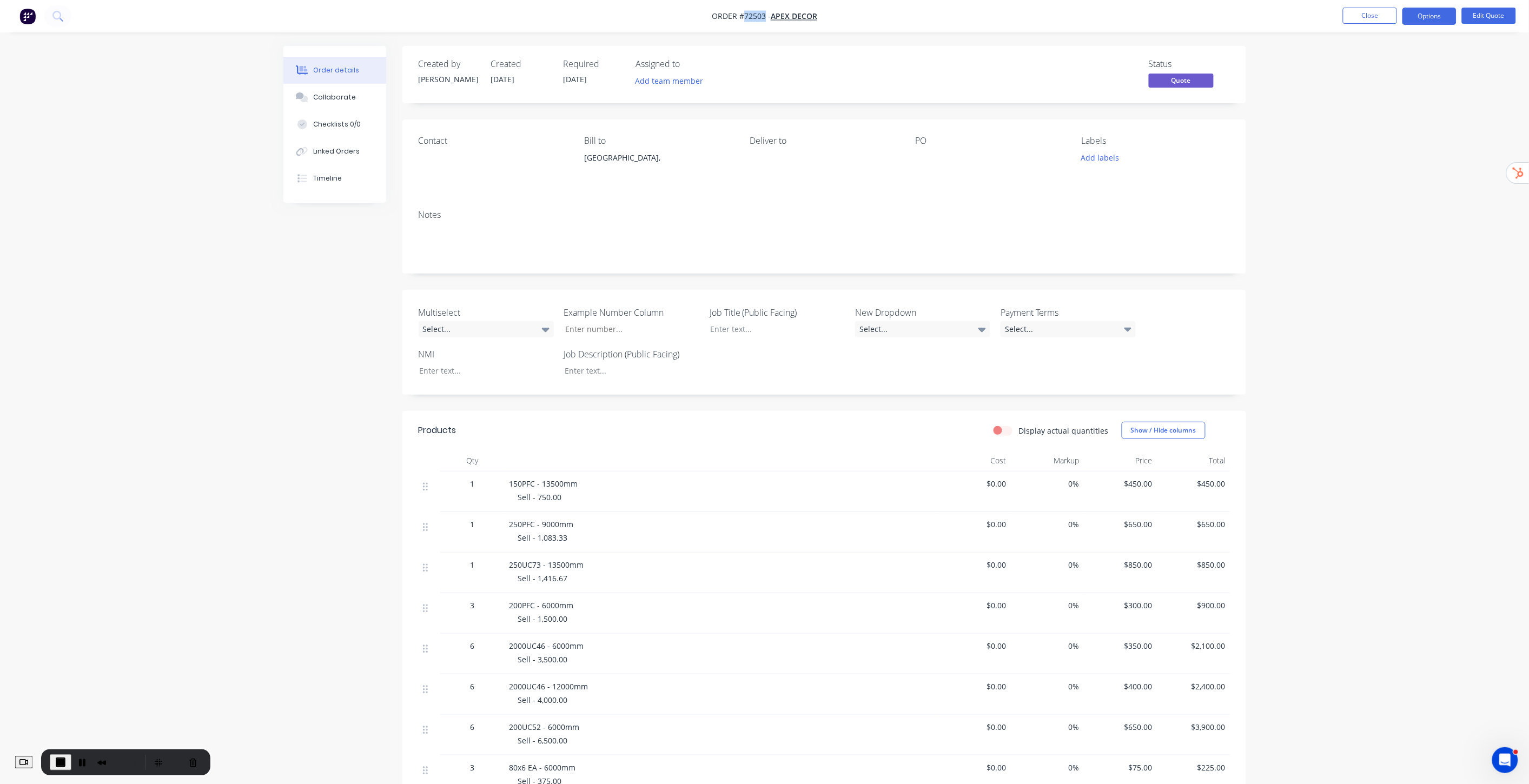
drag, startPoint x: 744, startPoint y: 17, endPoint x: 764, endPoint y: 14, distance: 20.2
click at [764, 14] on span "Order #72503 -" at bounding box center [741, 16] width 59 height 10
copy span "72503"
click at [1366, 14] on button "Close" at bounding box center [1370, 16] width 54 height 16
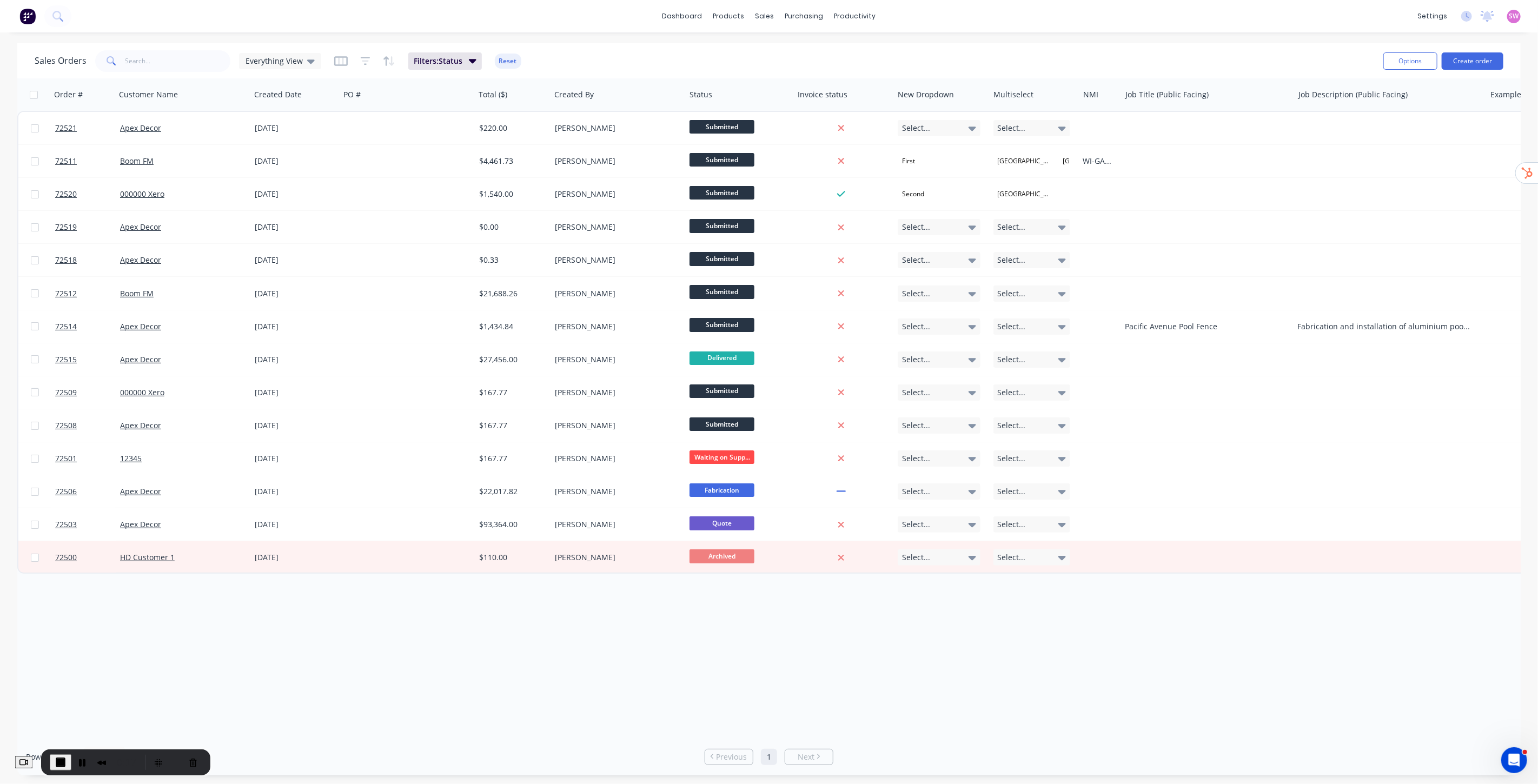
click at [28, 17] on img at bounding box center [27, 16] width 16 height 16
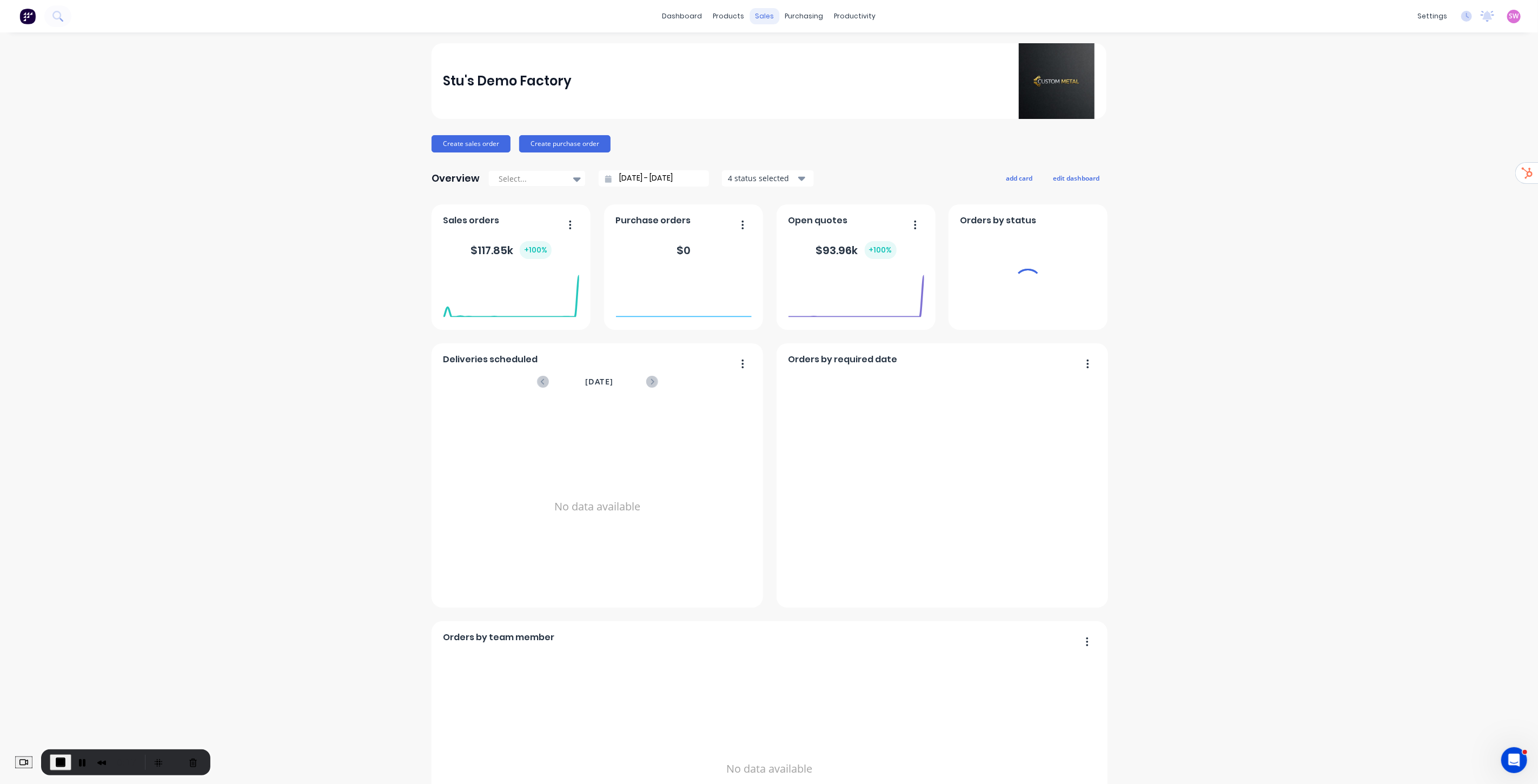
click at [757, 16] on div "sales" at bounding box center [765, 16] width 30 height 16
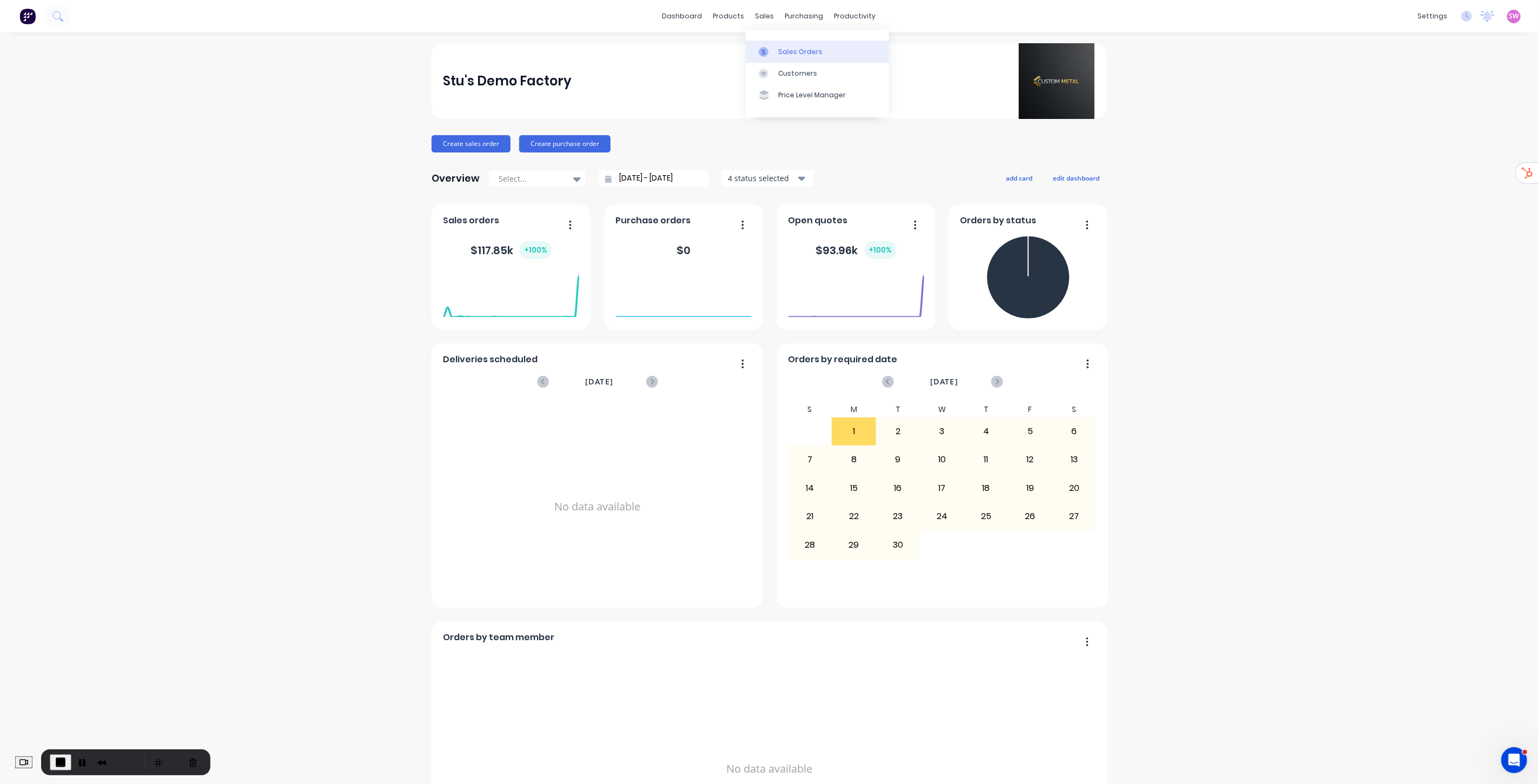
click at [790, 48] on div "Sales Orders" at bounding box center [800, 52] width 44 height 10
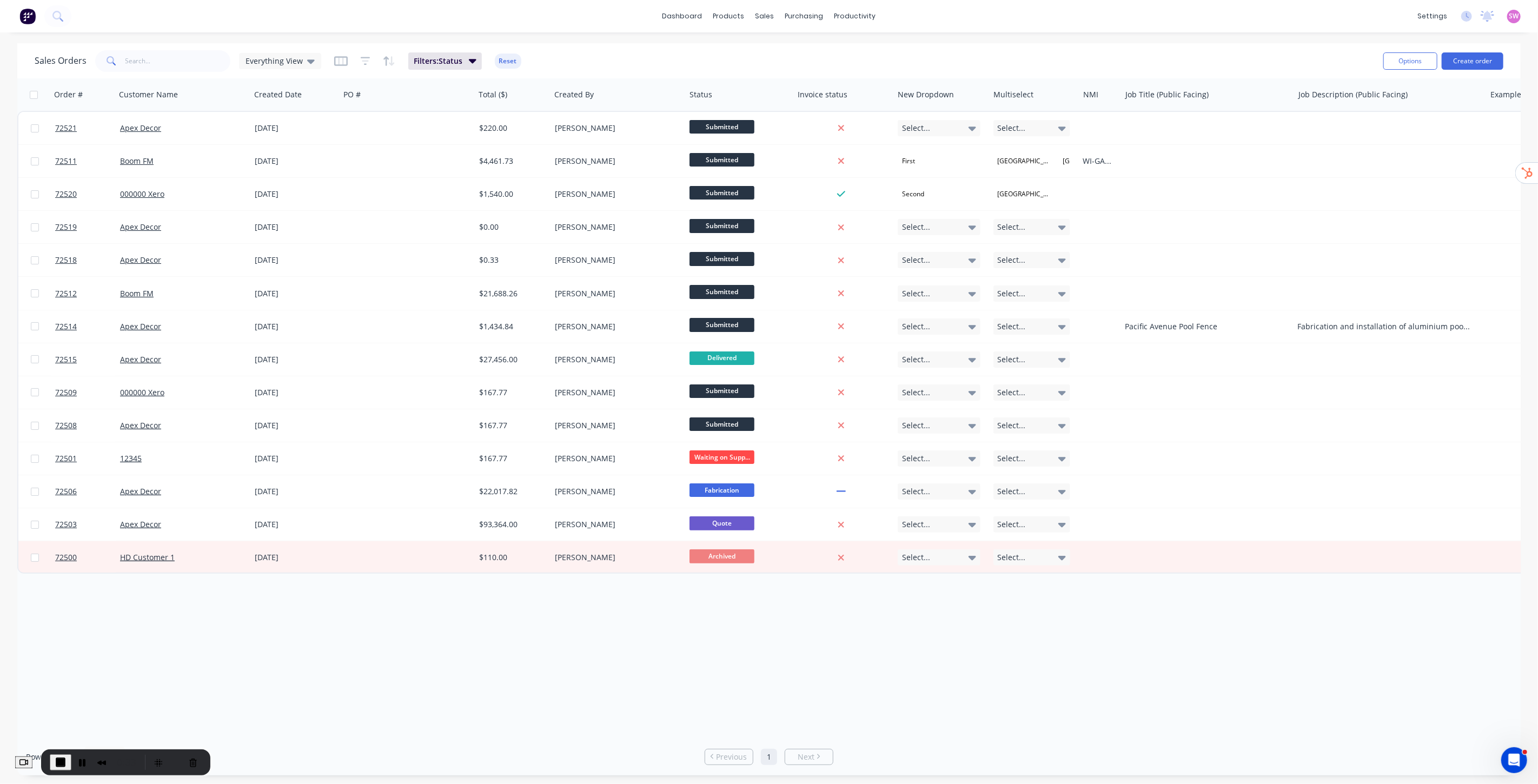
click at [509, 62] on button "Reset" at bounding box center [508, 61] width 27 height 15
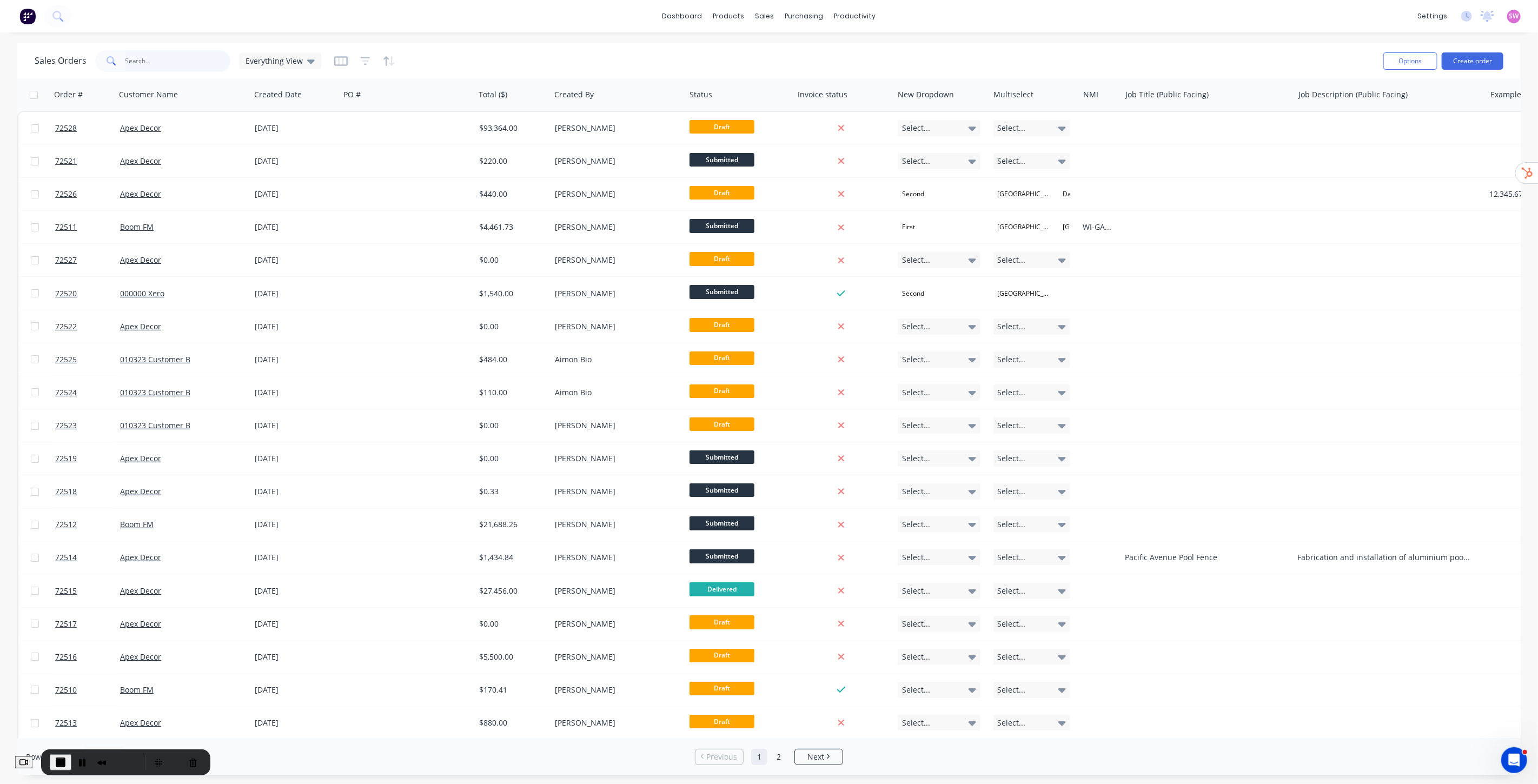
click at [186, 64] on input "text" at bounding box center [178, 61] width 105 height 22
click at [188, 57] on input "text" at bounding box center [178, 61] width 105 height 22
paste input "72503"
type input "72503"
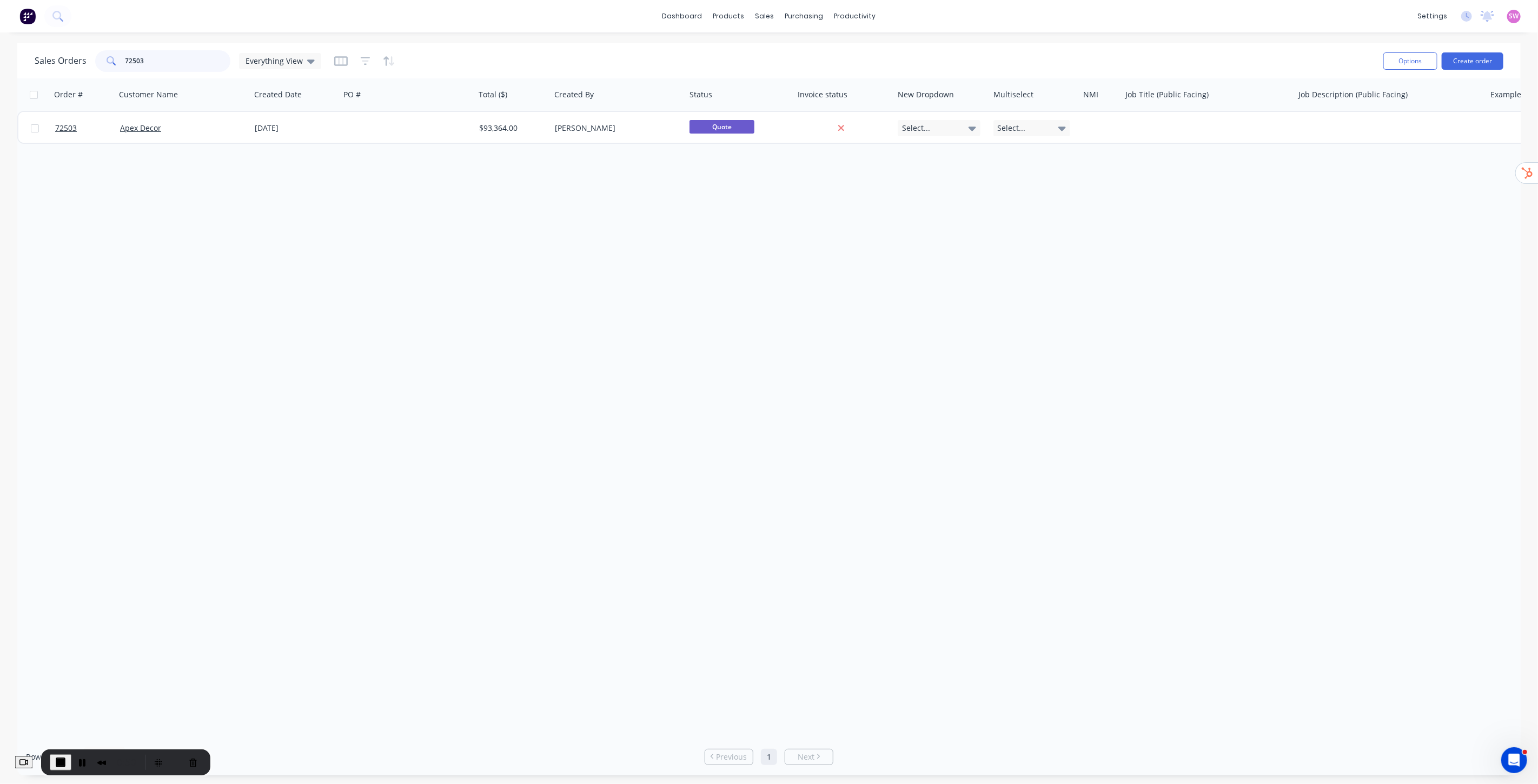
drag, startPoint x: 175, startPoint y: 63, endPoint x: 72, endPoint y: 61, distance: 103.0
click at [74, 61] on div "Sales Orders 72503 Everything View" at bounding box center [178, 61] width 287 height 22
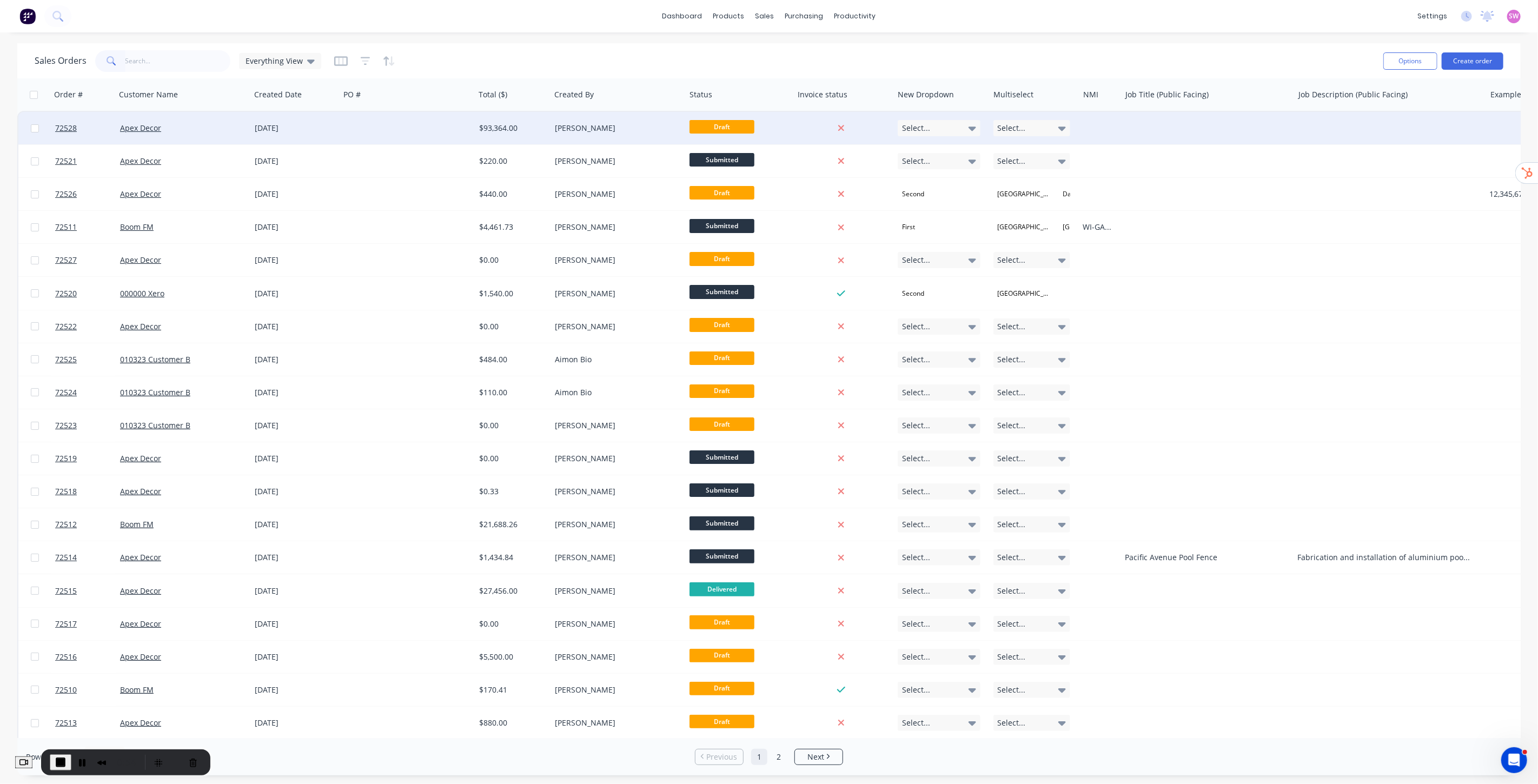
click at [420, 130] on div at bounding box center [407, 128] width 135 height 33
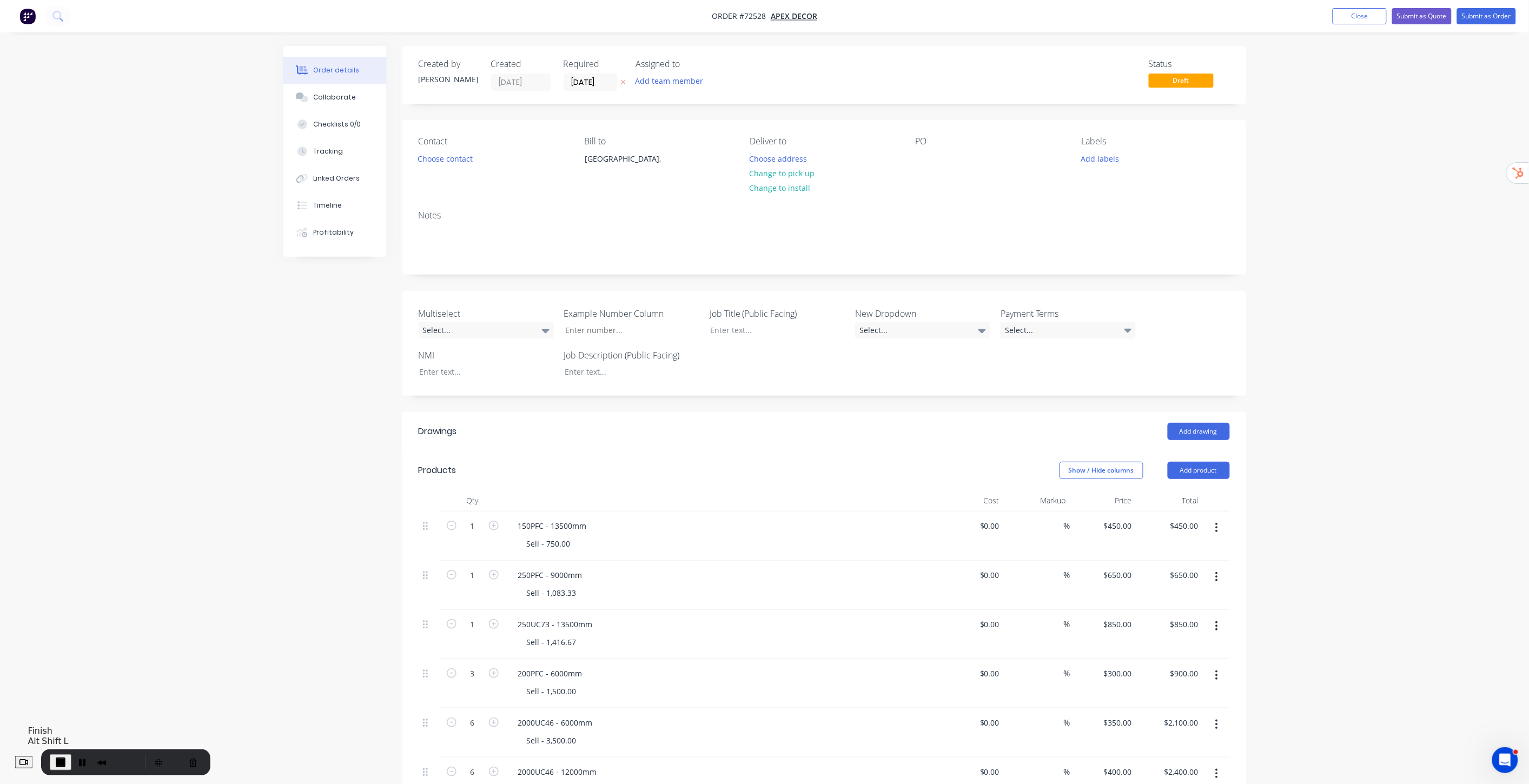
click at [65, 762] on span "End Recording" at bounding box center [61, 762] width 13 height 13
drag, startPoint x: 1291, startPoint y: 153, endPoint x: 1279, endPoint y: 152, distance: 12.0
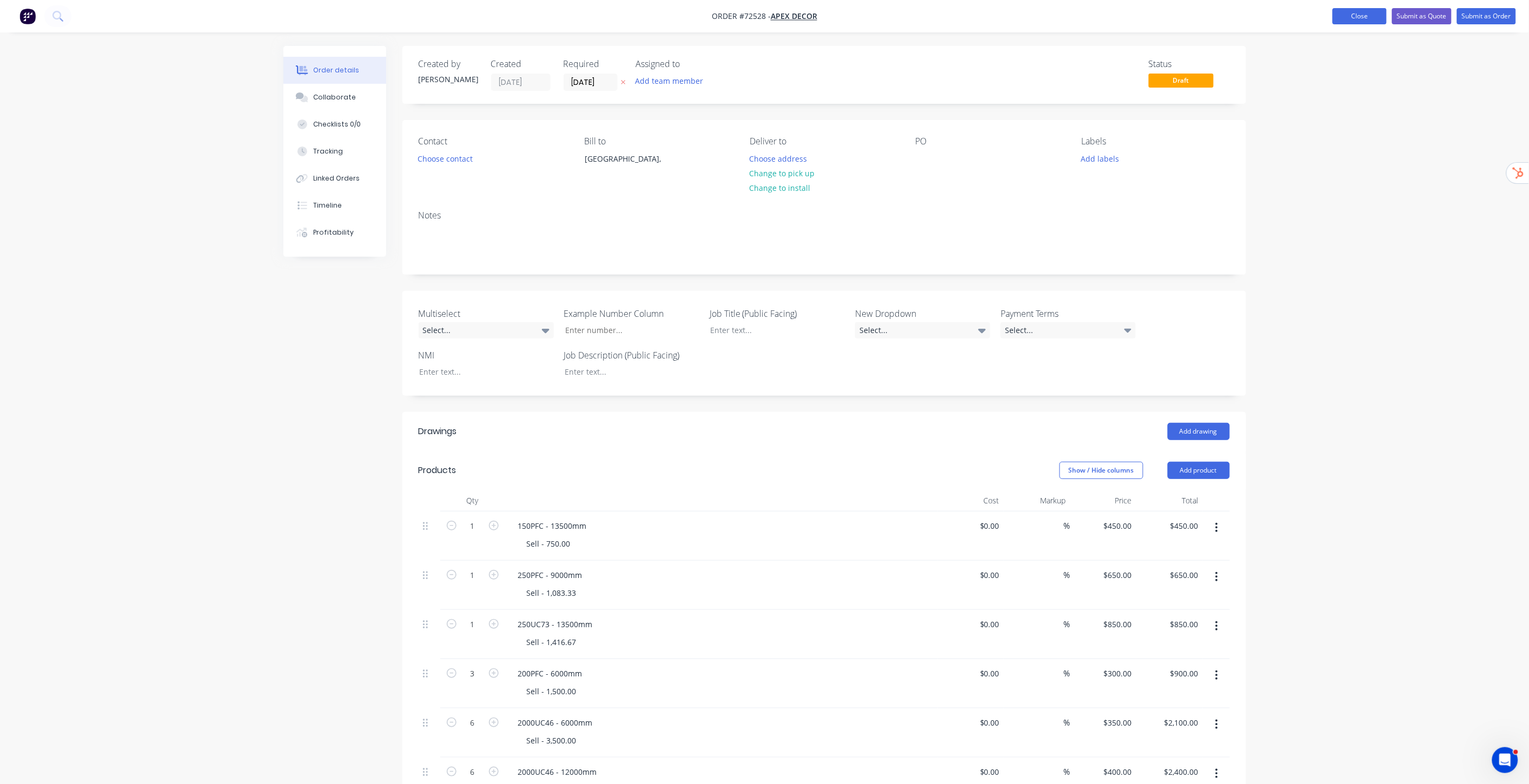
click at [1368, 14] on button "Close" at bounding box center [1360, 16] width 54 height 16
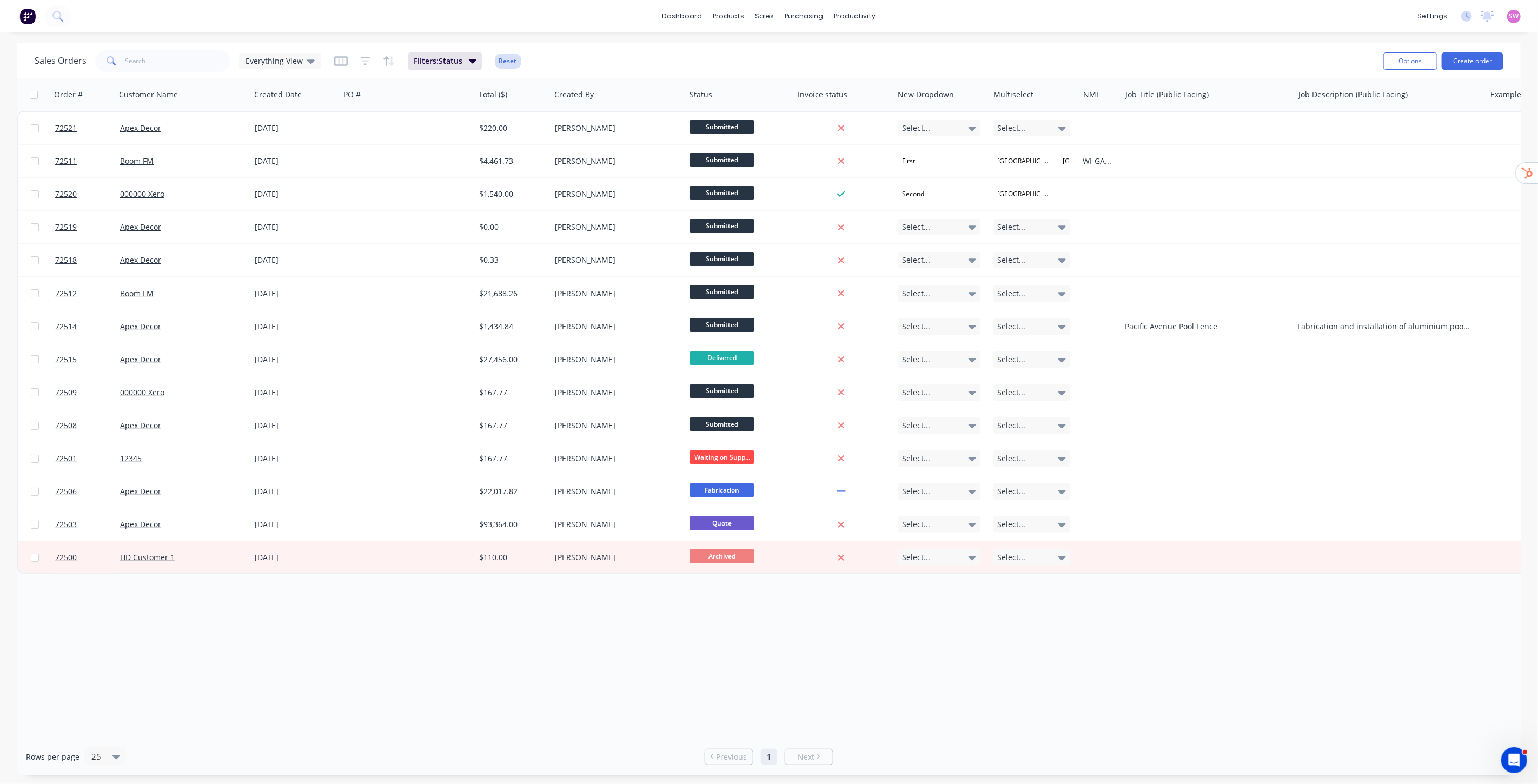
click at [504, 63] on button "Reset" at bounding box center [508, 61] width 27 height 15
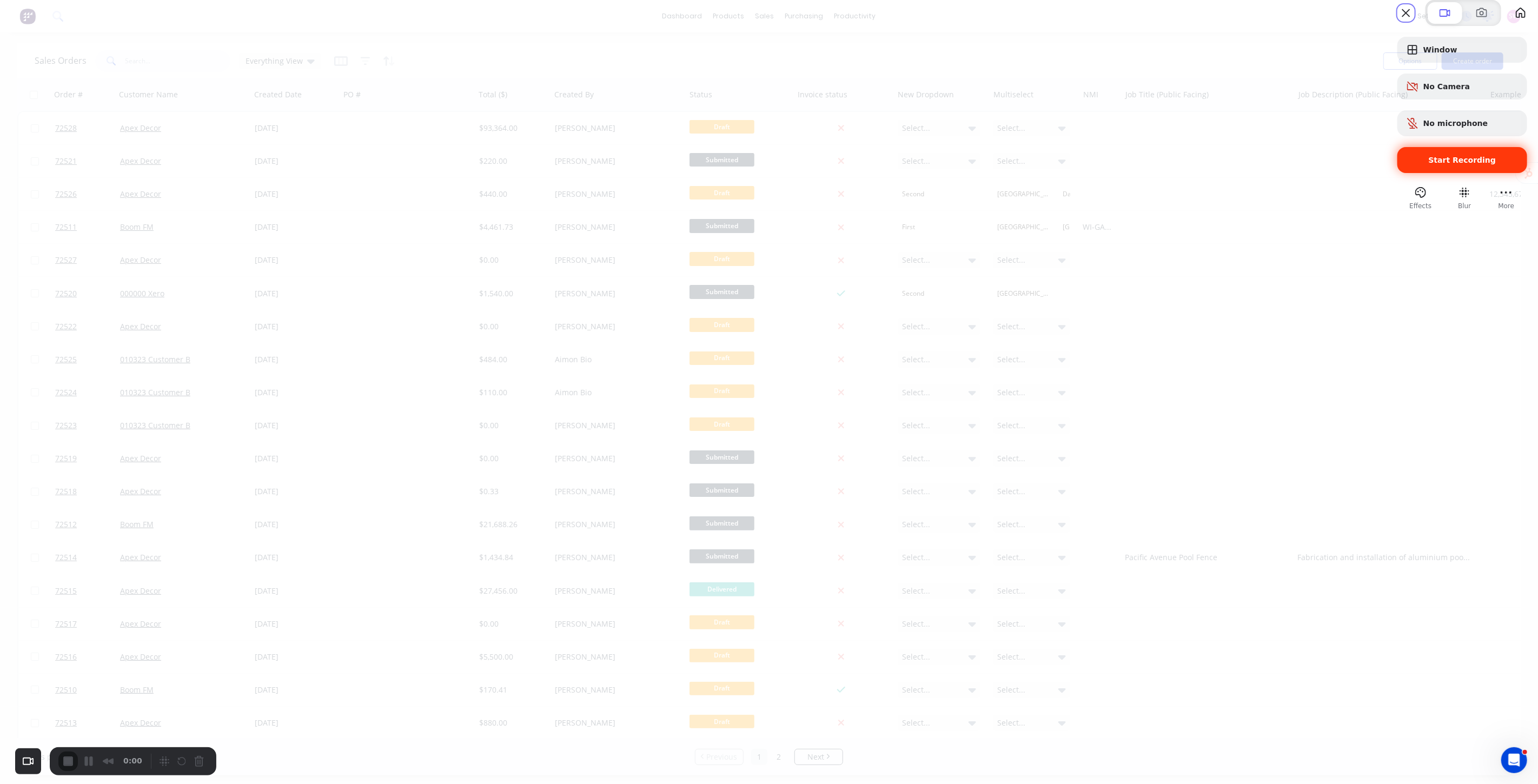
click at [1448, 165] on span "Start Recording" at bounding box center [1462, 159] width 67 height 8
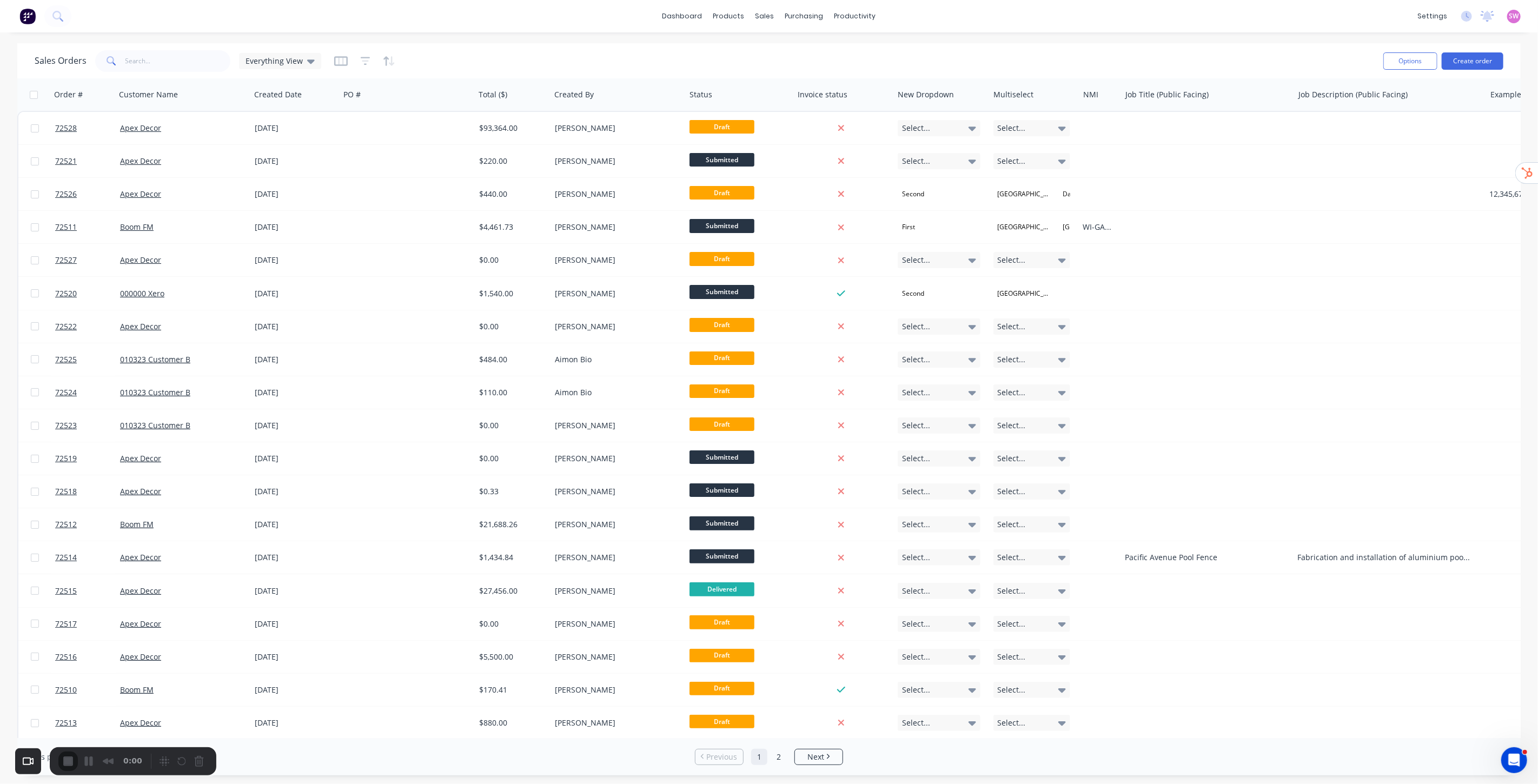
click at [768, 783] on div "Skip" at bounding box center [769, 800] width 1538 height 10
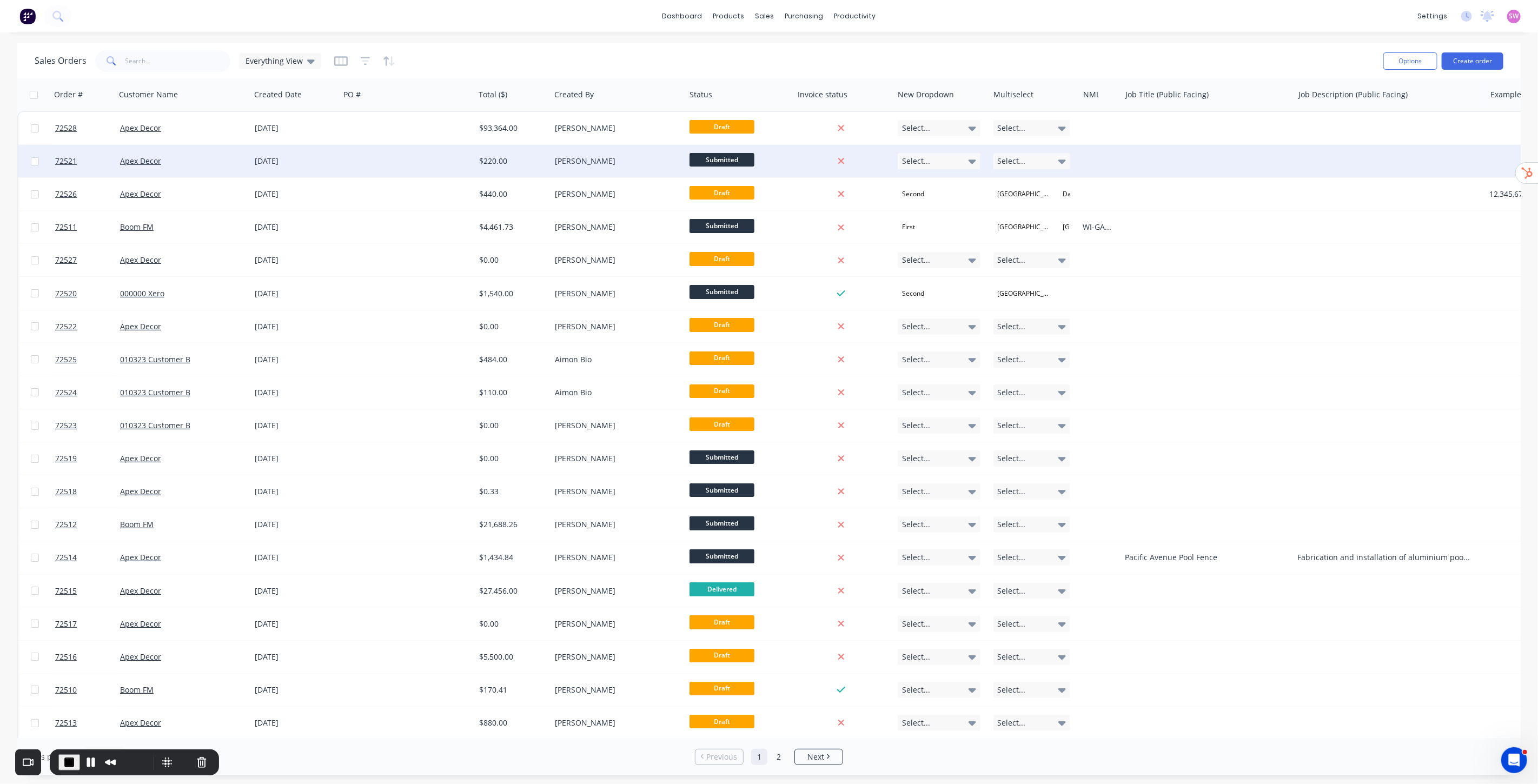
click at [387, 154] on div at bounding box center [407, 161] width 135 height 33
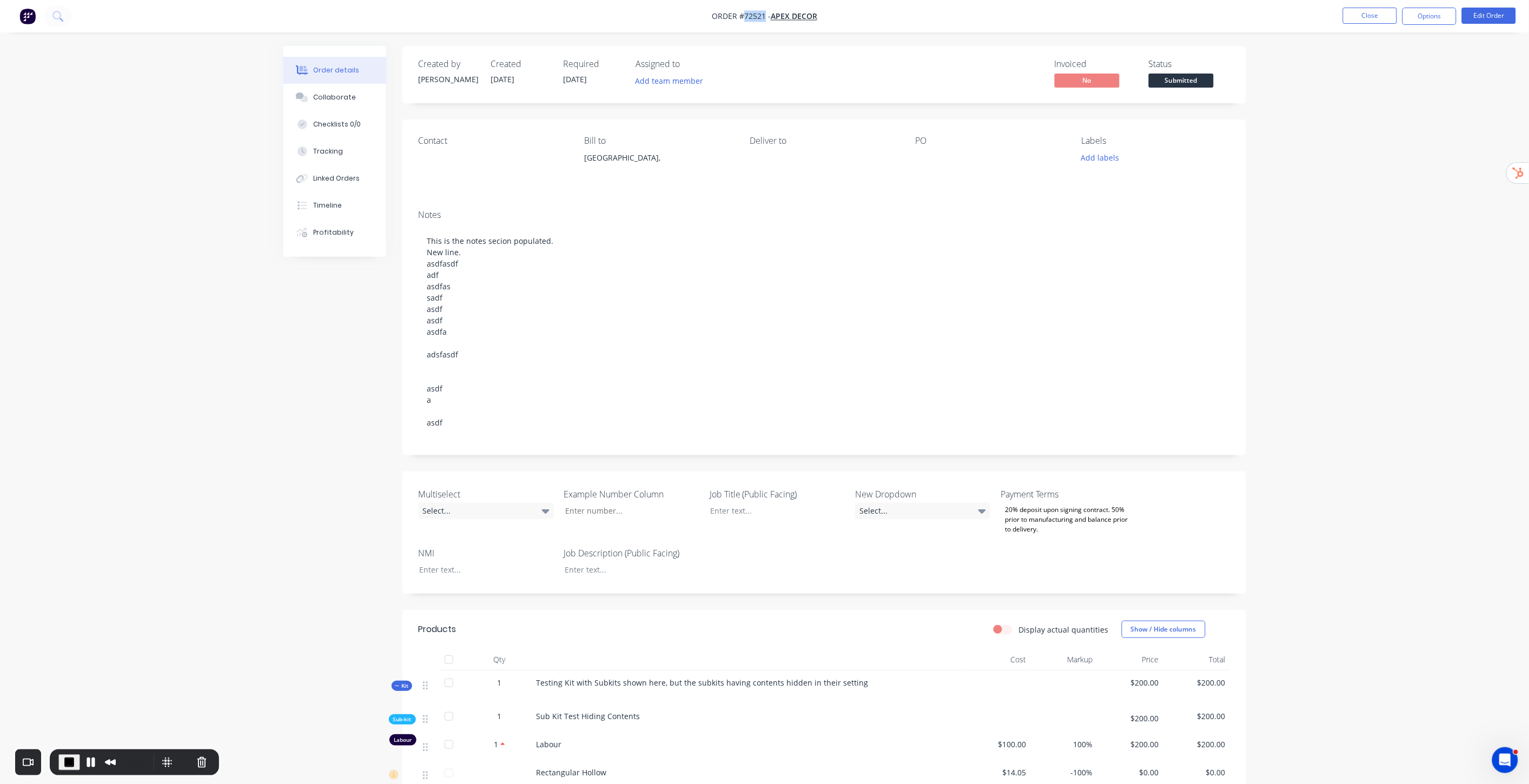
drag, startPoint x: 764, startPoint y: 17, endPoint x: 742, endPoint y: 20, distance: 22.2
click at [742, 20] on span "Order #72521 -" at bounding box center [741, 16] width 59 height 10
copy span "72521"
click at [972, 63] on div "Invoiced No Status Submitted" at bounding box center [987, 74] width 485 height 31
click at [1426, 19] on button "Options" at bounding box center [1429, 16] width 54 height 17
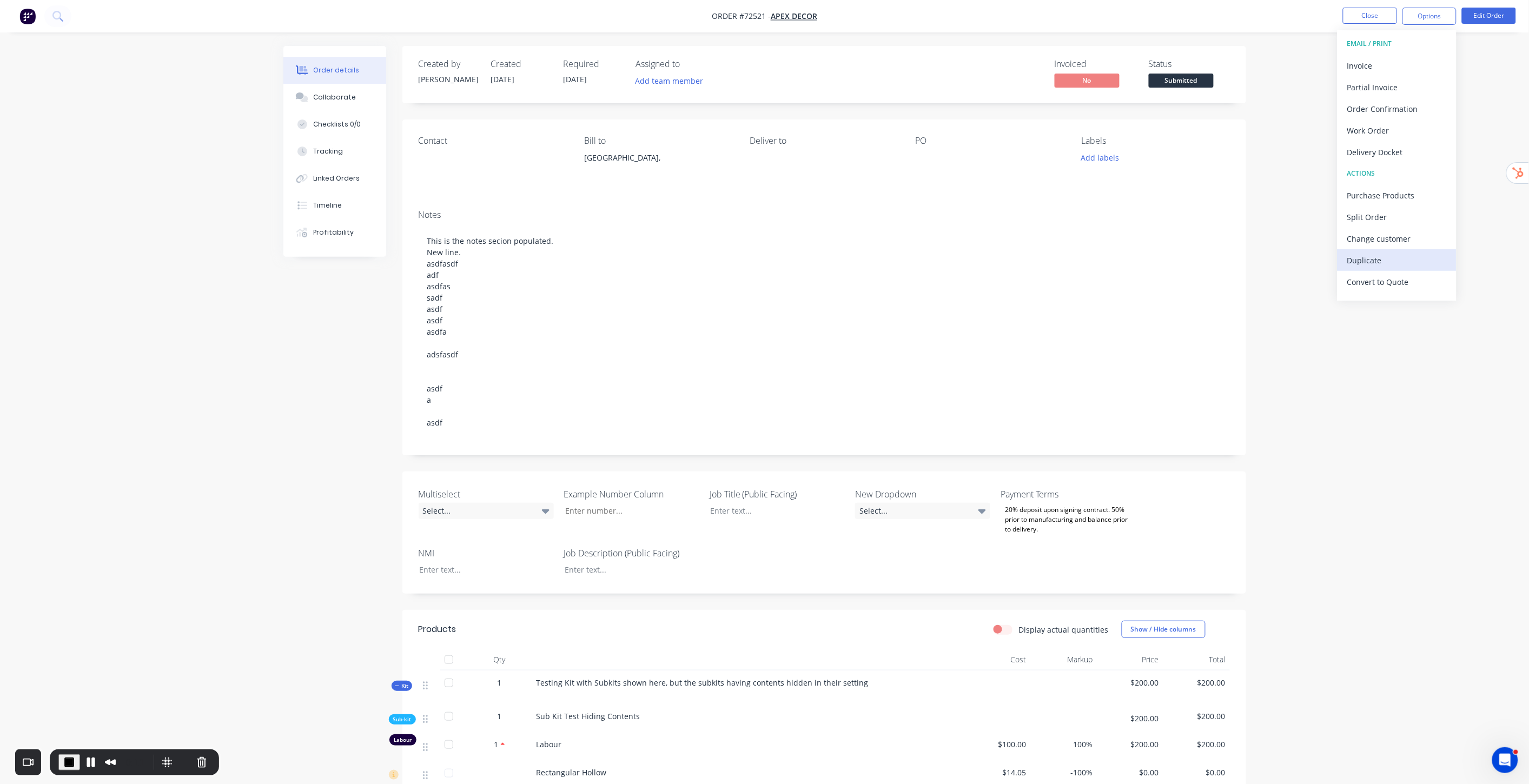
click at [1377, 259] on div "Duplicate" at bounding box center [1397, 261] width 99 height 16
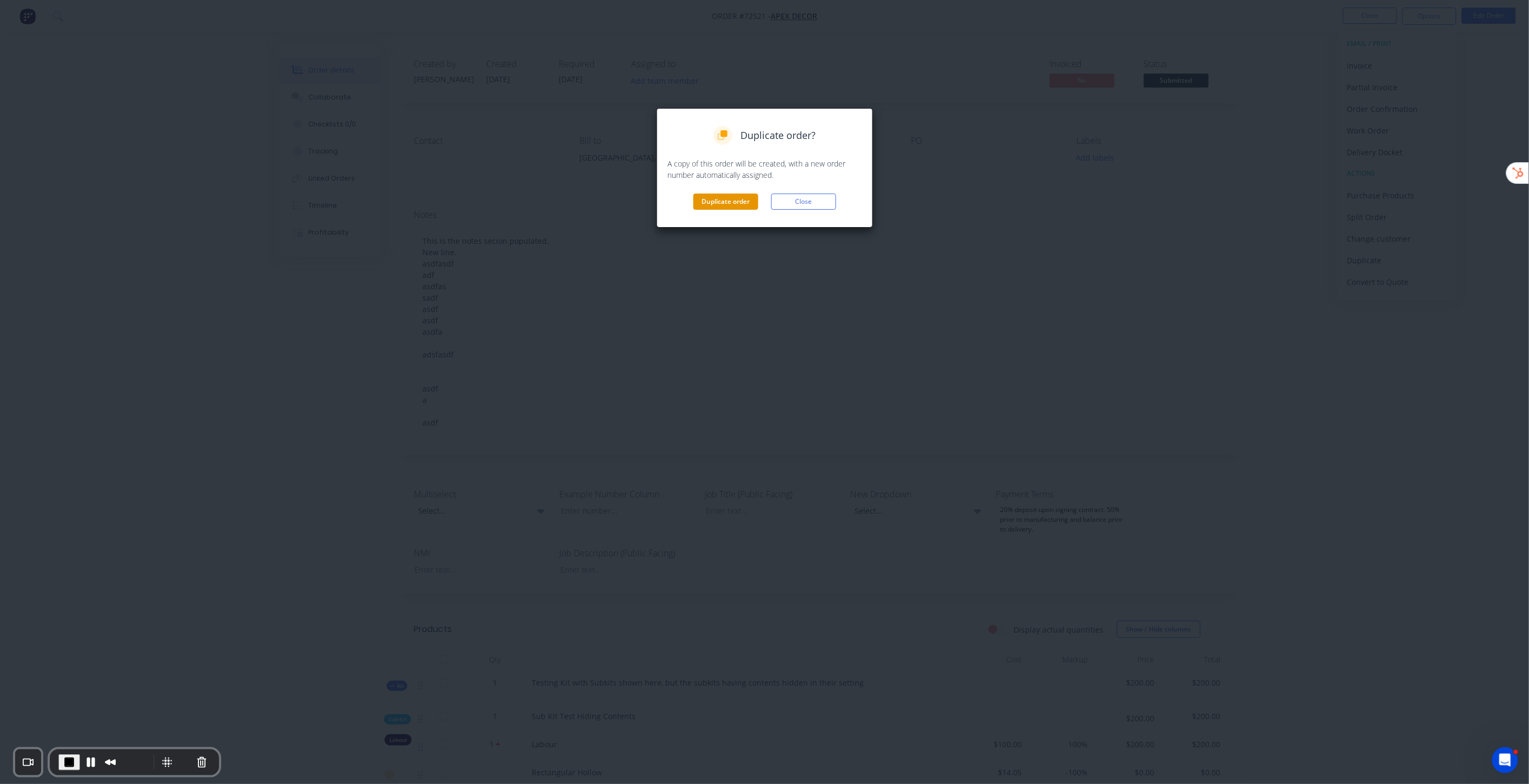
click at [739, 203] on button "Duplicate order" at bounding box center [725, 201] width 65 height 16
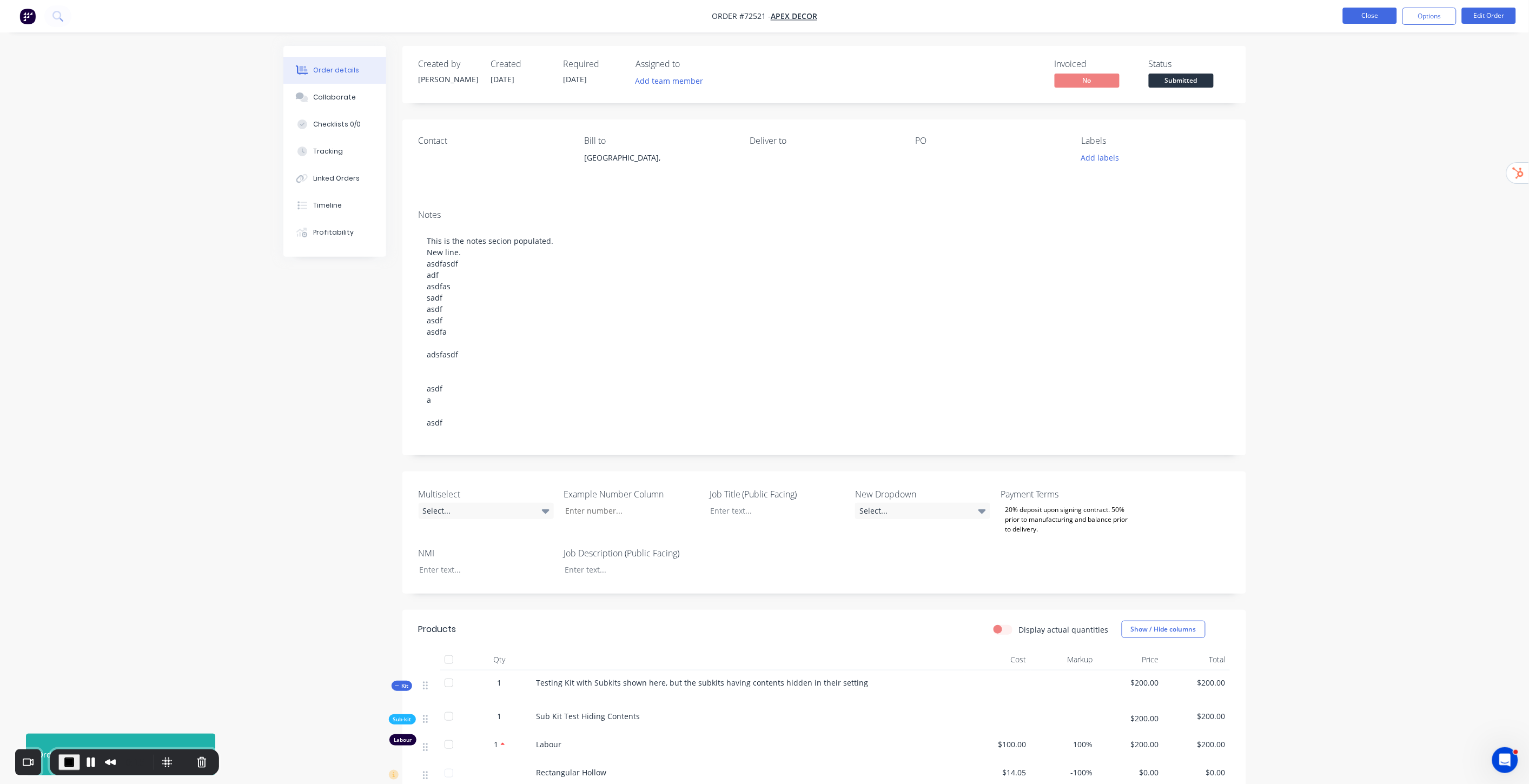
click at [1380, 17] on button "Close" at bounding box center [1370, 16] width 54 height 16
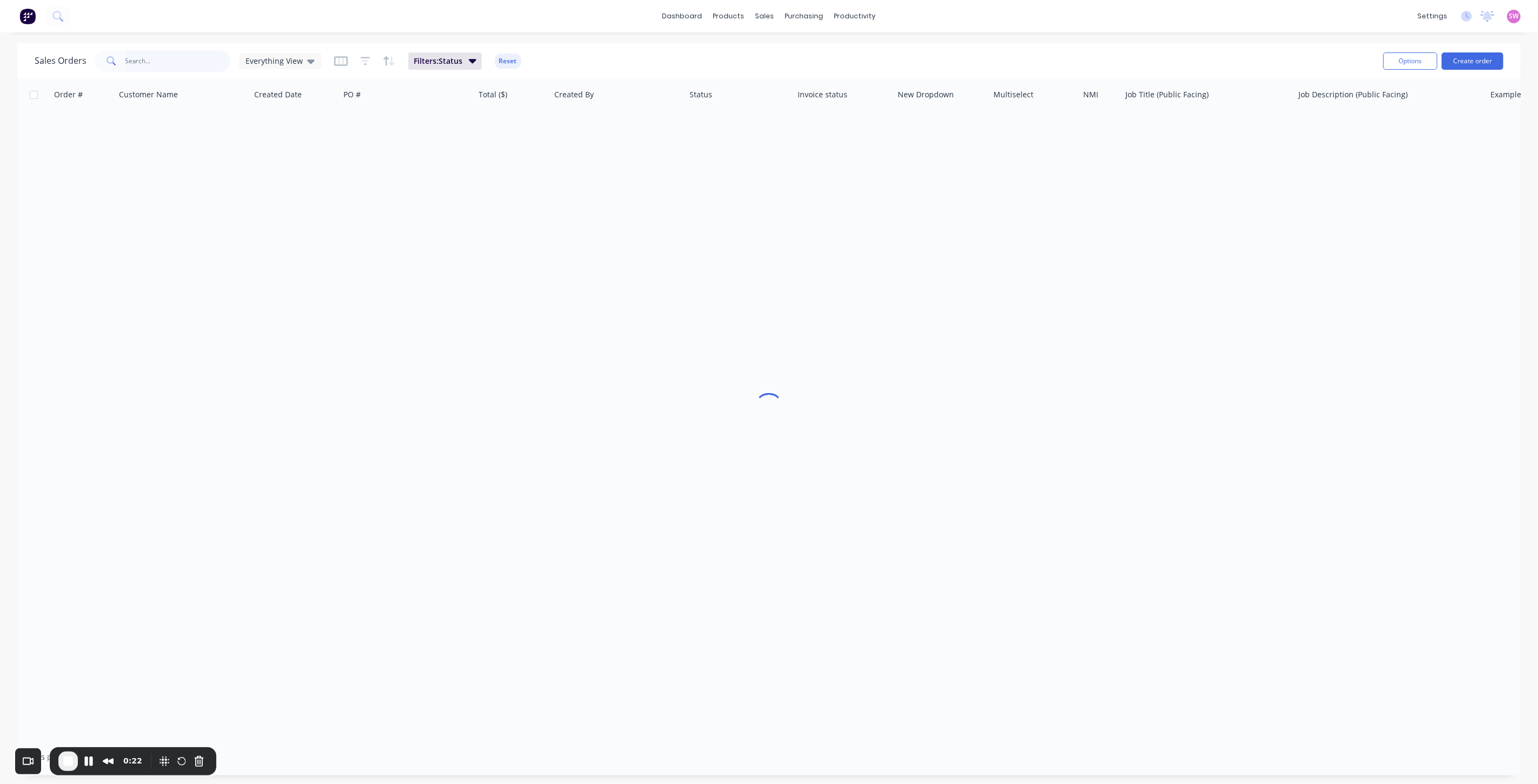
click at [174, 63] on input "text" at bounding box center [178, 61] width 105 height 22
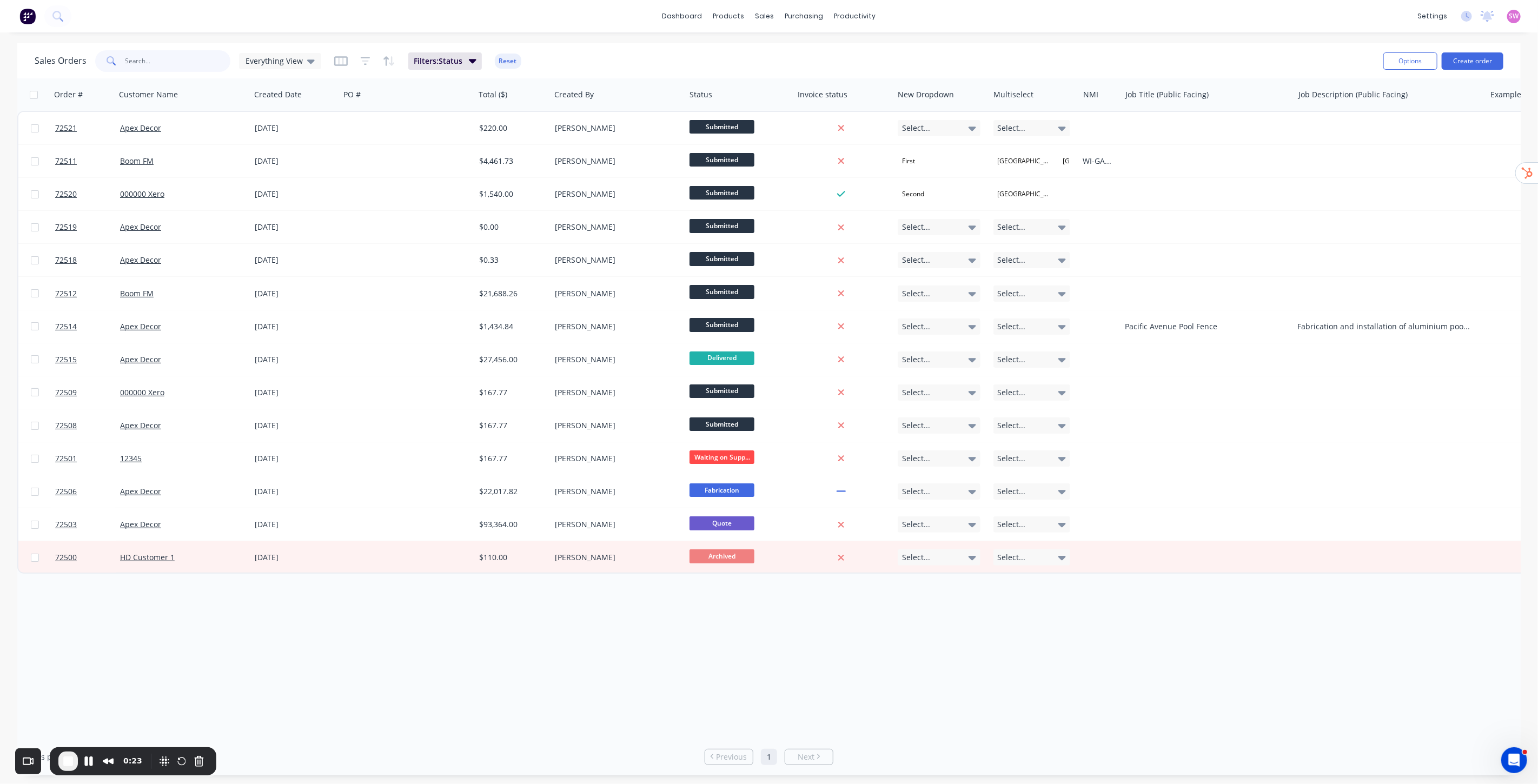
paste input "72521"
type input "72521"
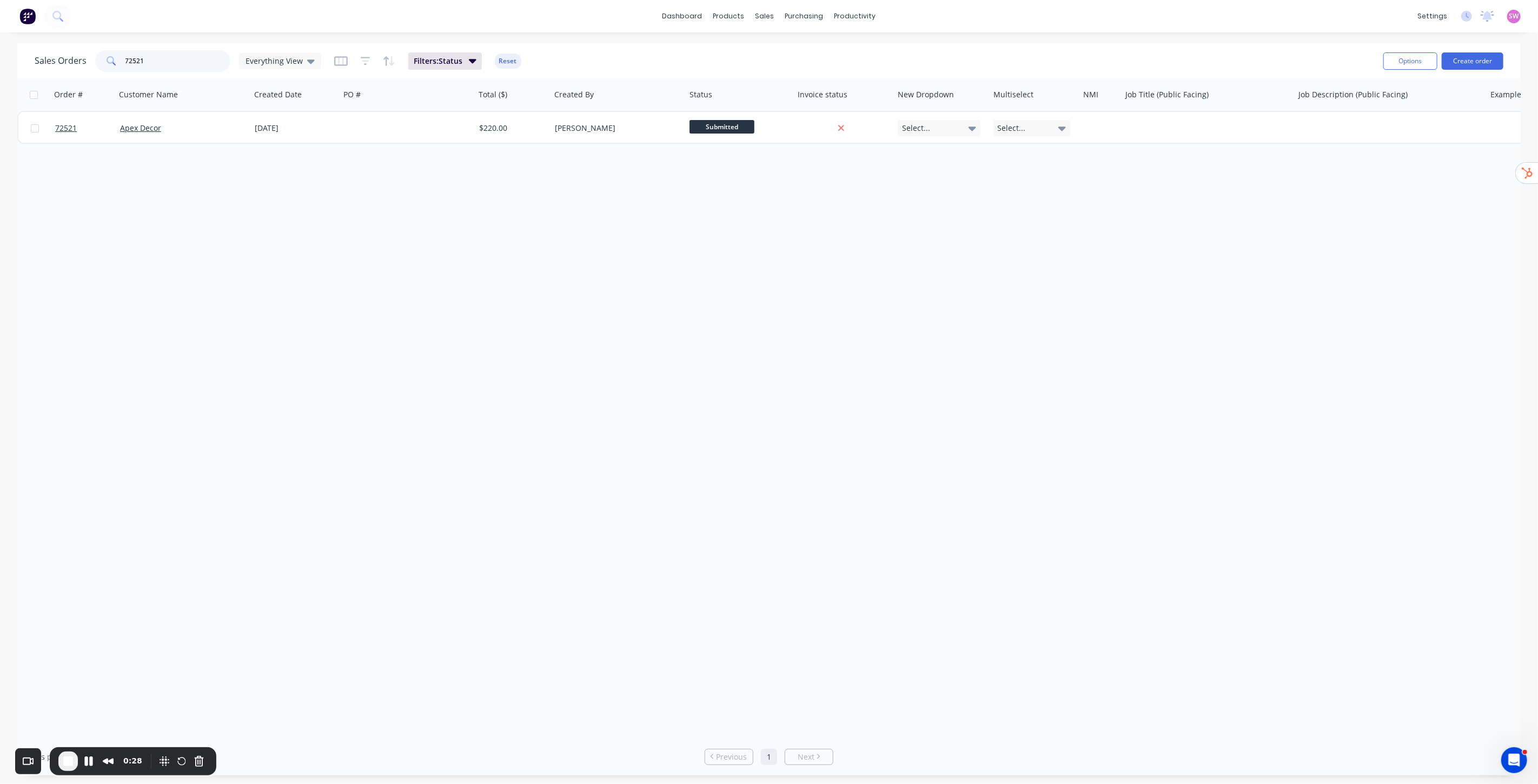
drag, startPoint x: 204, startPoint y: 64, endPoint x: 18, endPoint y: 56, distance: 186.2
click at [36, 57] on div "Sales Orders 72521 Everything View" at bounding box center [178, 61] width 287 height 22
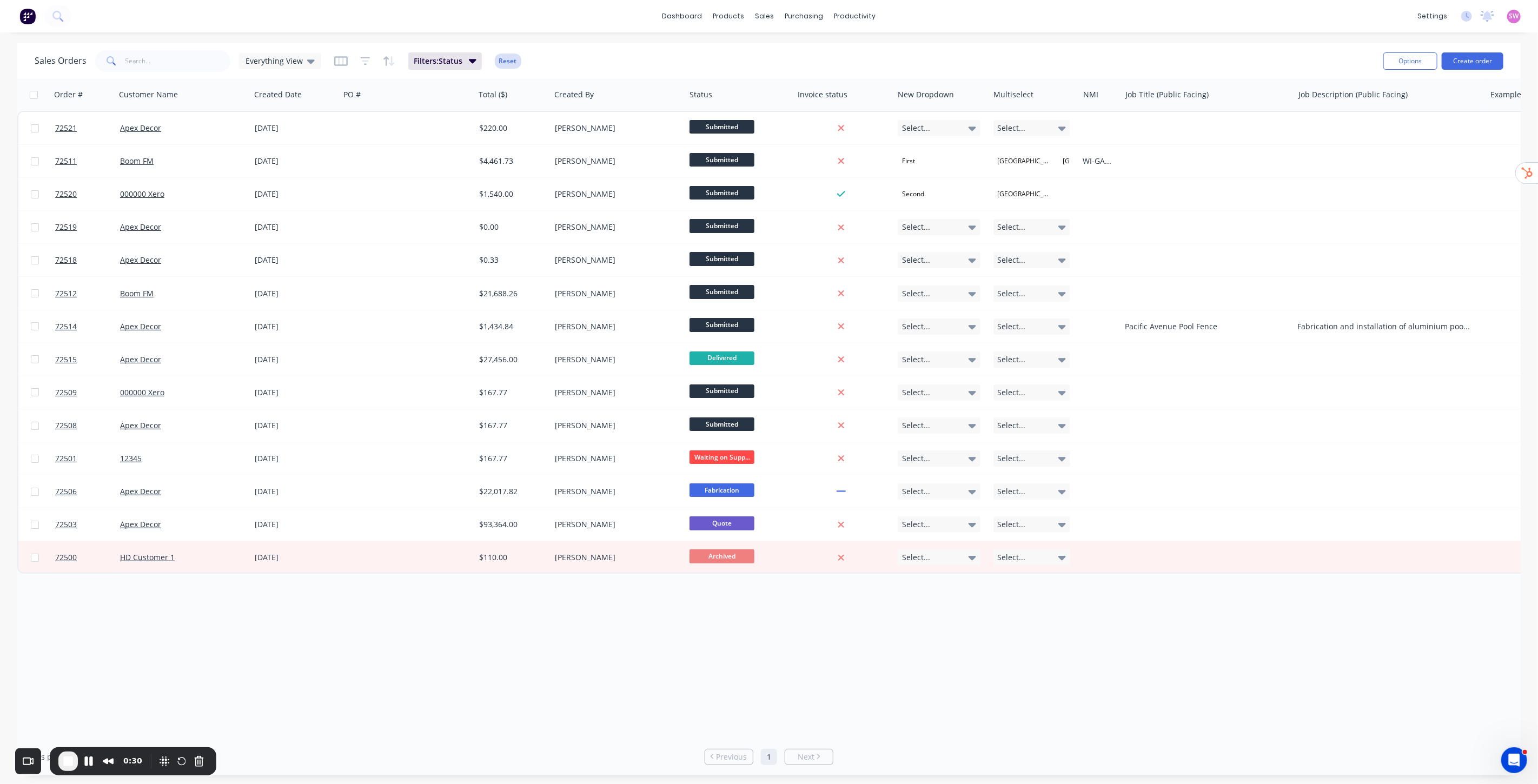
click at [506, 57] on button "Reset" at bounding box center [508, 61] width 27 height 15
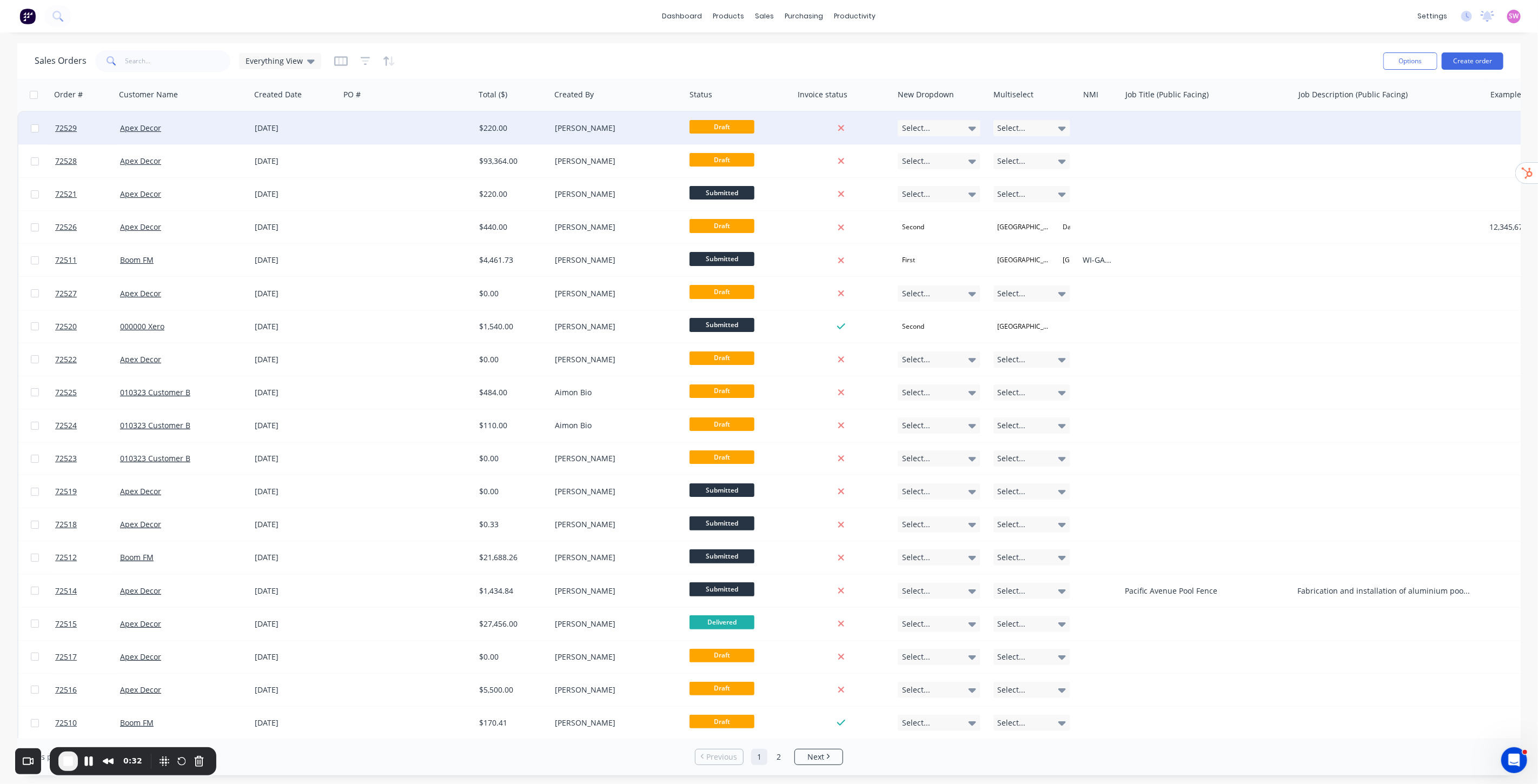
click at [383, 135] on div at bounding box center [407, 128] width 135 height 33
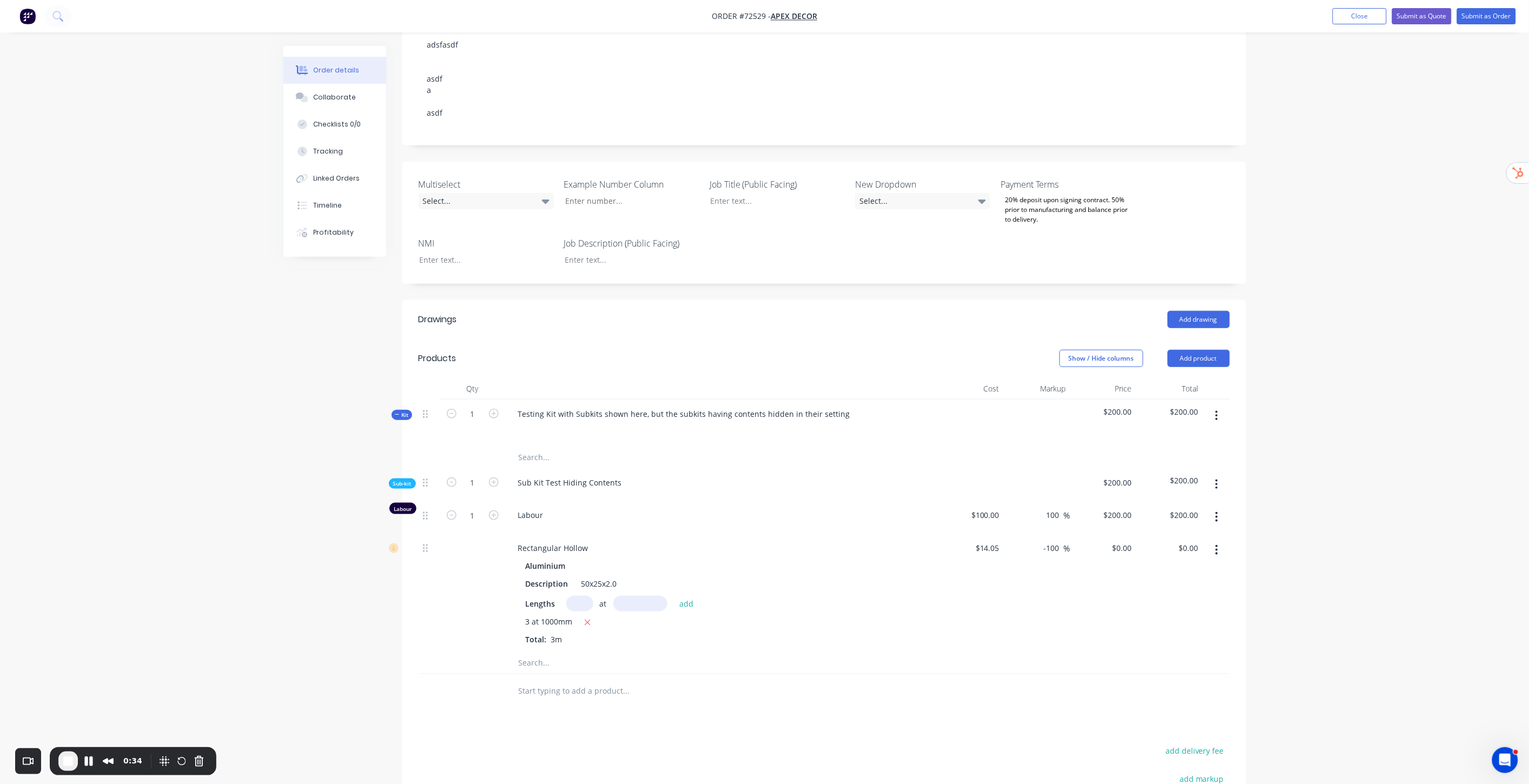
scroll to position [360, 0]
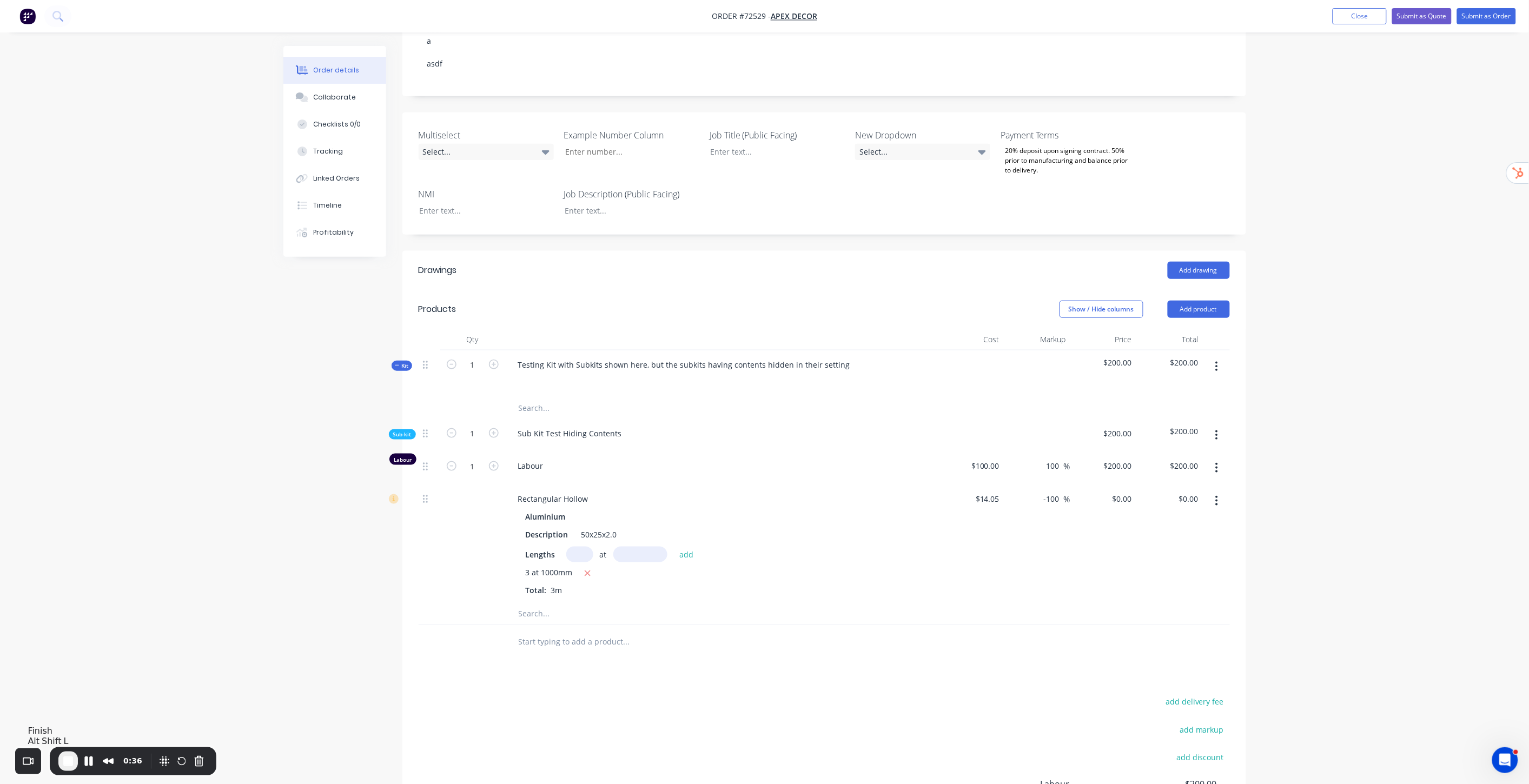
click at [65, 760] on span "End Recording" at bounding box center [68, 762] width 13 height 13
